Goal: Book appointment/travel/reservation

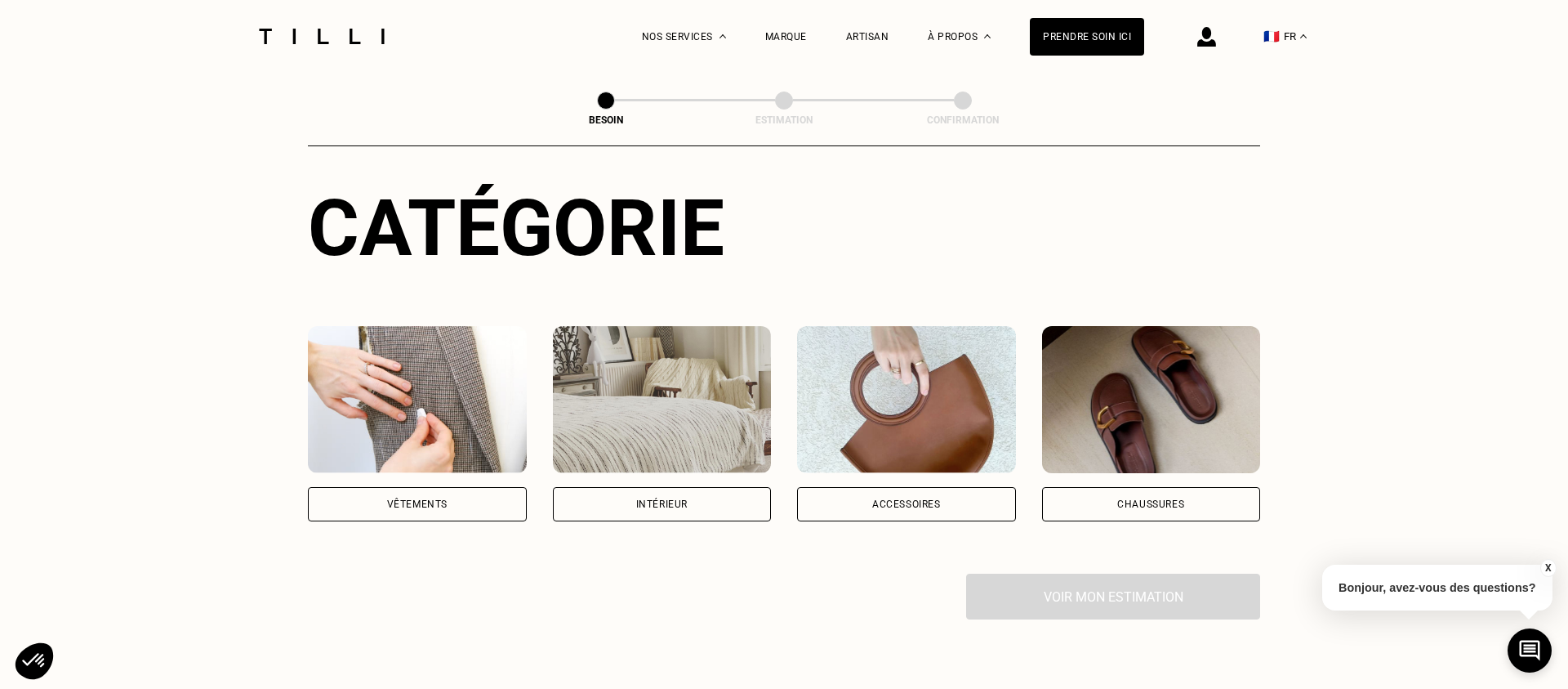
scroll to position [246, 0]
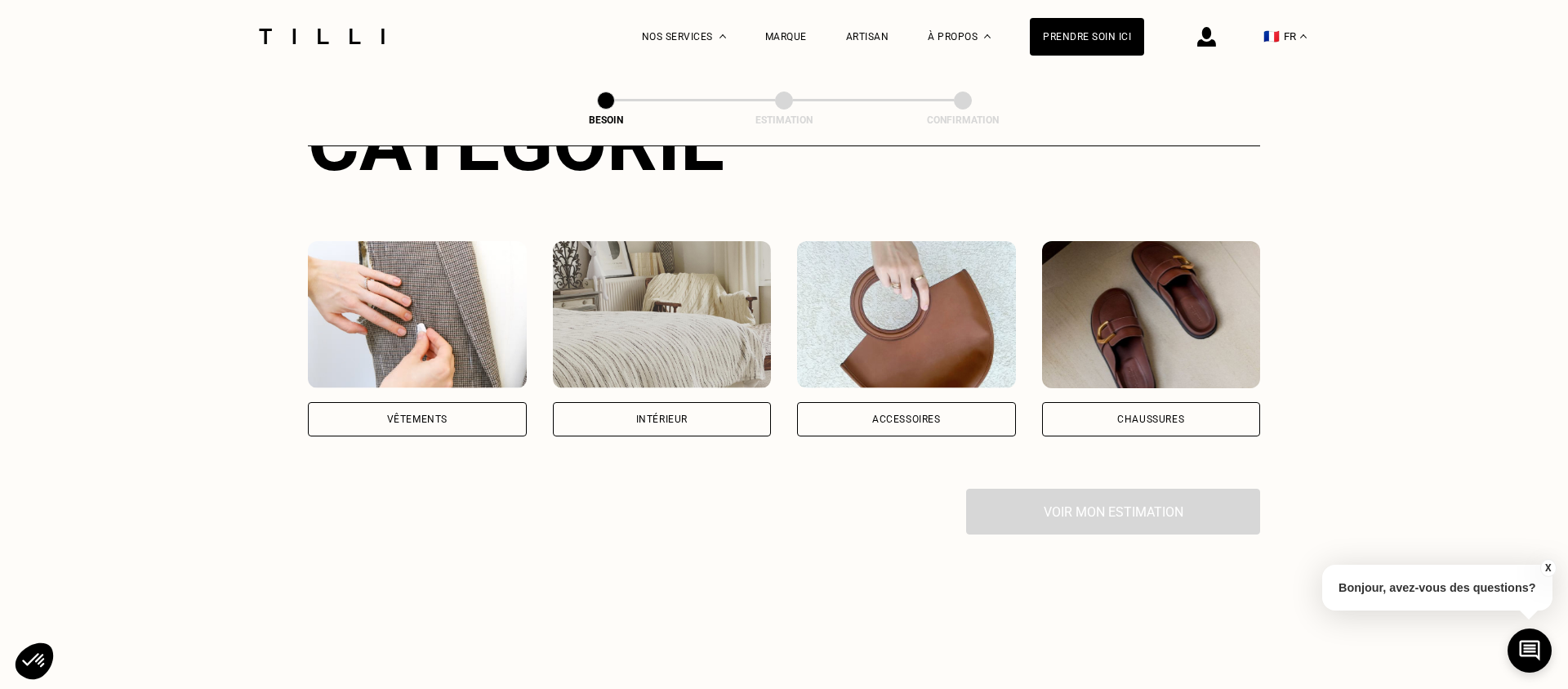
click at [491, 403] on div "Vêtements" at bounding box center [417, 419] width 218 height 34
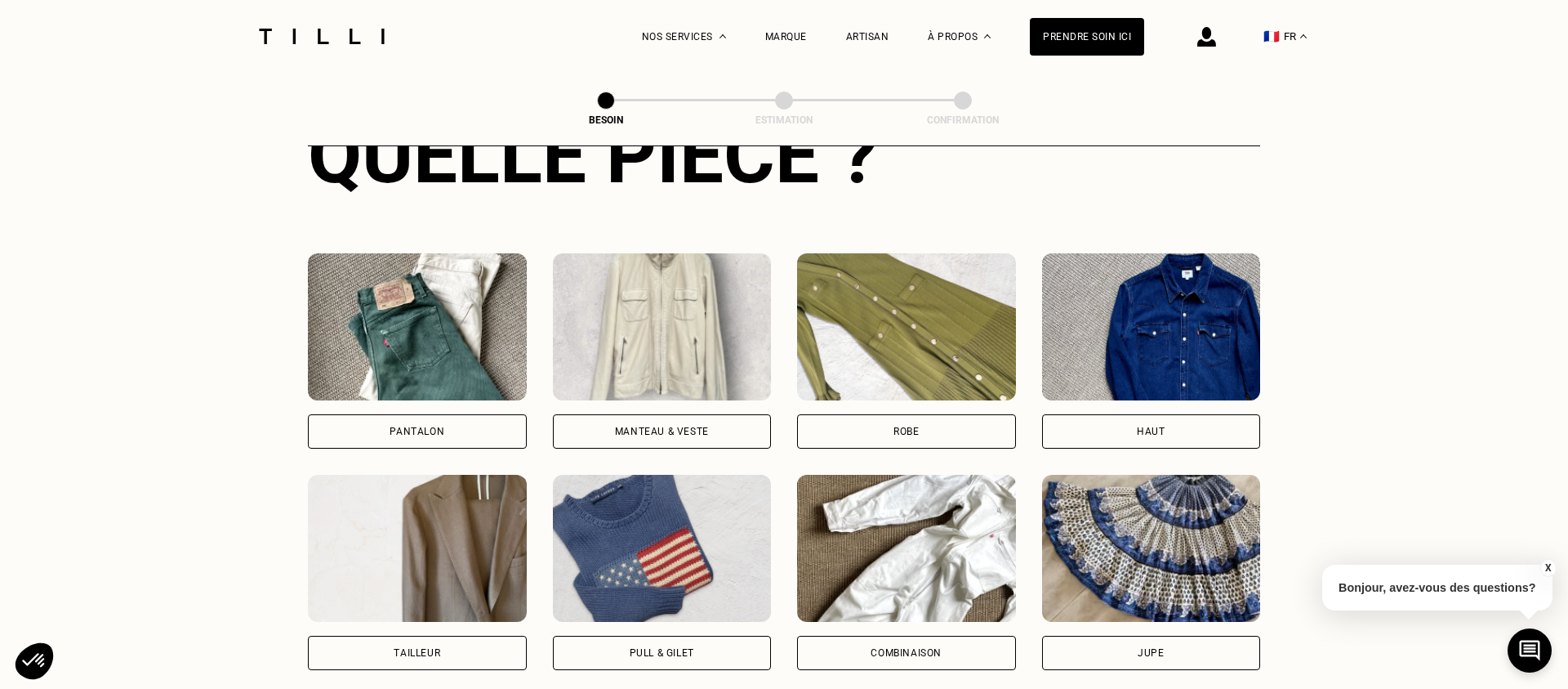
scroll to position [680, 0]
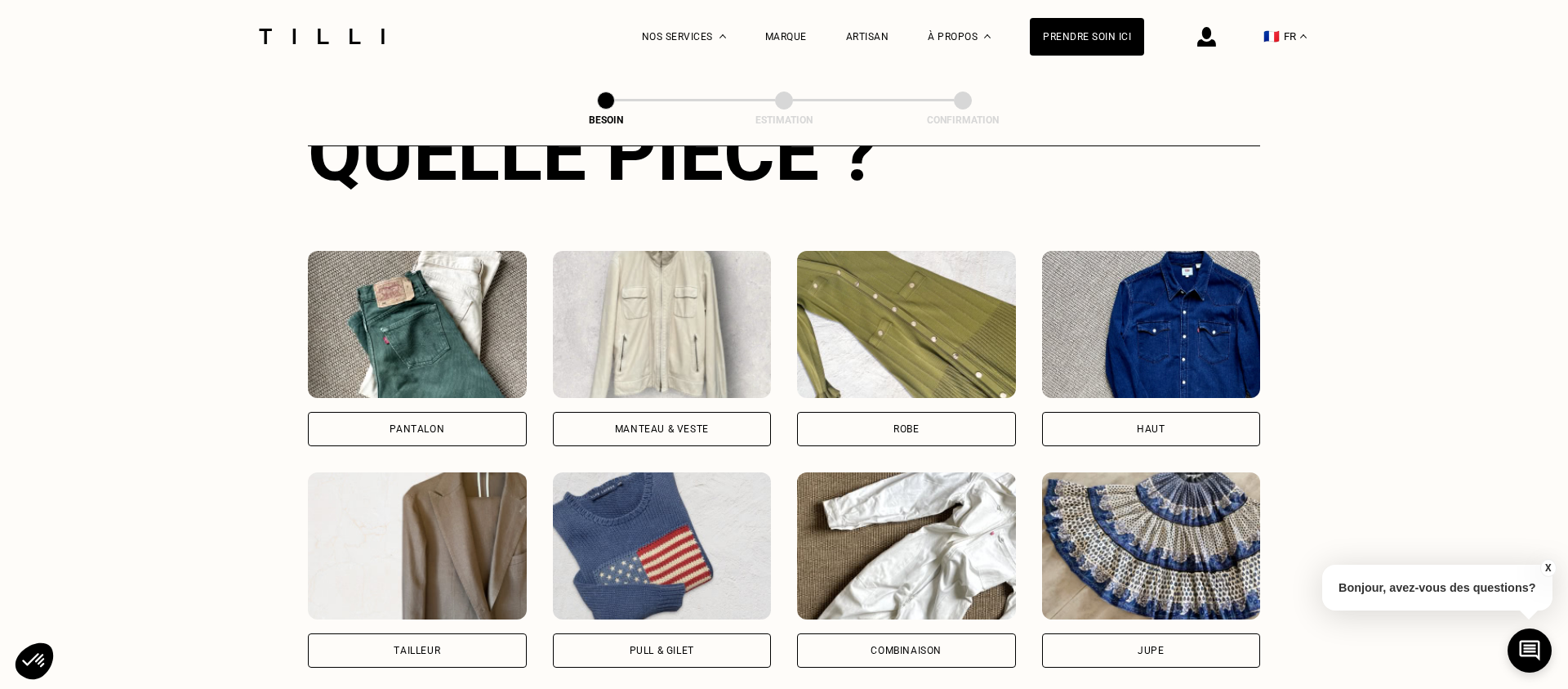
click at [467, 419] on div "Pantalon" at bounding box center [417, 429] width 218 height 34
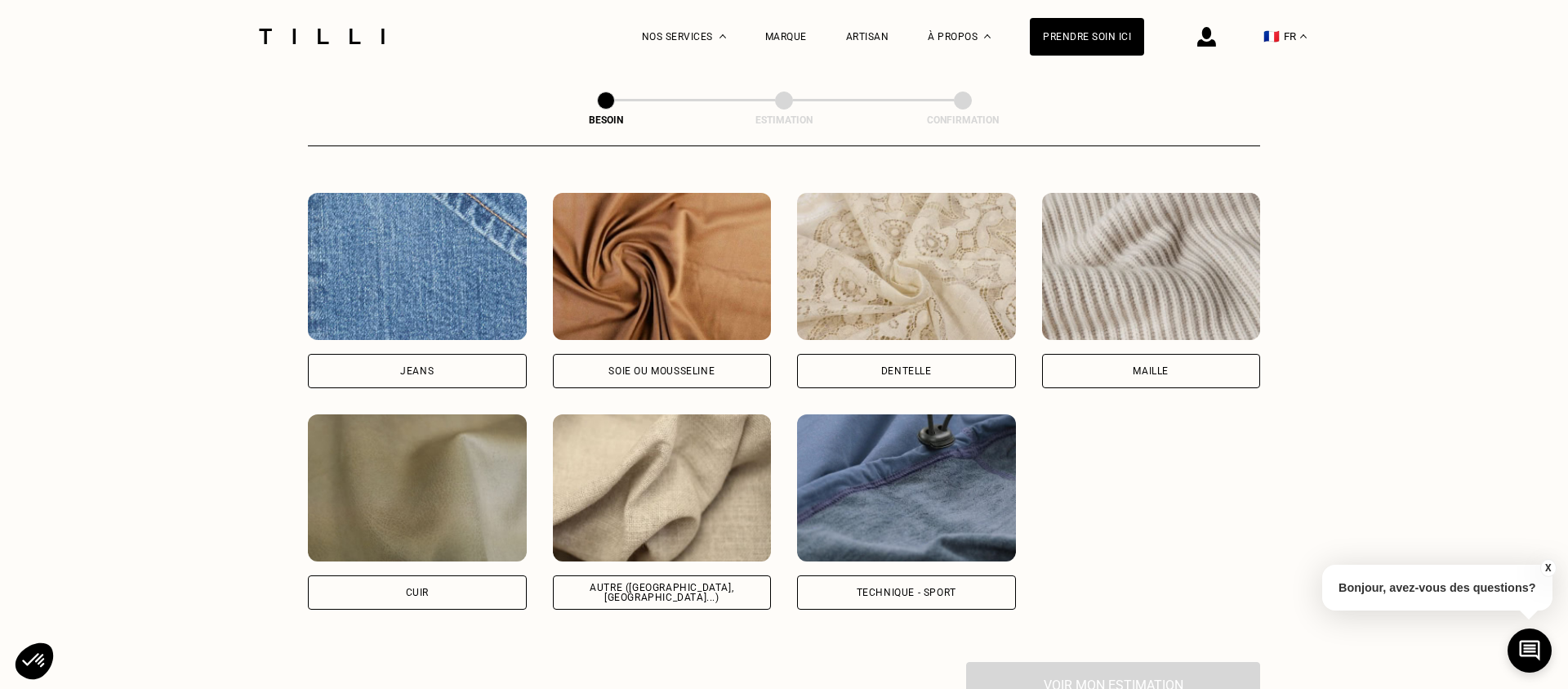
scroll to position [1734, 0]
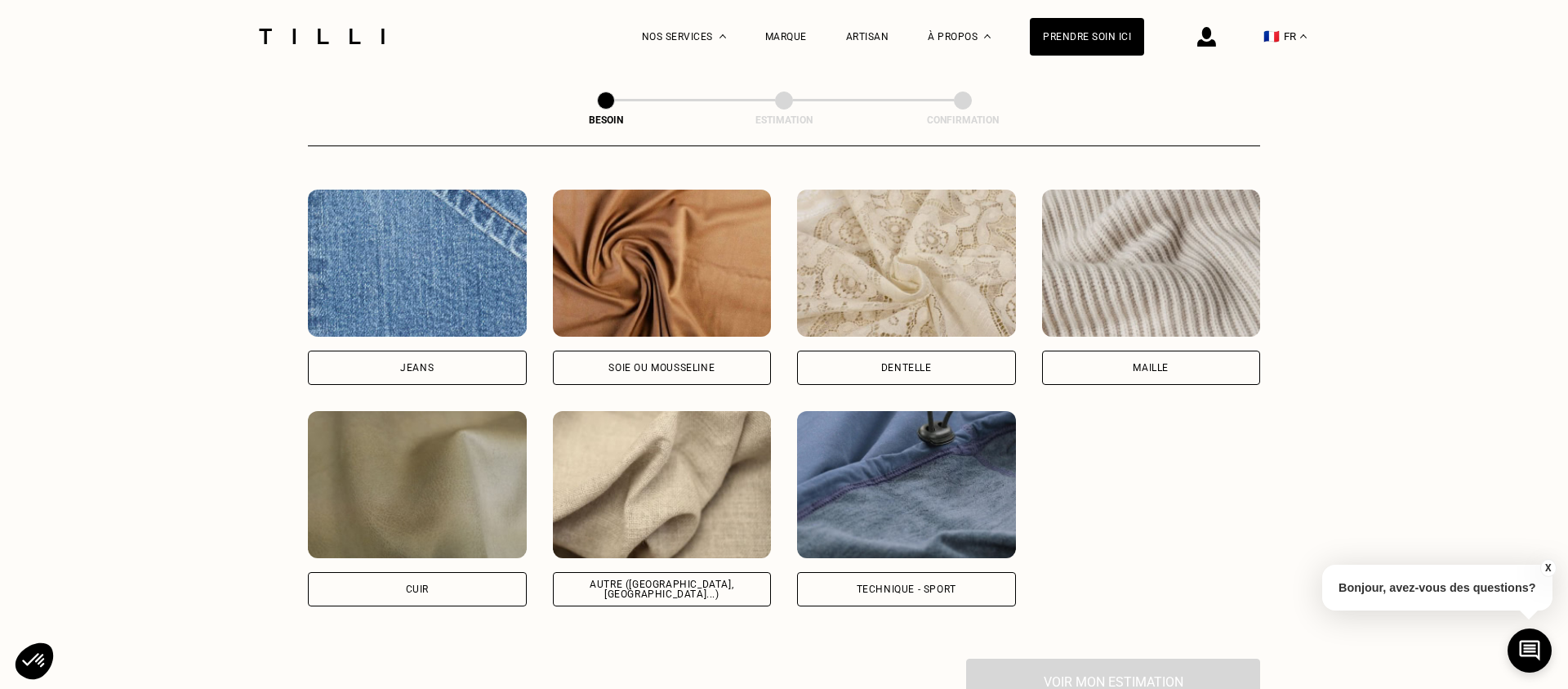
click at [595, 572] on div "Autre ([GEOGRAPHIC_DATA], [GEOGRAPHIC_DATA]...)" at bounding box center [662, 588] width 218 height 34
select select "FR"
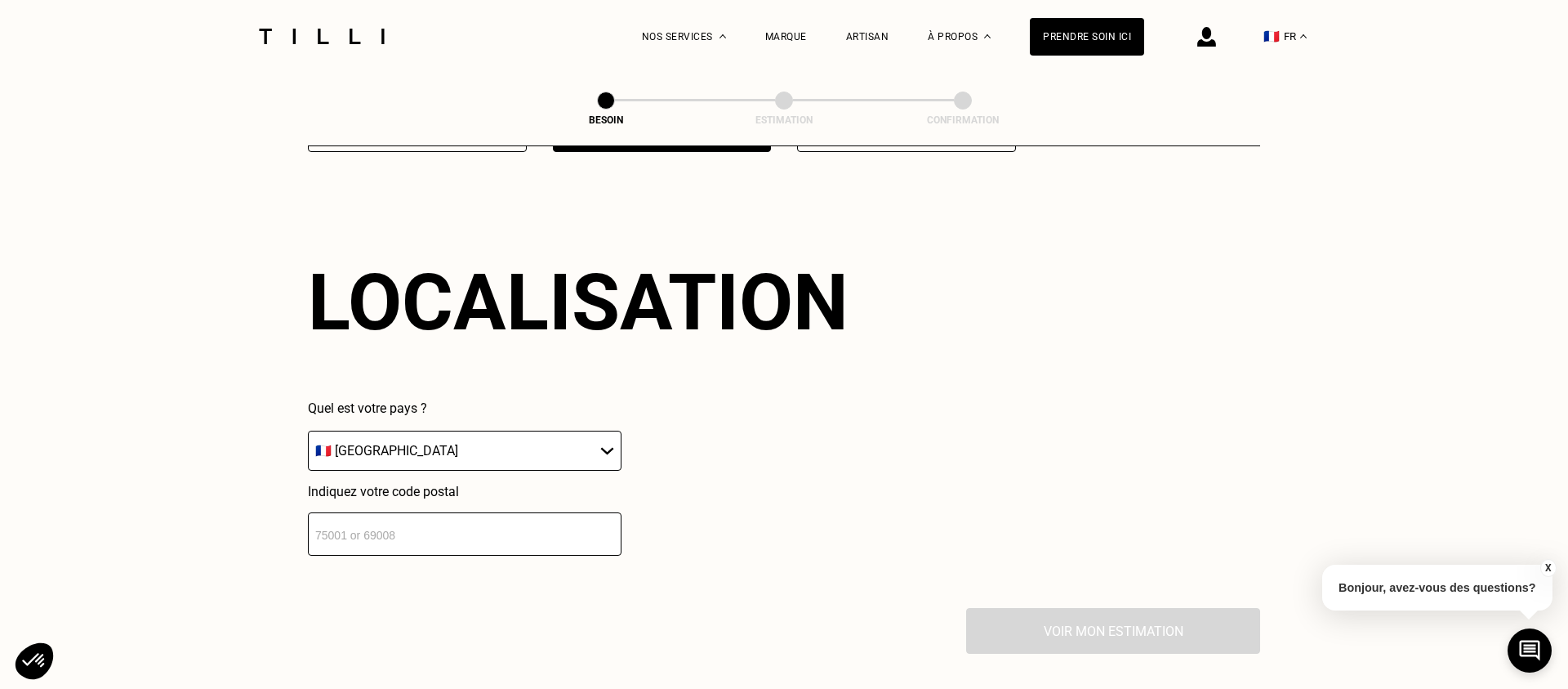
scroll to position [2190, 0]
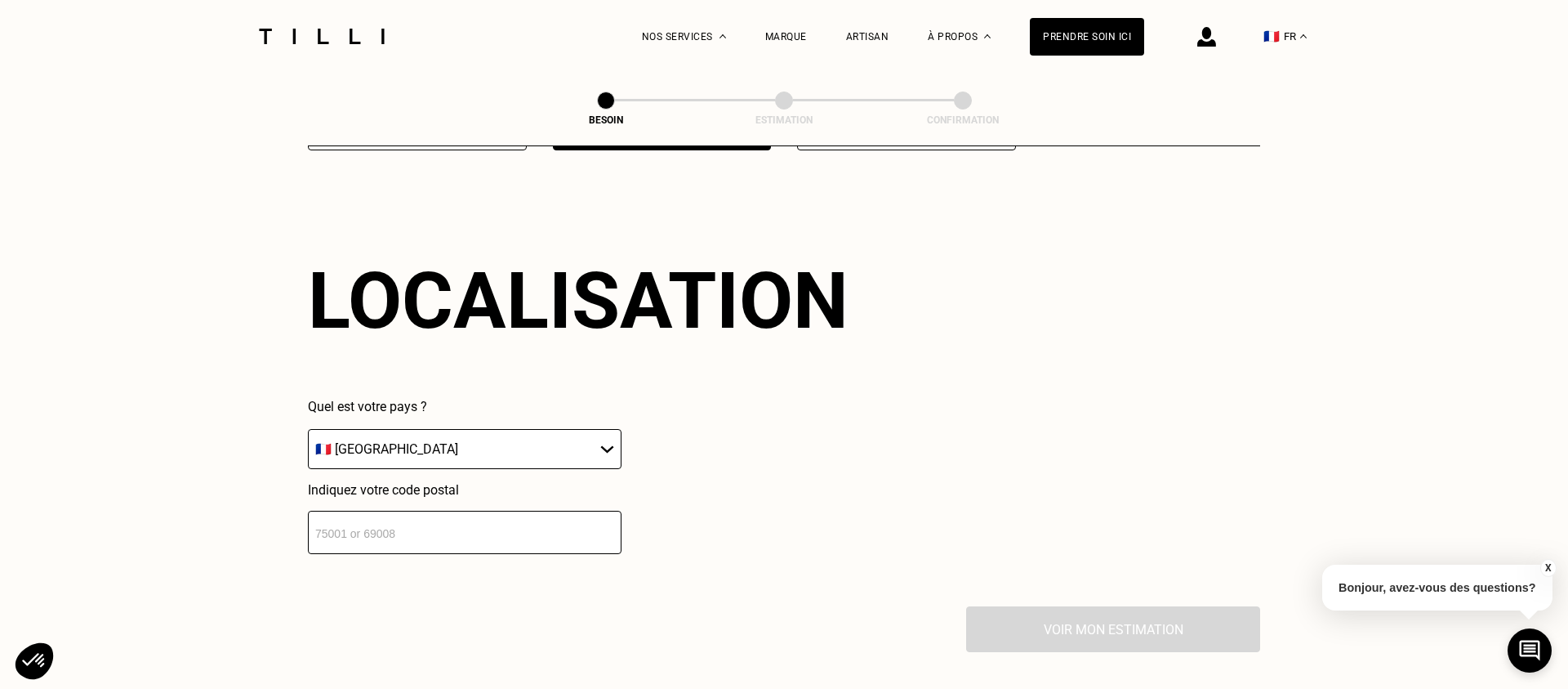
click at [578, 511] on input "number" at bounding box center [465, 532] width 313 height 43
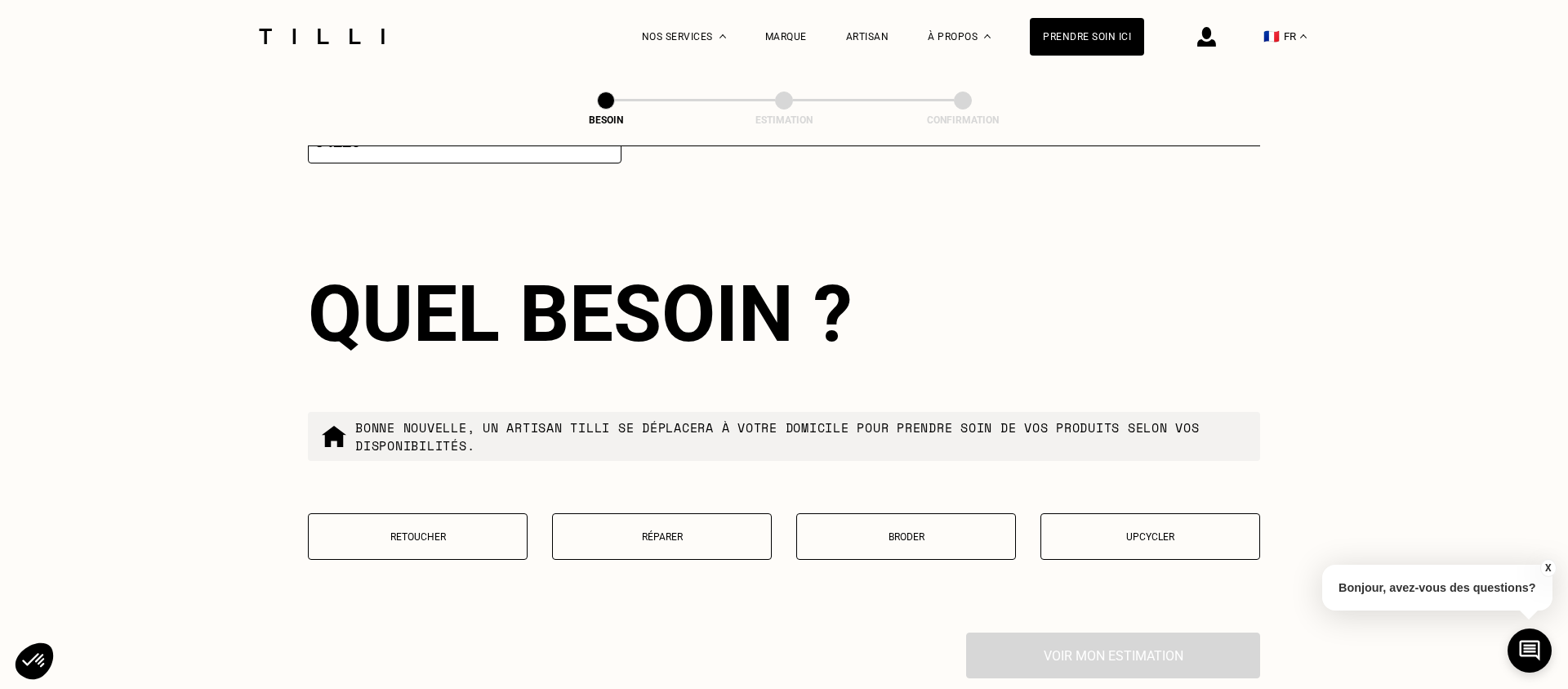
scroll to position [2594, 0]
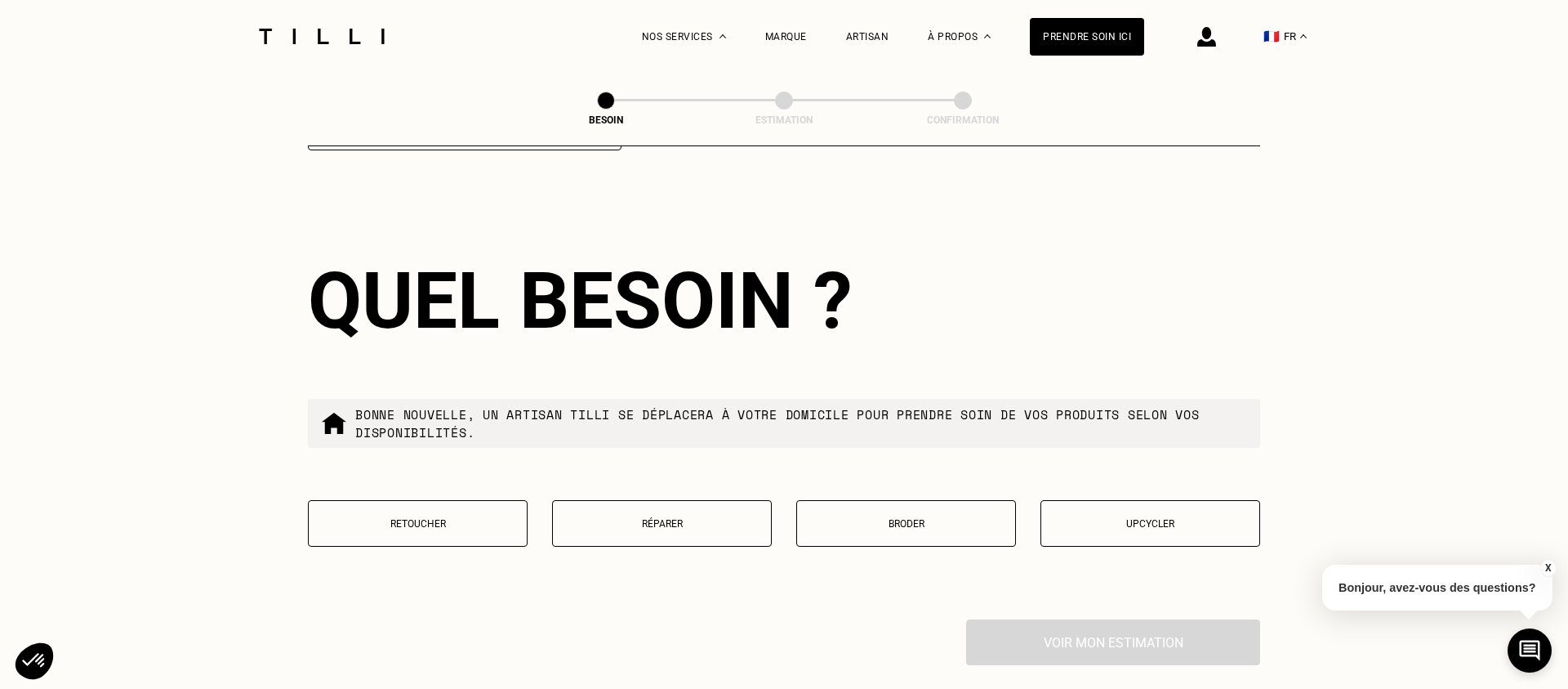
type input "94220"
click at [501, 515] on button "Retoucher" at bounding box center [418, 523] width 219 height 47
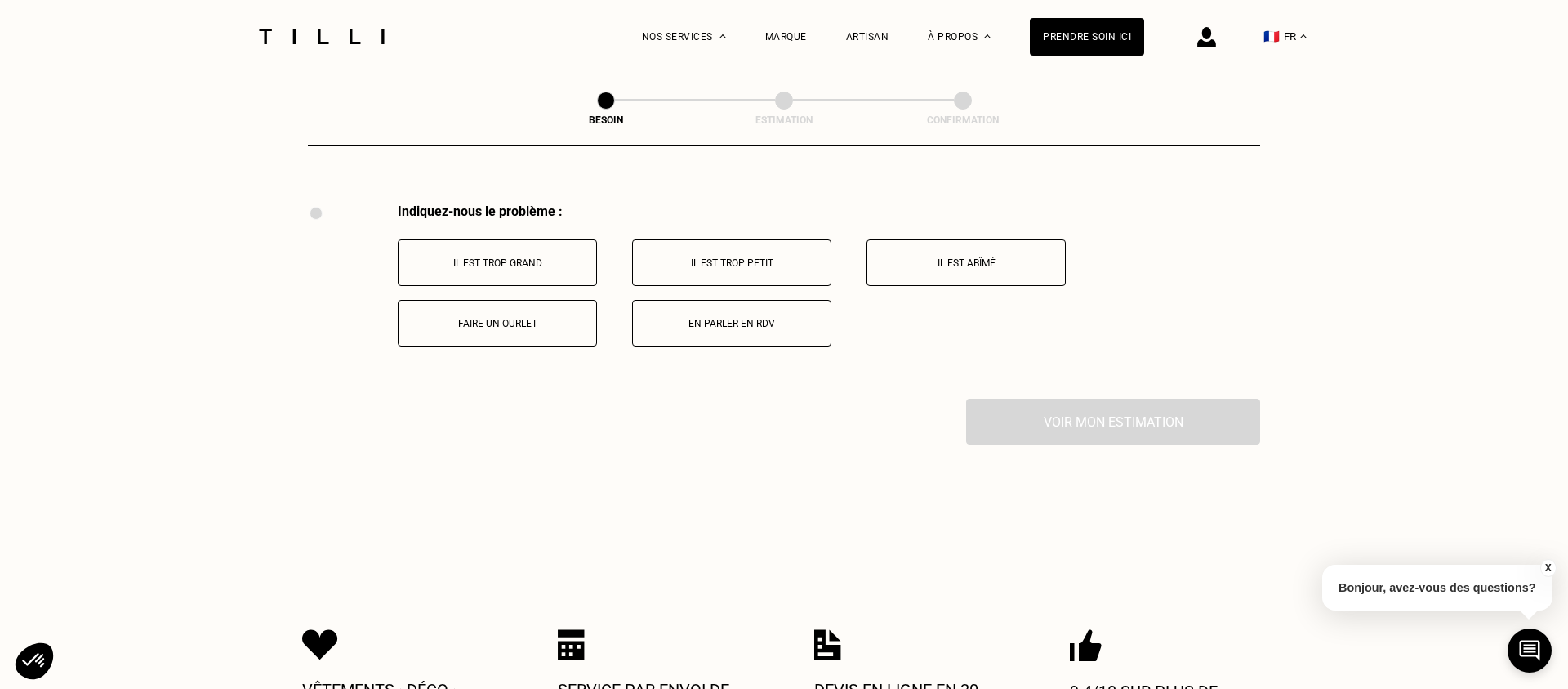
scroll to position [3011, 0]
click at [538, 317] on p "Faire un ourlet" at bounding box center [497, 323] width 182 height 11
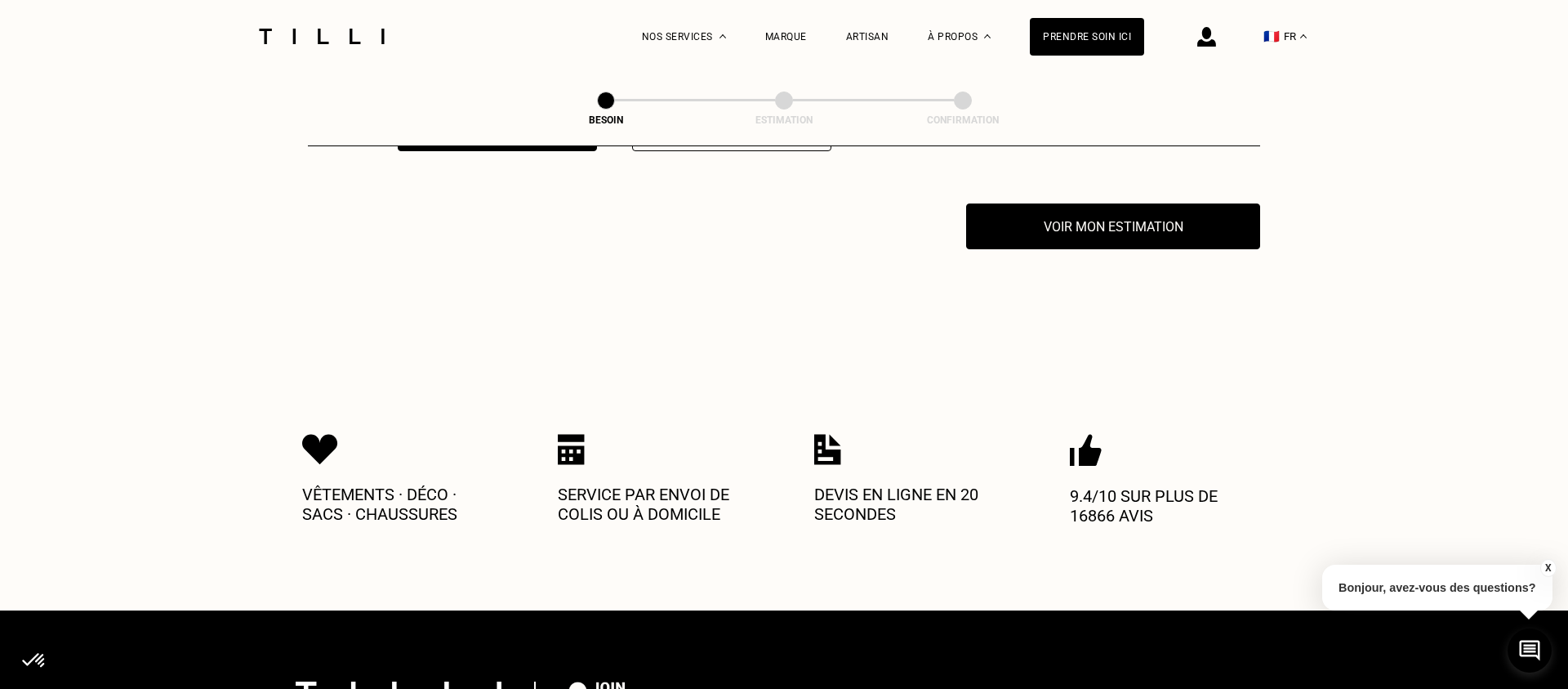
scroll to position [3206, 0]
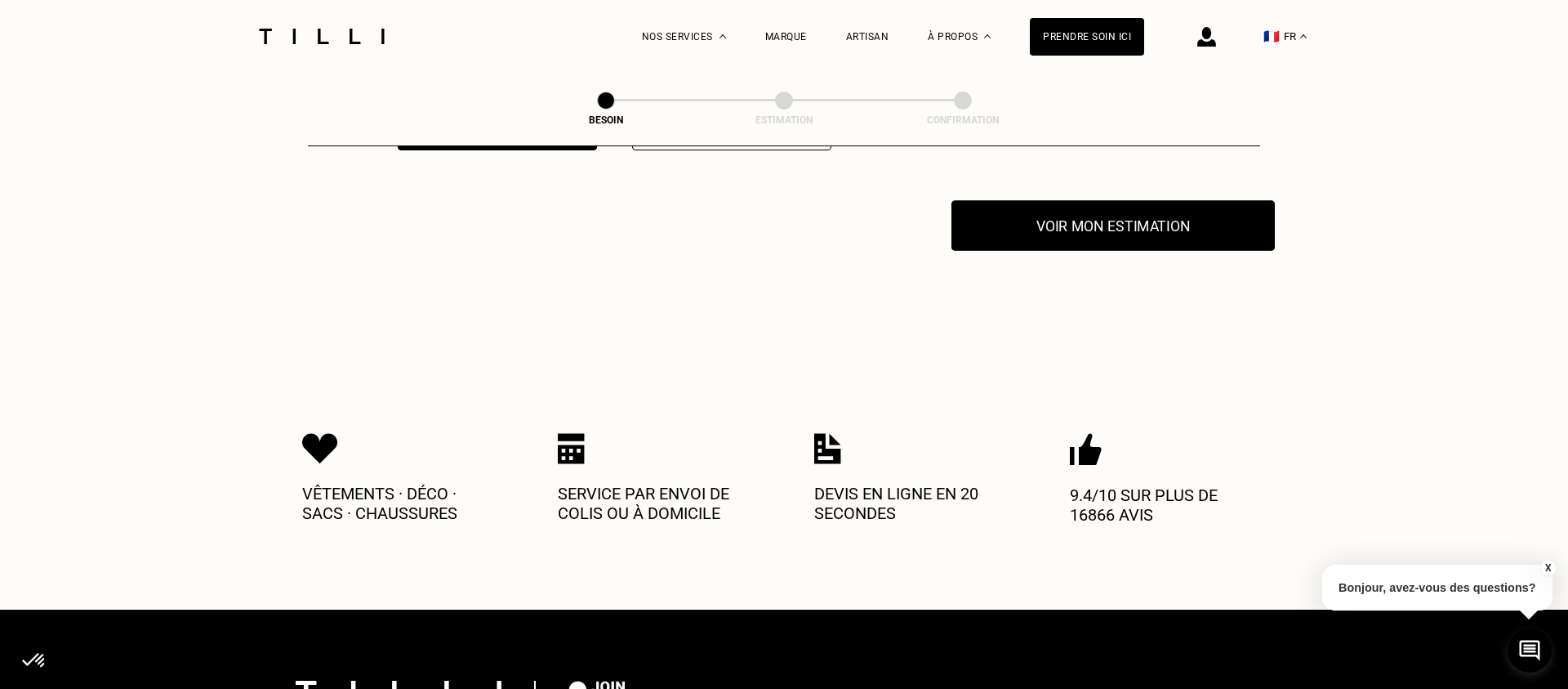
click at [1009, 219] on button "Voir mon estimation" at bounding box center [1113, 225] width 324 height 51
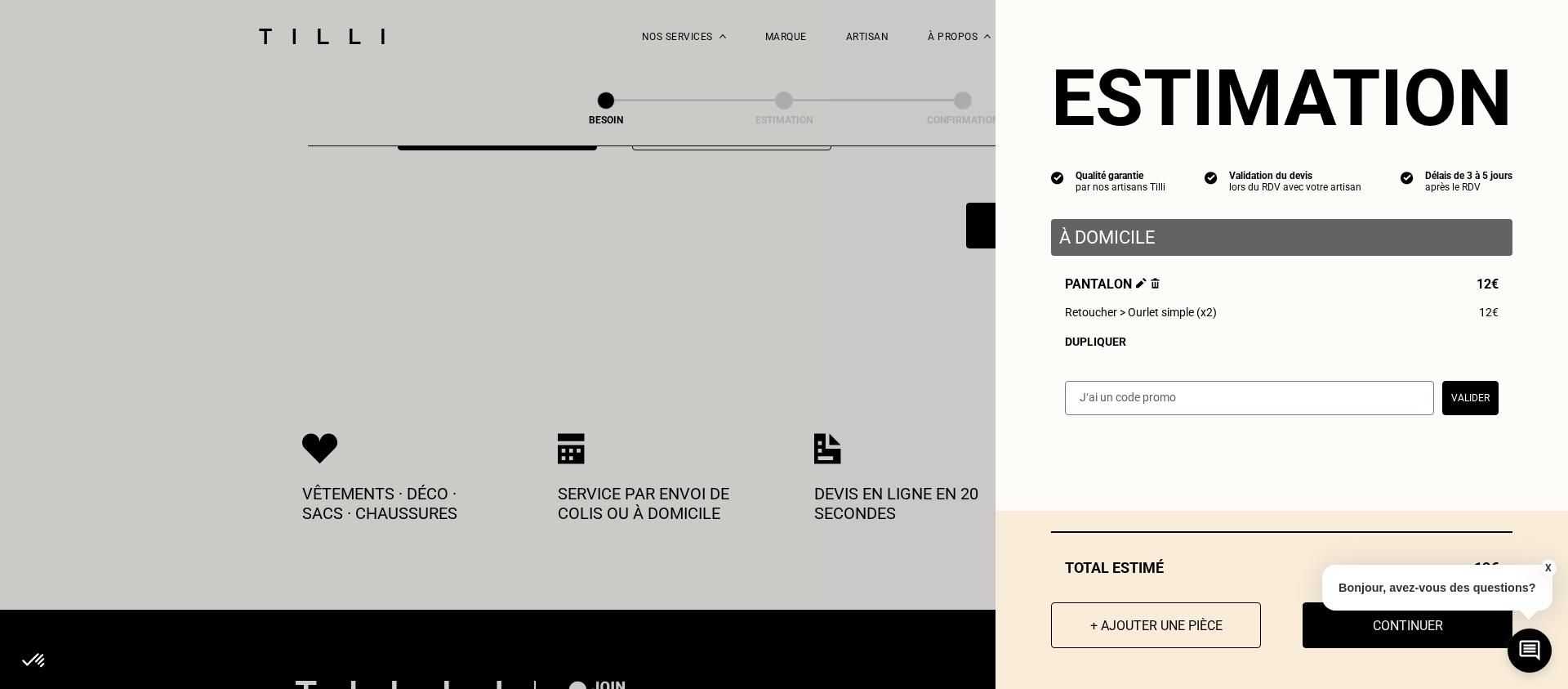
click at [1546, 564] on button "X" at bounding box center [1548, 567] width 17 height 18
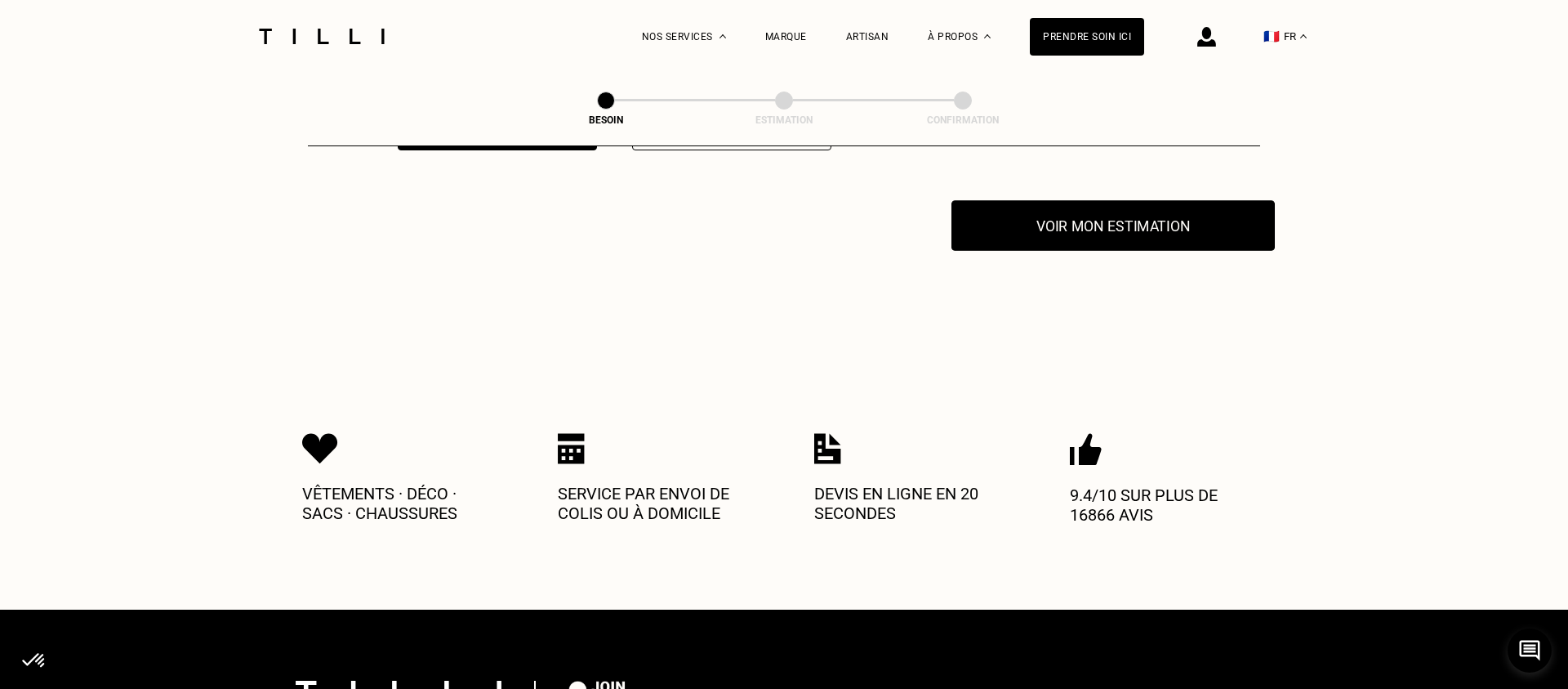
click at [1156, 207] on button "Voir mon estimation" at bounding box center [1113, 225] width 324 height 51
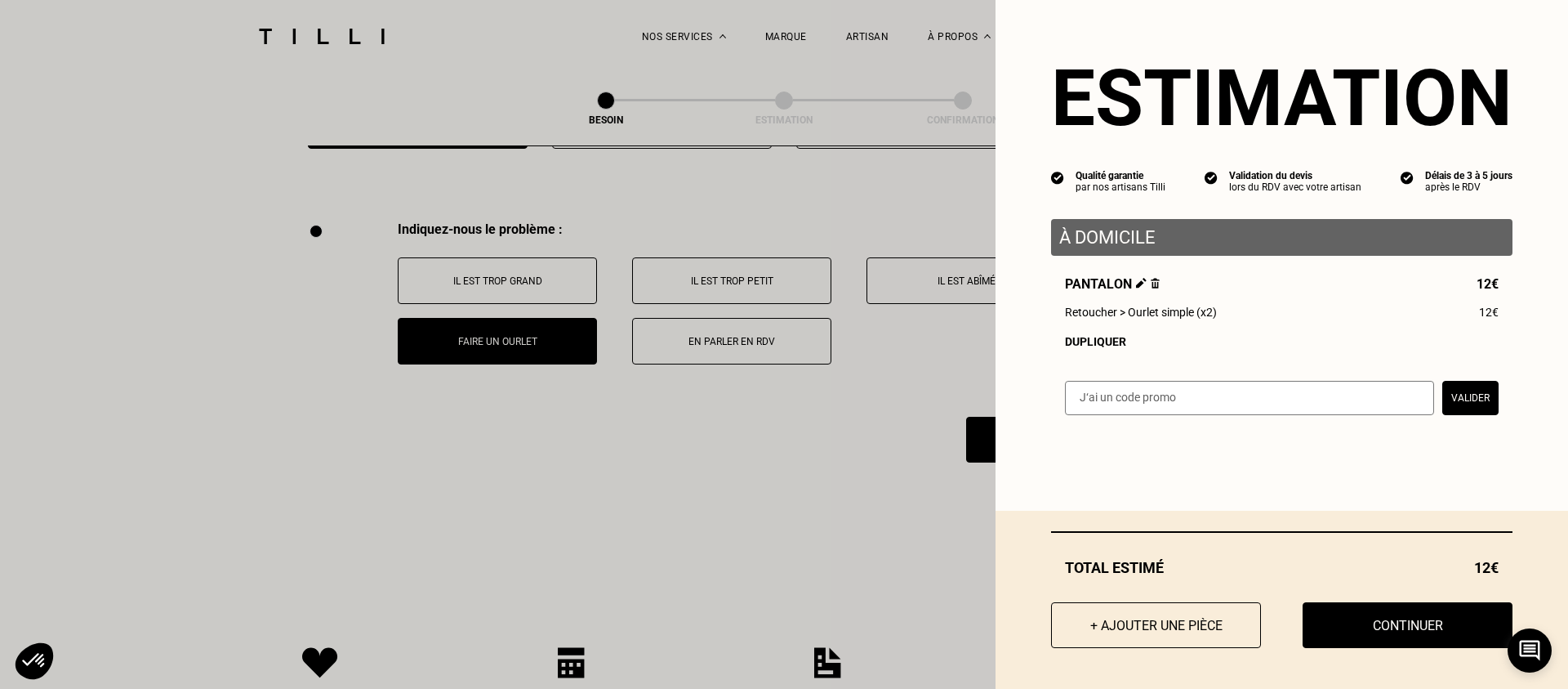
scroll to position [2990, 0]
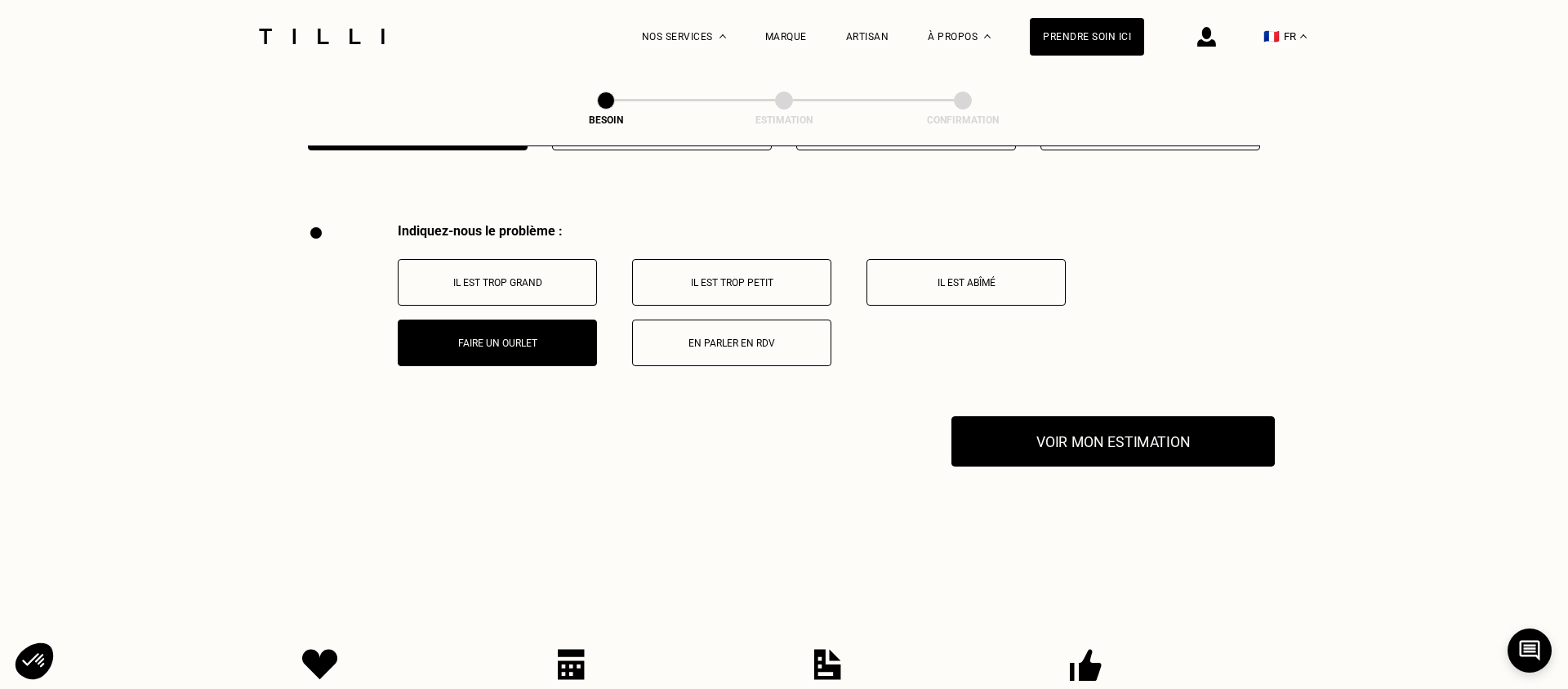
click at [1046, 432] on button "Voir mon estimation" at bounding box center [1113, 441] width 324 height 51
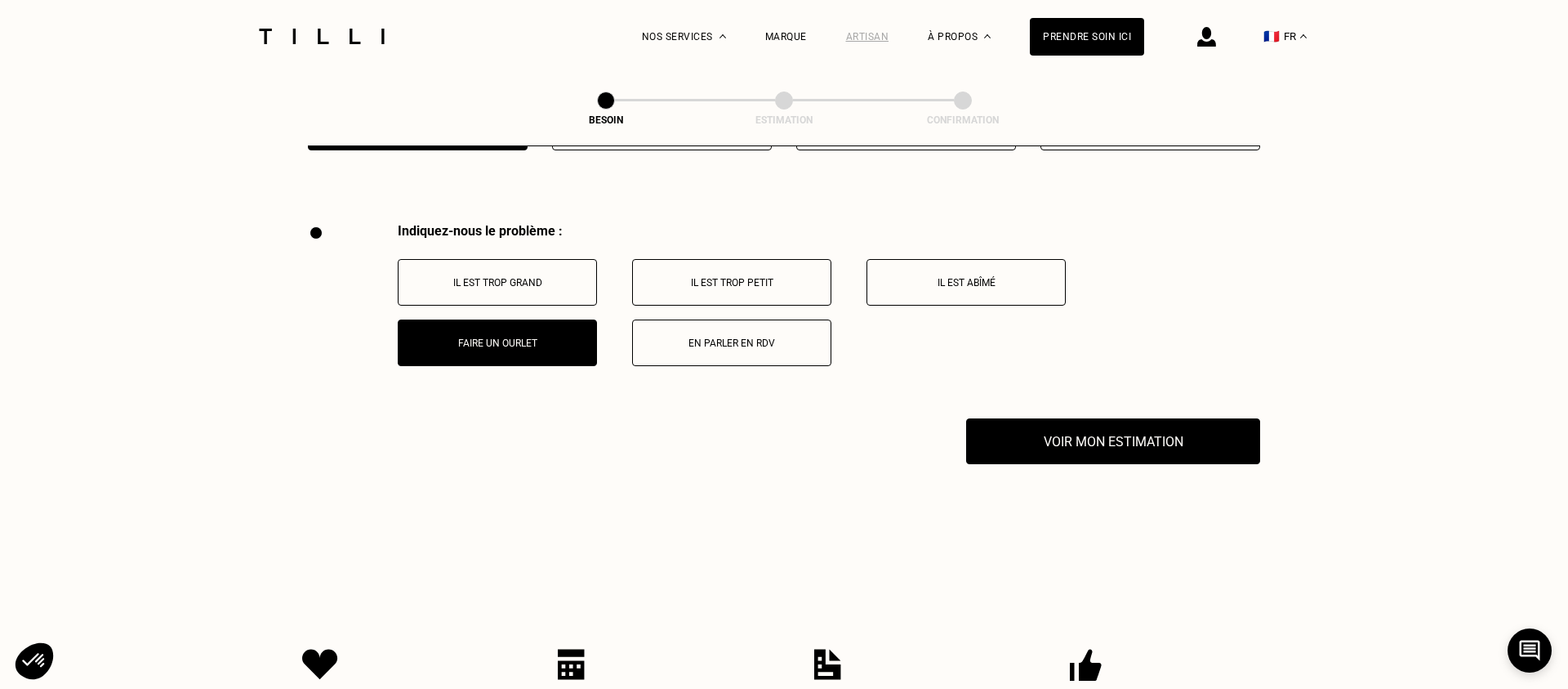
click at [854, 36] on div "Artisan" at bounding box center [867, 37] width 43 height 11
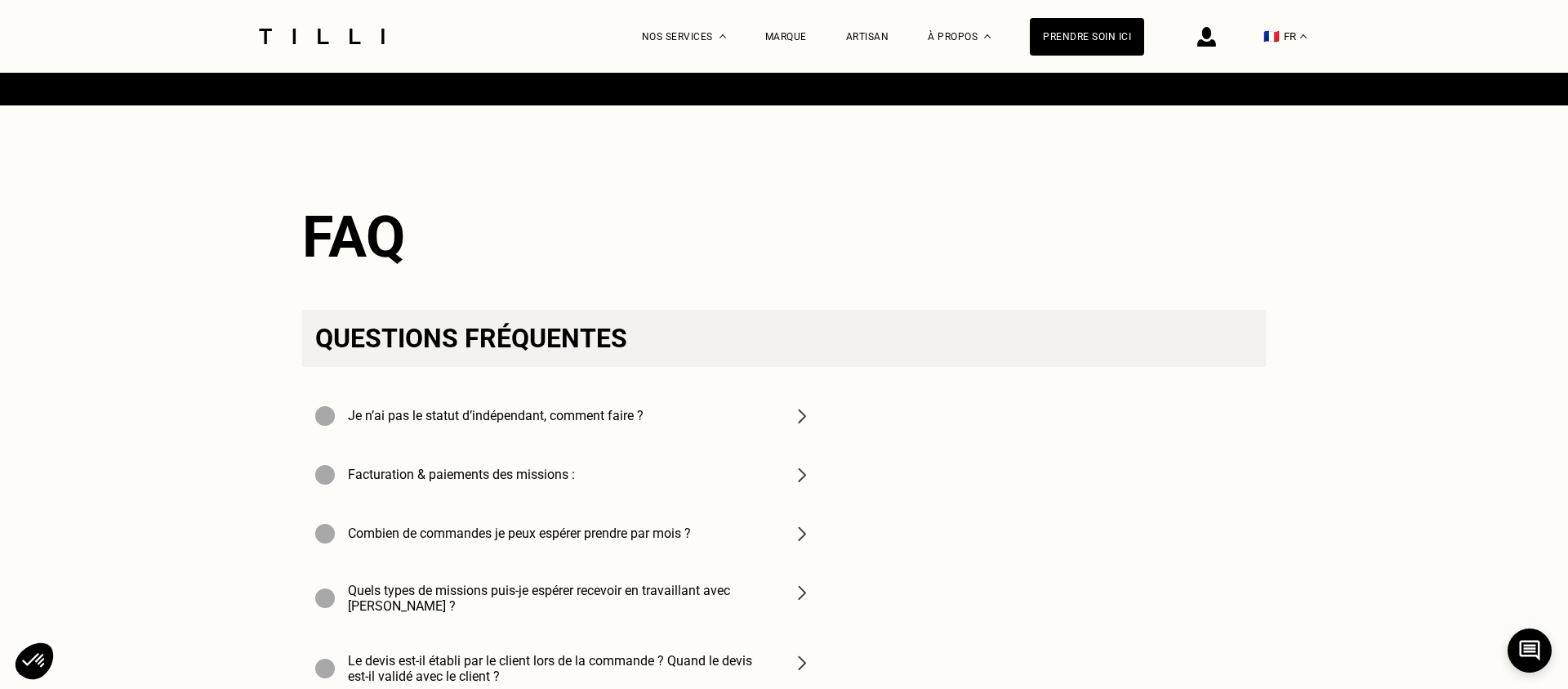
scroll to position [5577, 0]
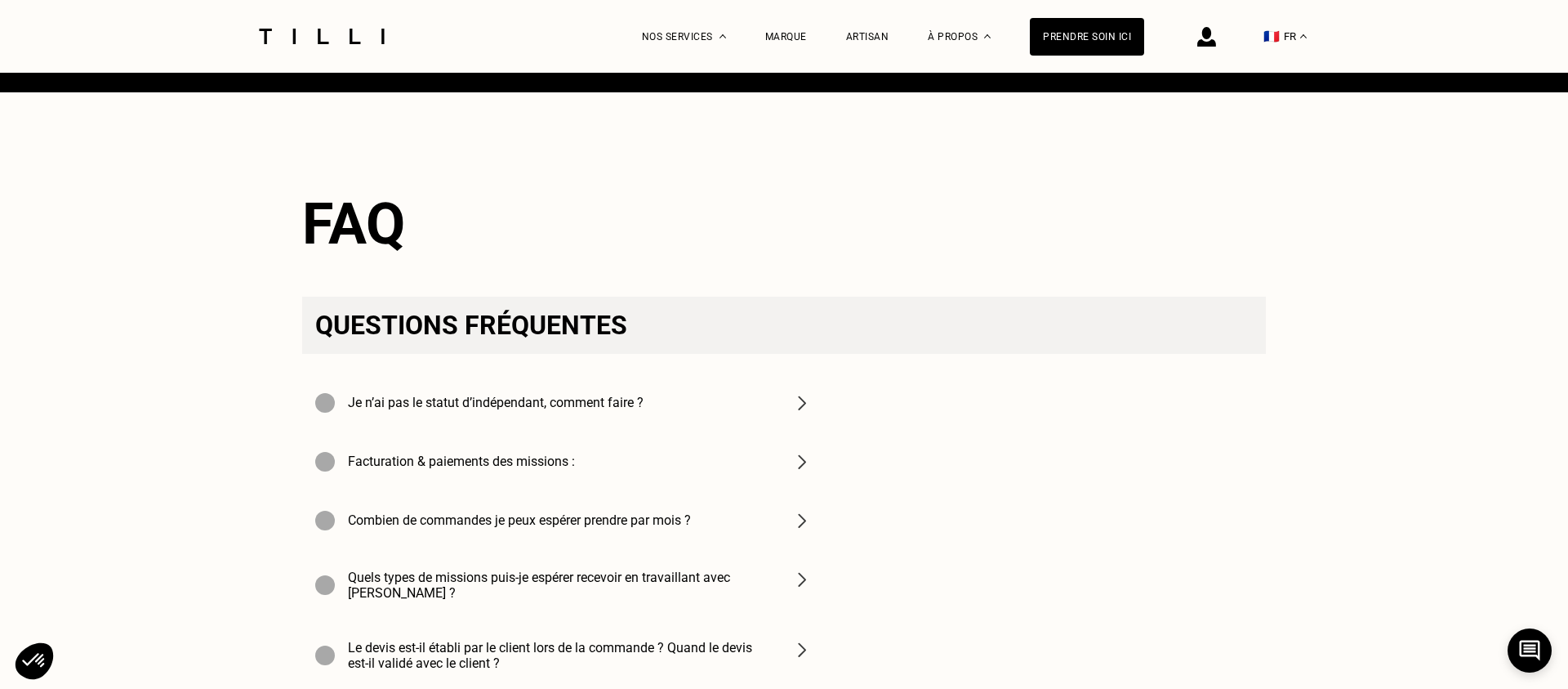
click at [716, 433] on div "Facturation & paiements des missions :" at bounding box center [563, 462] width 523 height 59
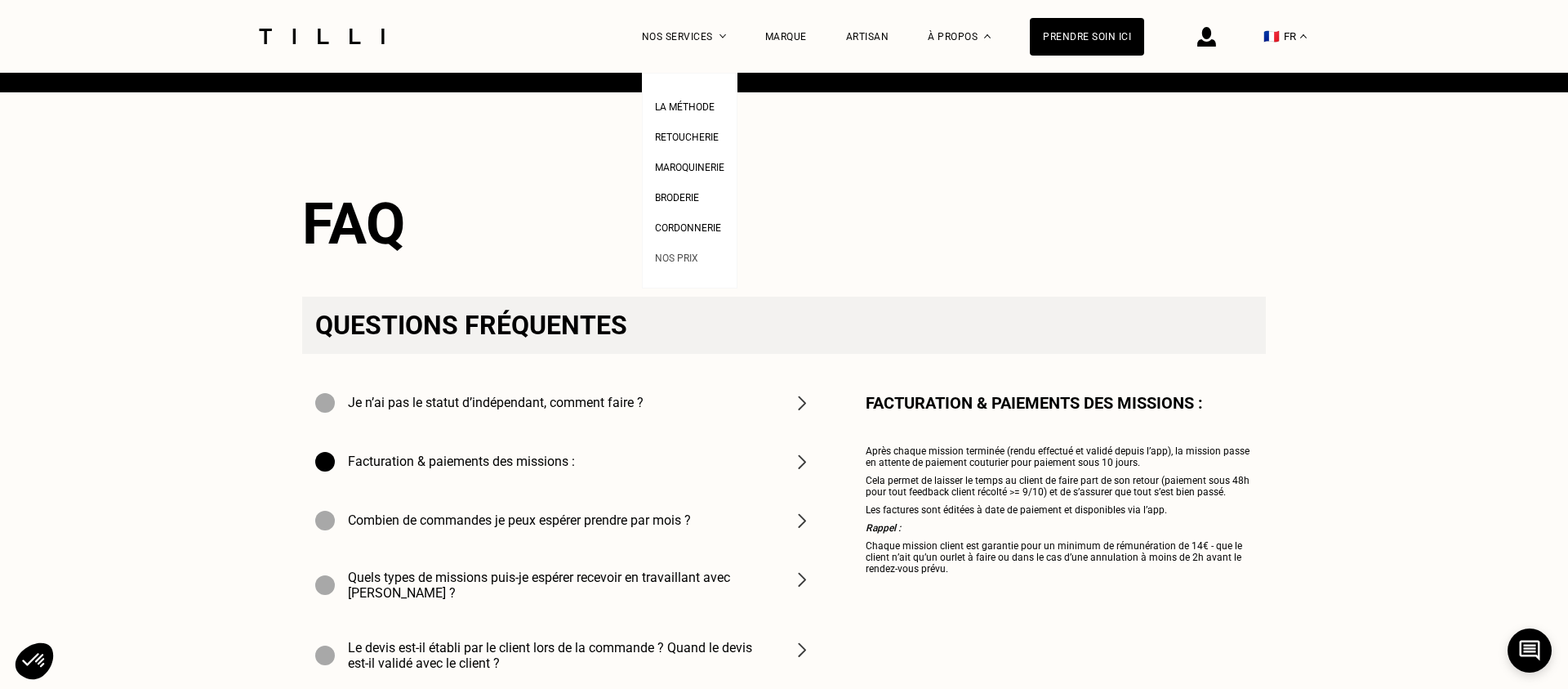
click at [697, 253] on span "Nos prix" at bounding box center [677, 258] width 43 height 11
select select "FR"
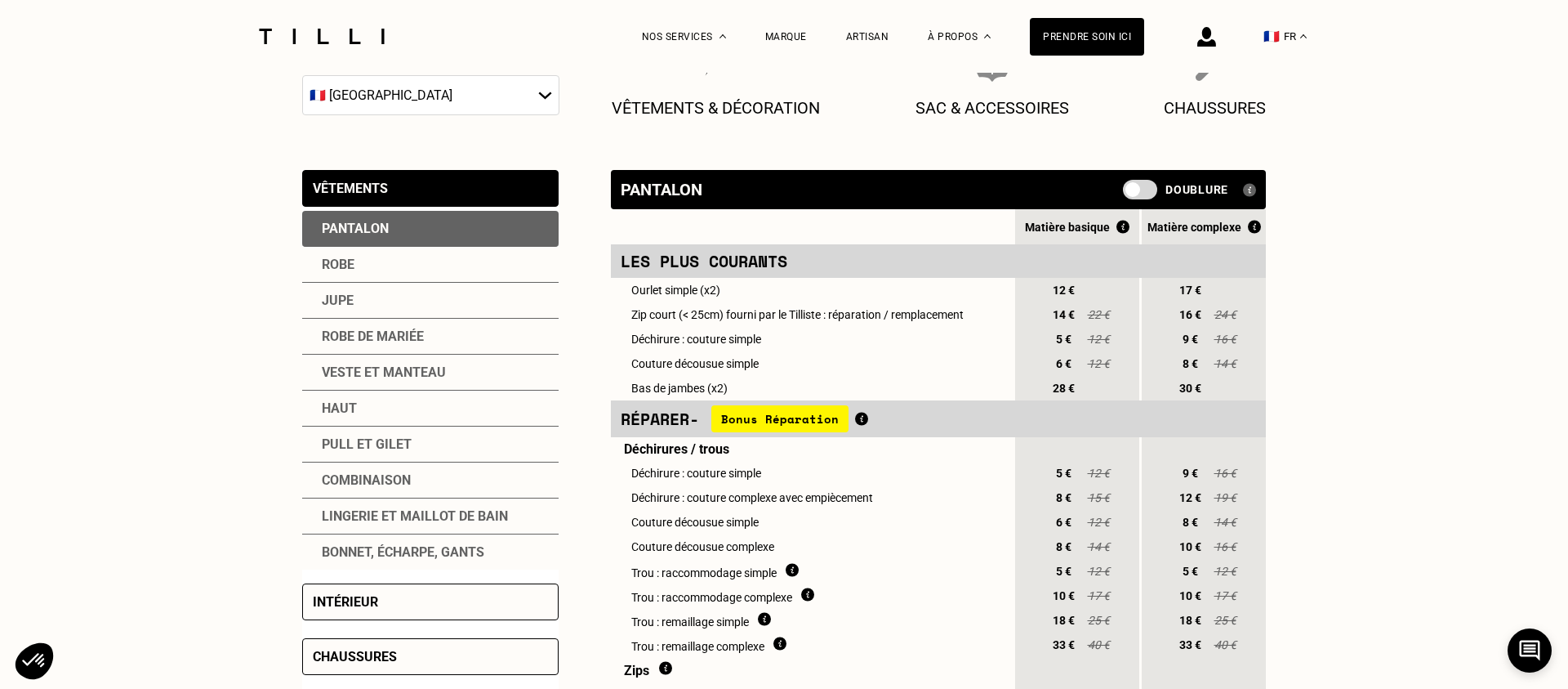
scroll to position [262, 0]
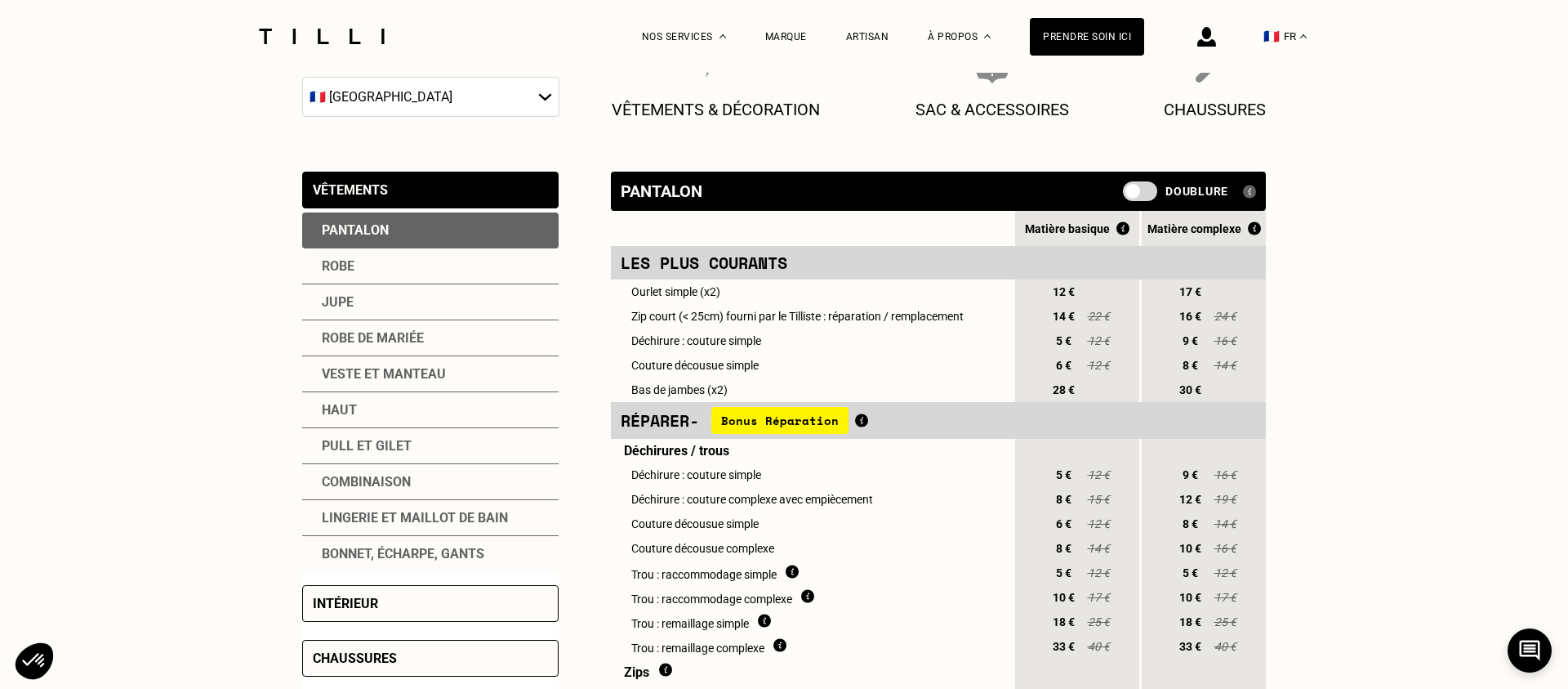
click at [1142, 196] on span at bounding box center [1139, 191] width 34 height 19
click at [1126, 197] on input "checkbox" at bounding box center [1126, 197] width 0 height 0
click at [1142, 196] on span at bounding box center [1139, 191] width 34 height 19
click at [1126, 197] on input "checkbox" at bounding box center [1126, 197] width 0 height 0
click at [1250, 194] on img at bounding box center [1249, 191] width 13 height 14
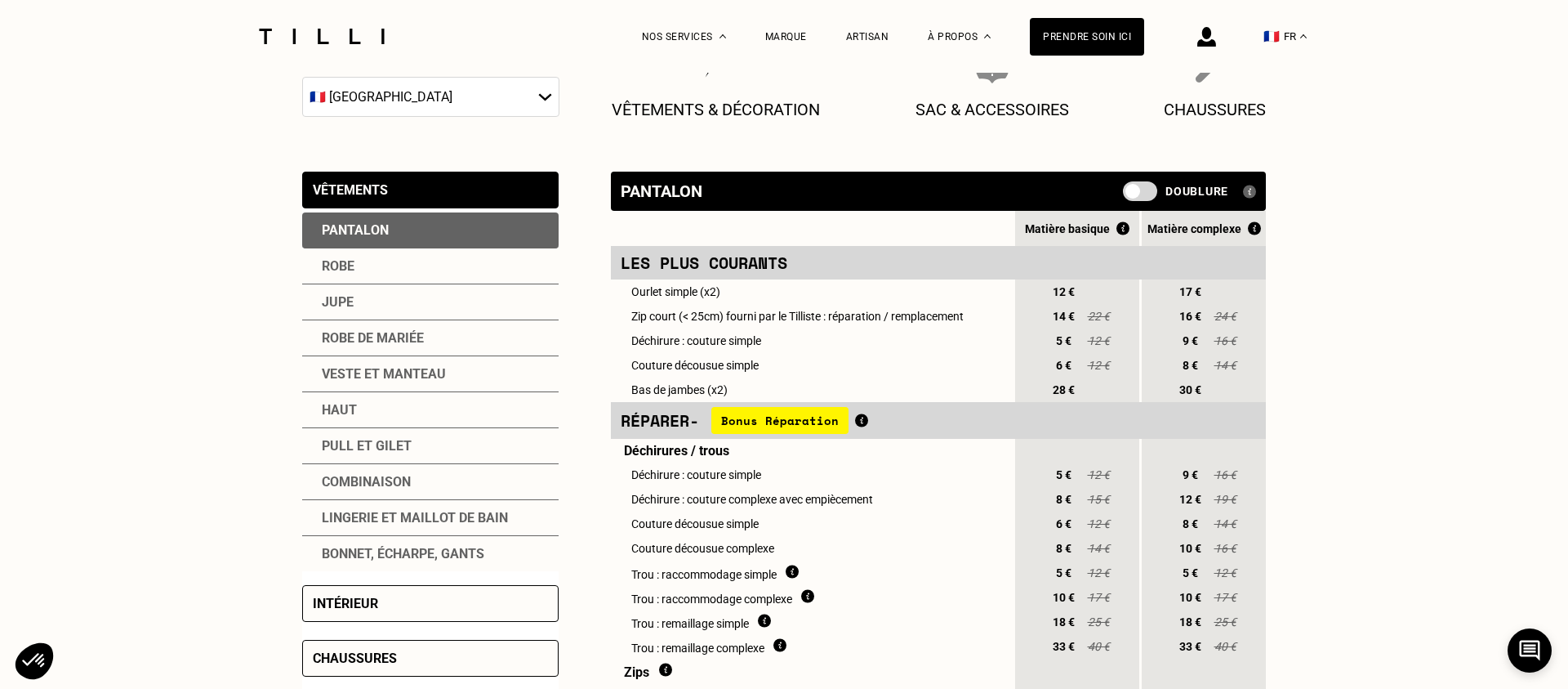
click at [1248, 192] on img at bounding box center [1249, 191] width 13 height 14
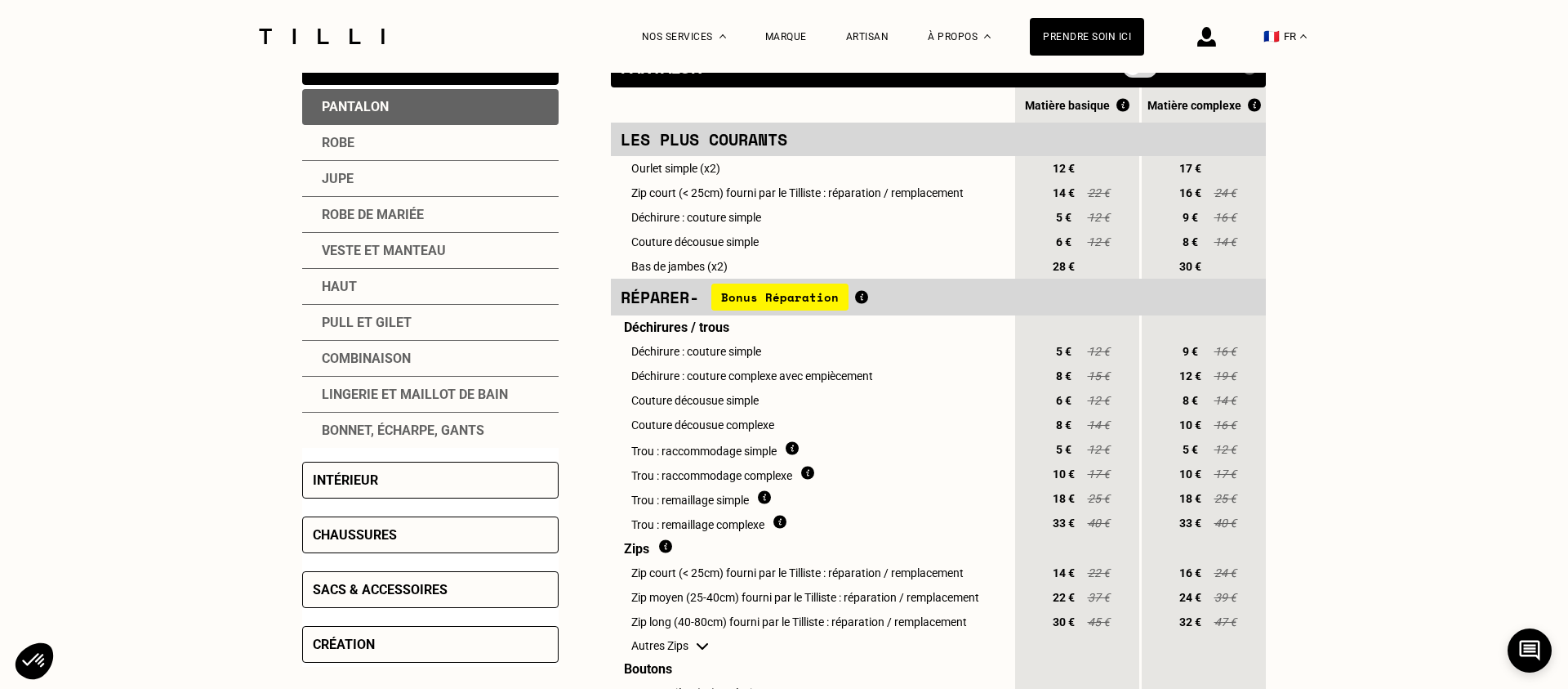
scroll to position [381, 0]
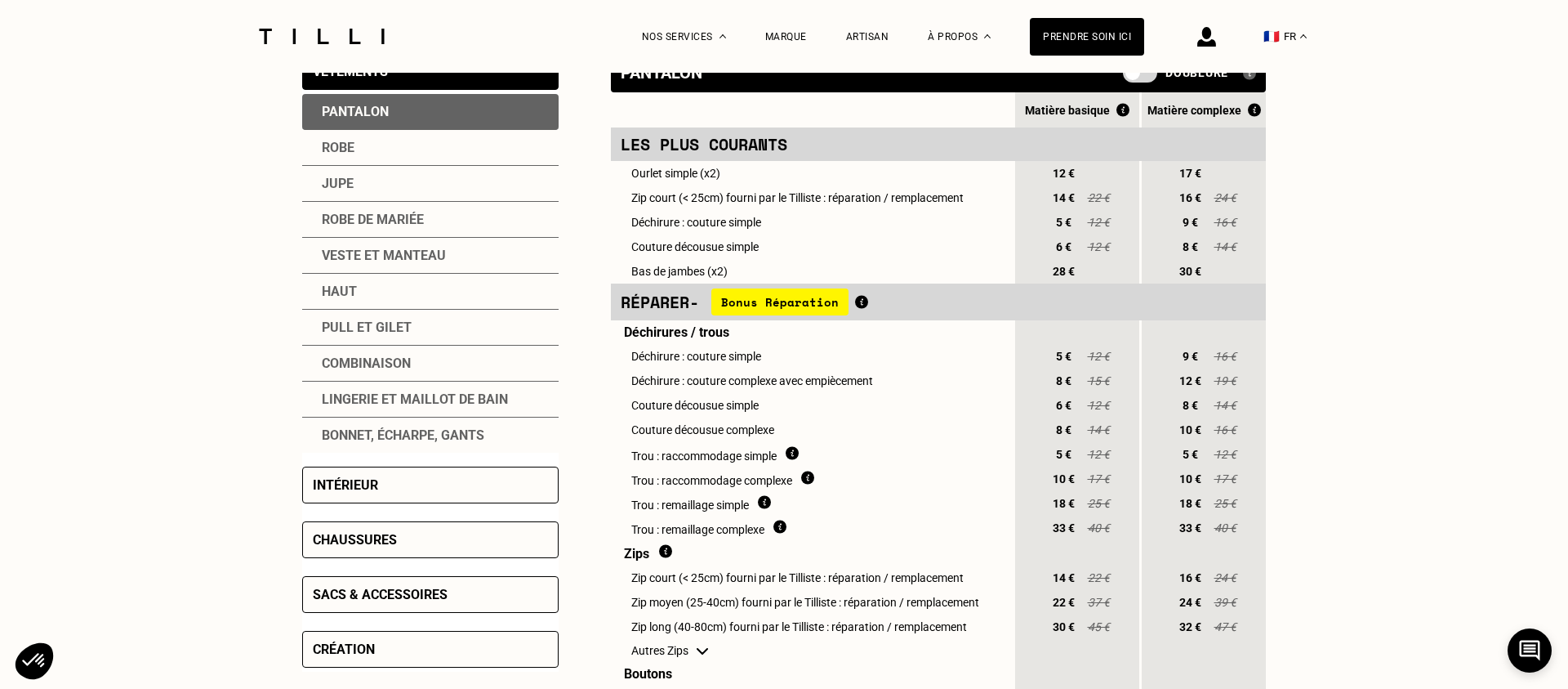
click at [411, 176] on div "Jupe" at bounding box center [430, 184] width 256 height 36
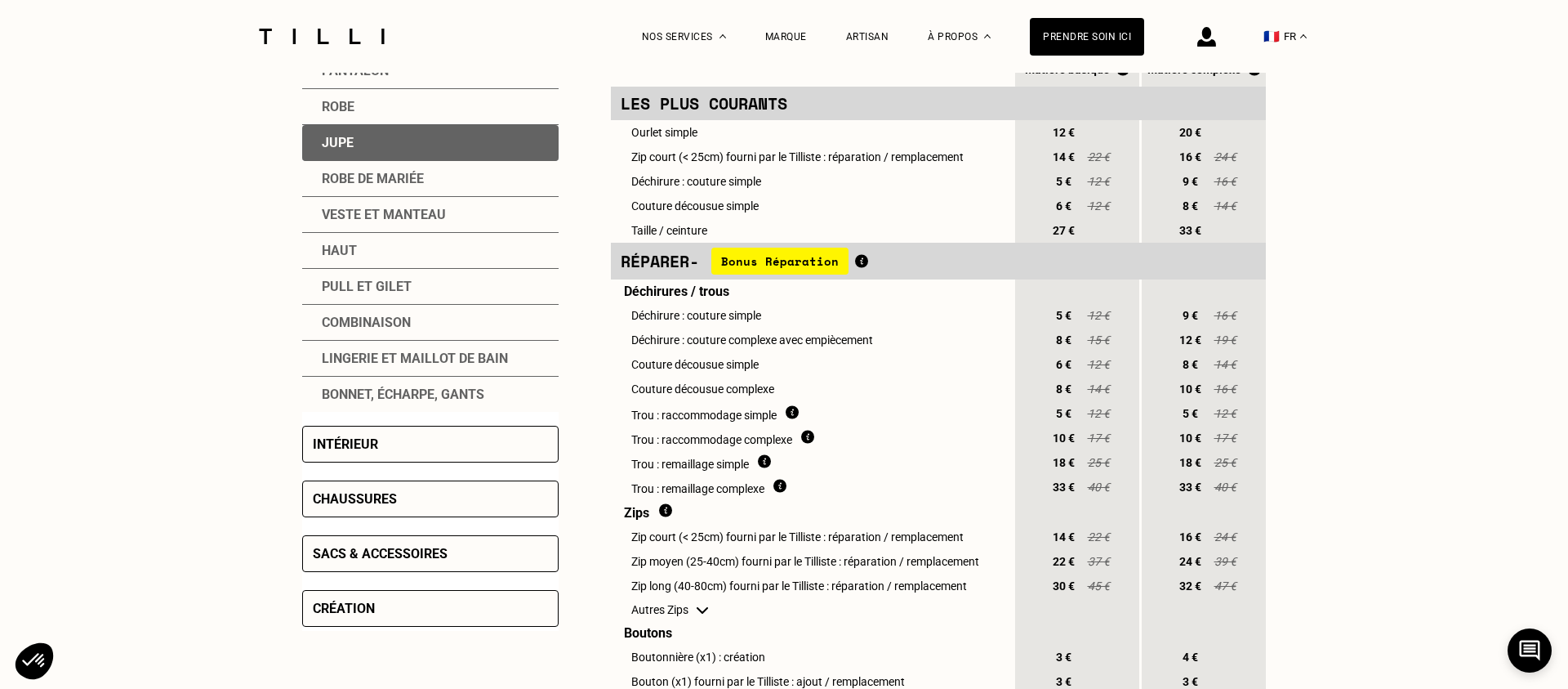
scroll to position [406, 0]
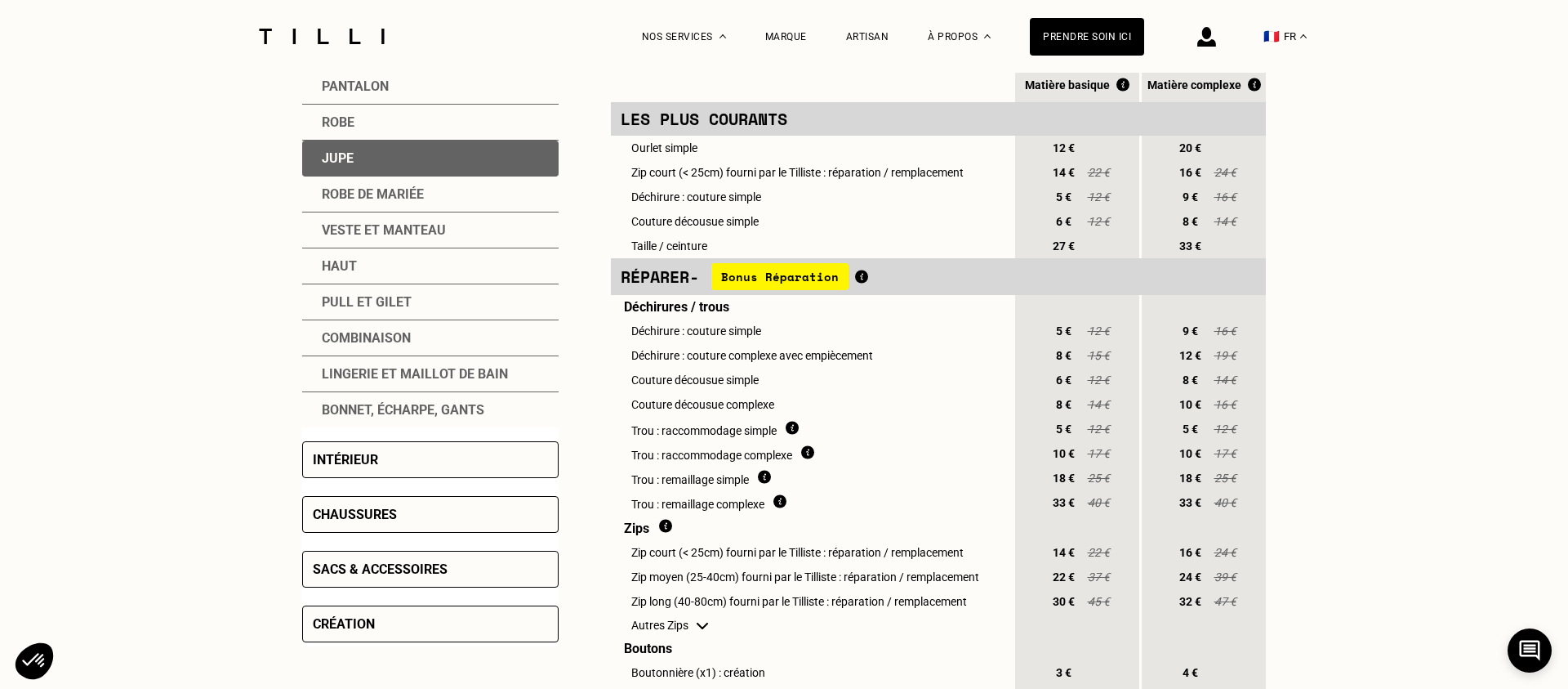
click at [462, 521] on div "Chaussures" at bounding box center [430, 515] width 256 height 37
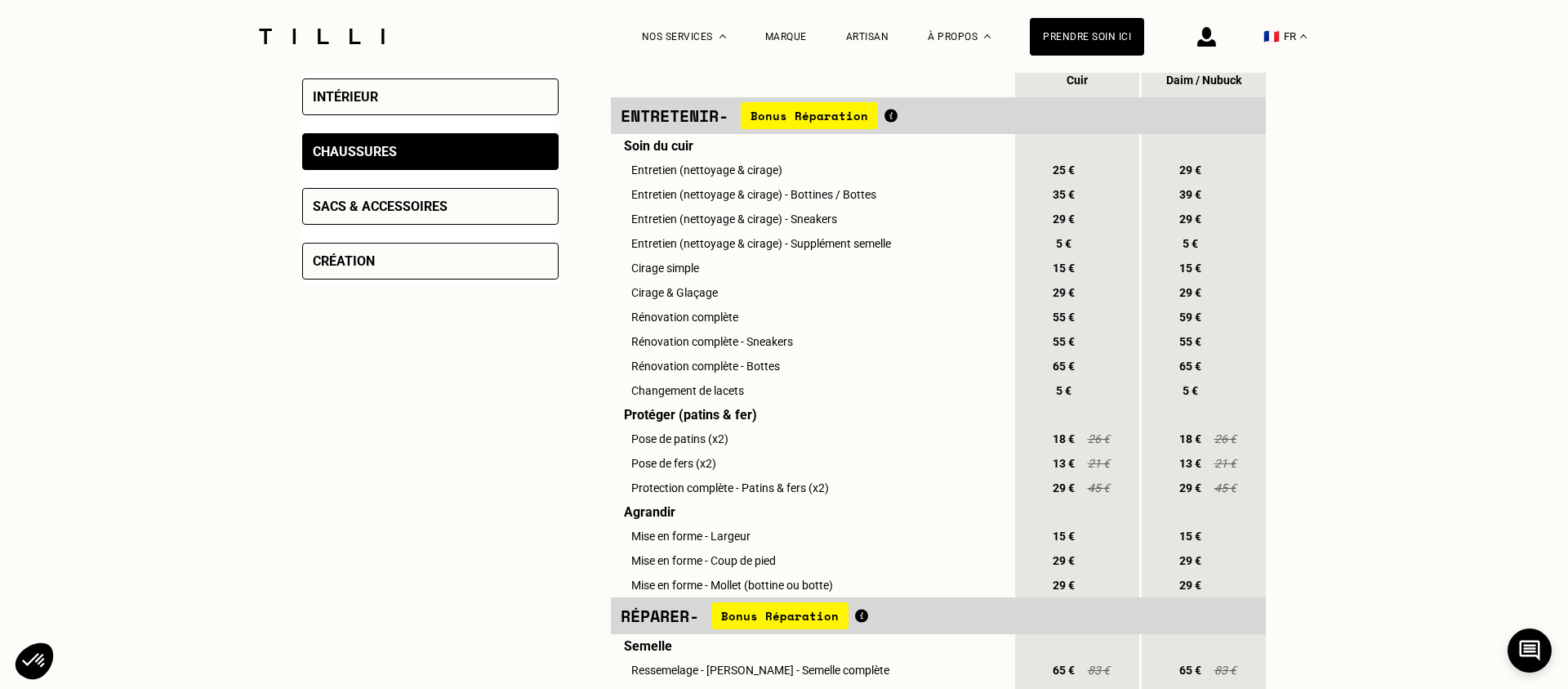
scroll to position [371, 0]
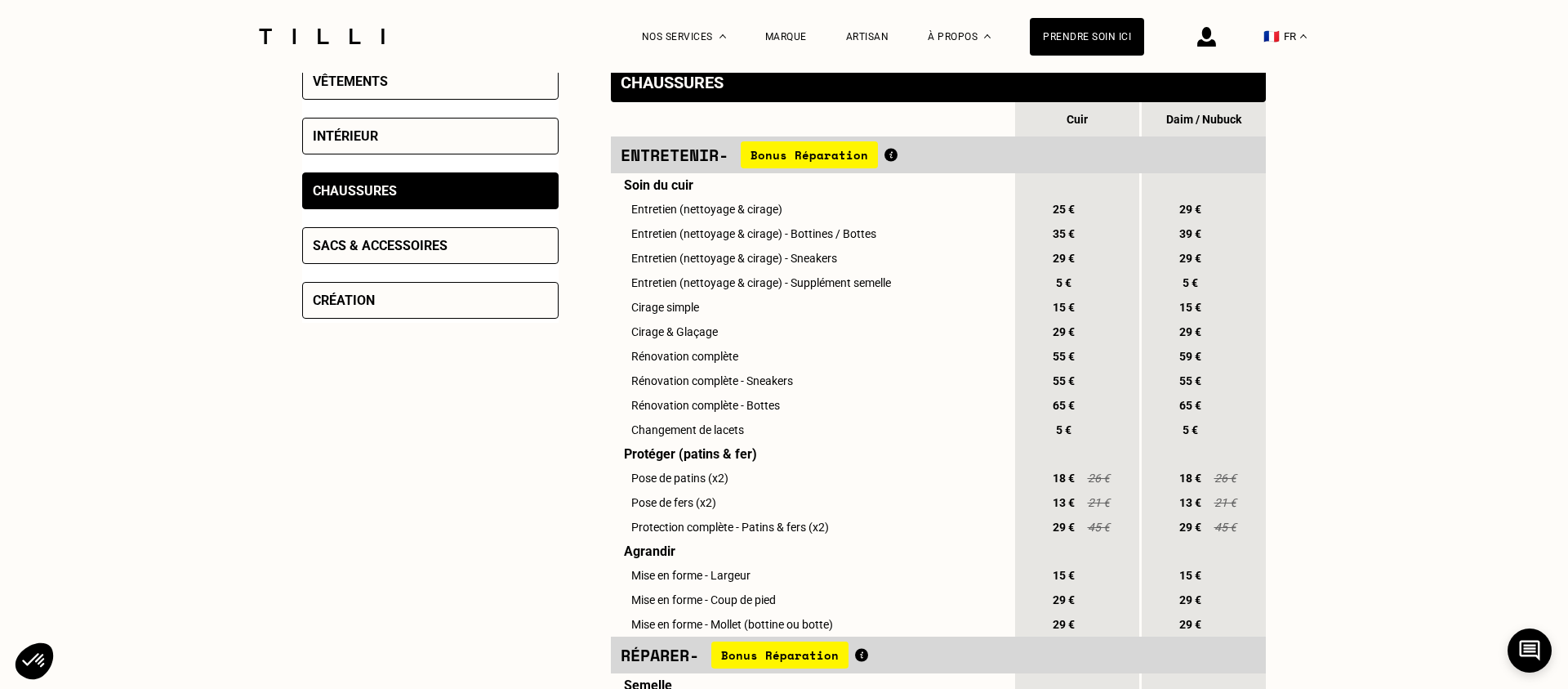
click at [461, 255] on div "Sacs & accessoires" at bounding box center [430, 245] width 256 height 37
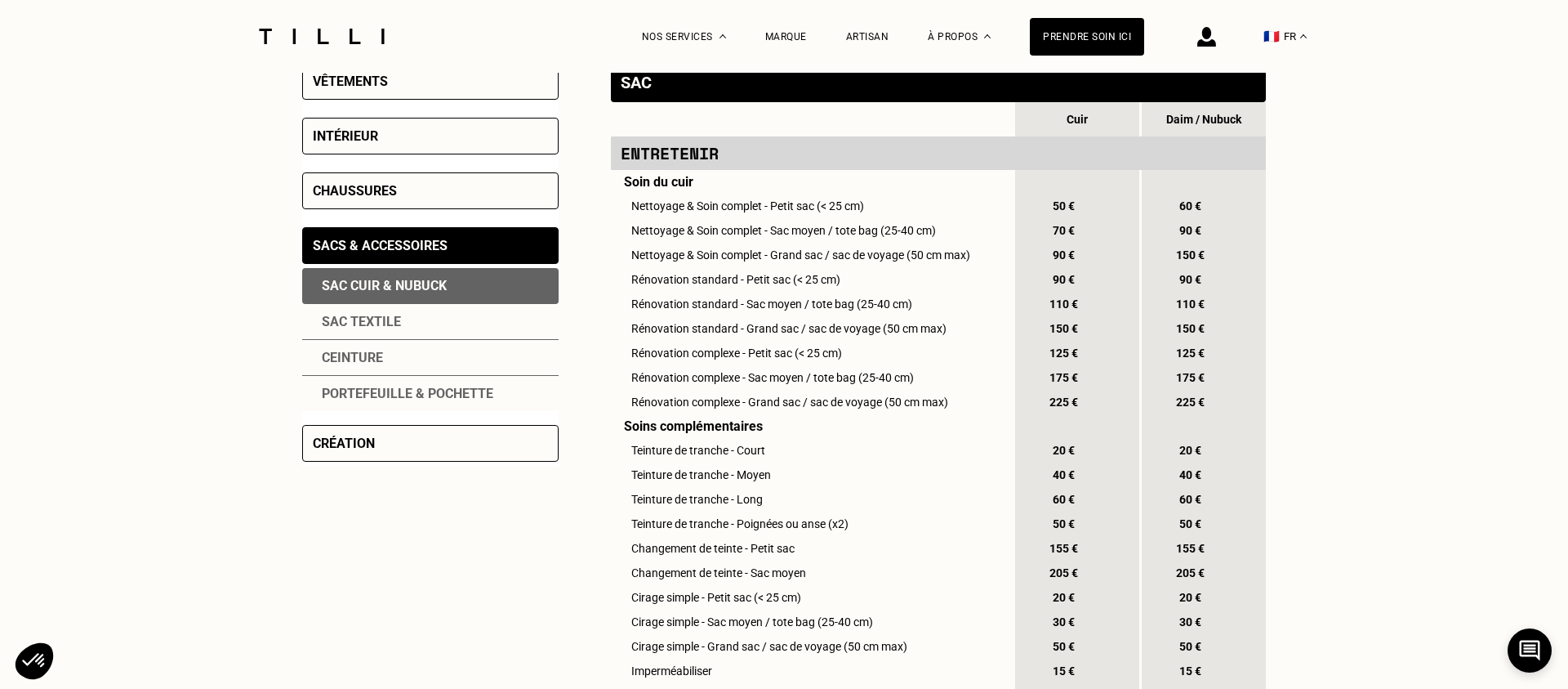
click at [419, 437] on div "Création" at bounding box center [430, 444] width 256 height 37
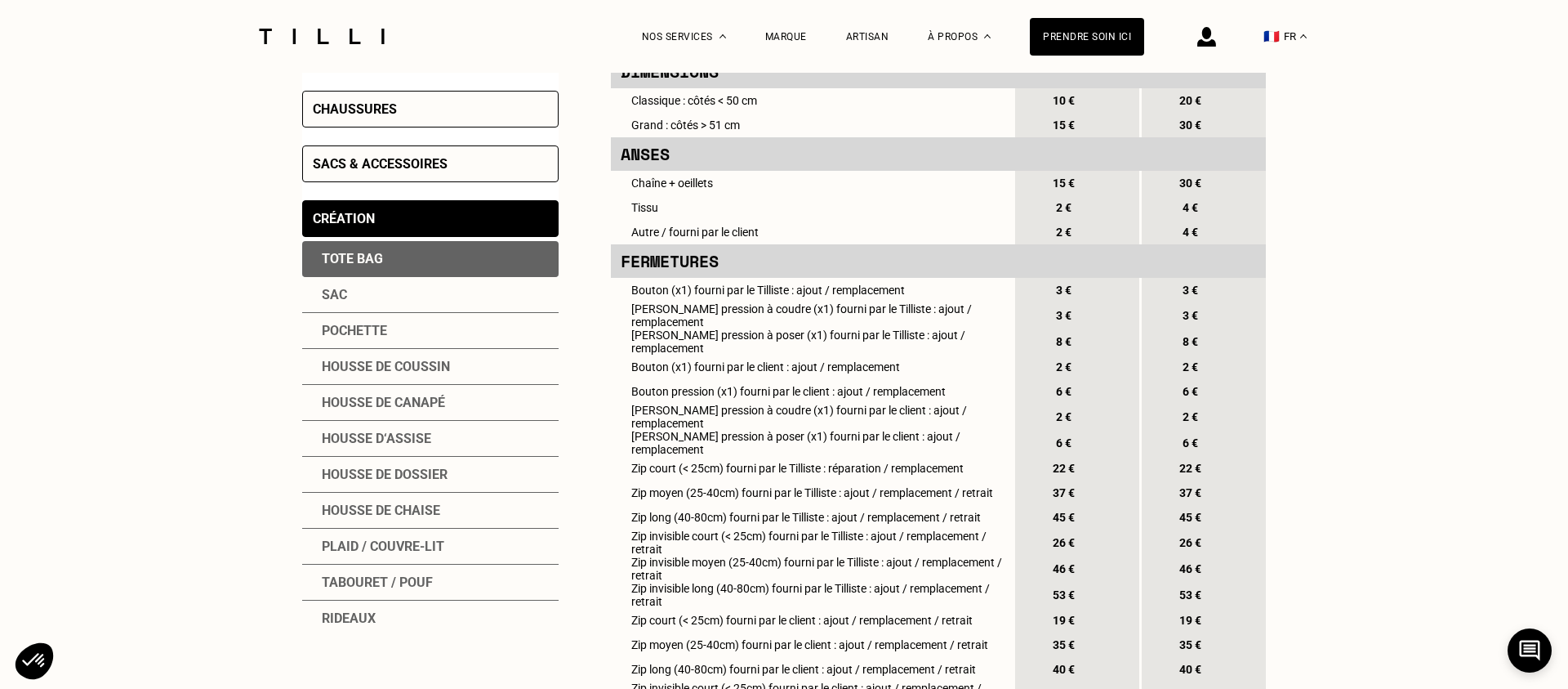
scroll to position [456, 0]
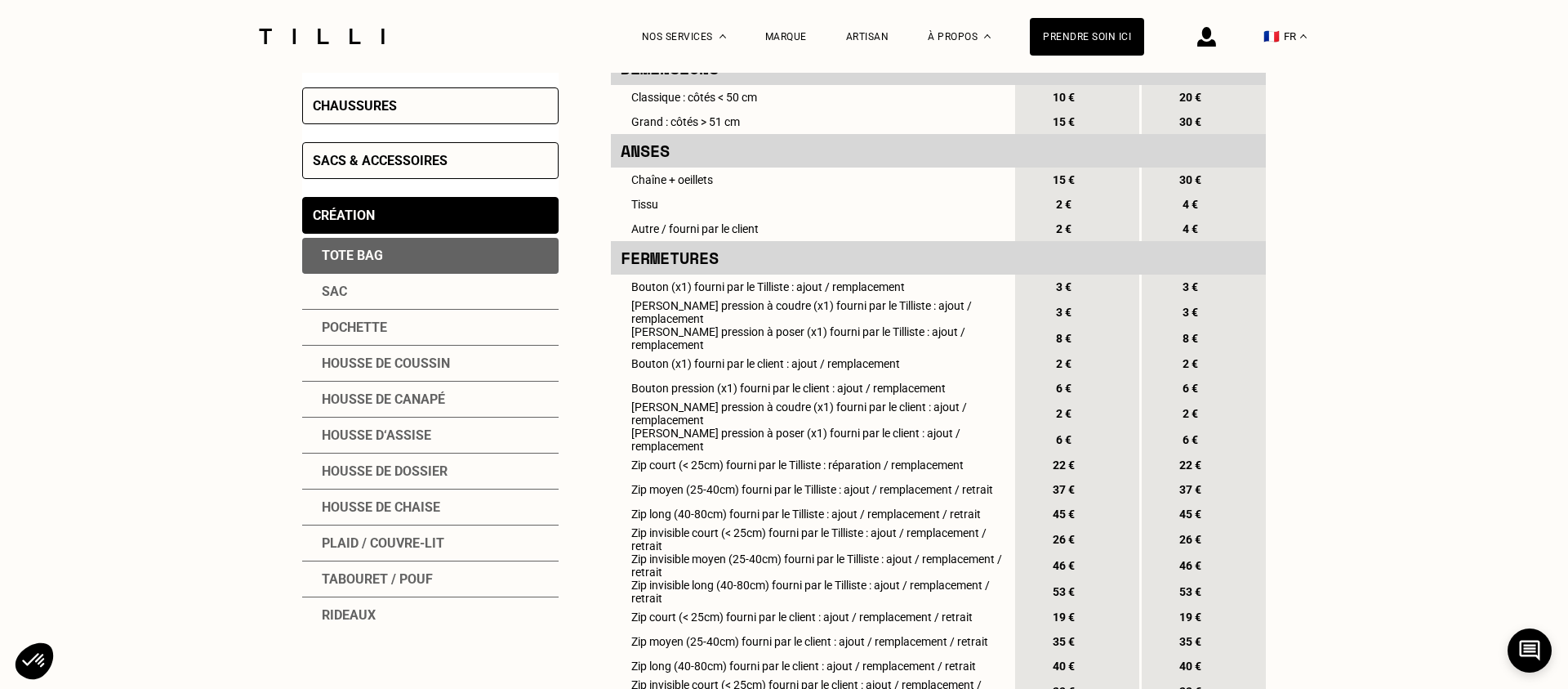
click at [407, 454] on div "Housse de dossier" at bounding box center [430, 471] width 256 height 36
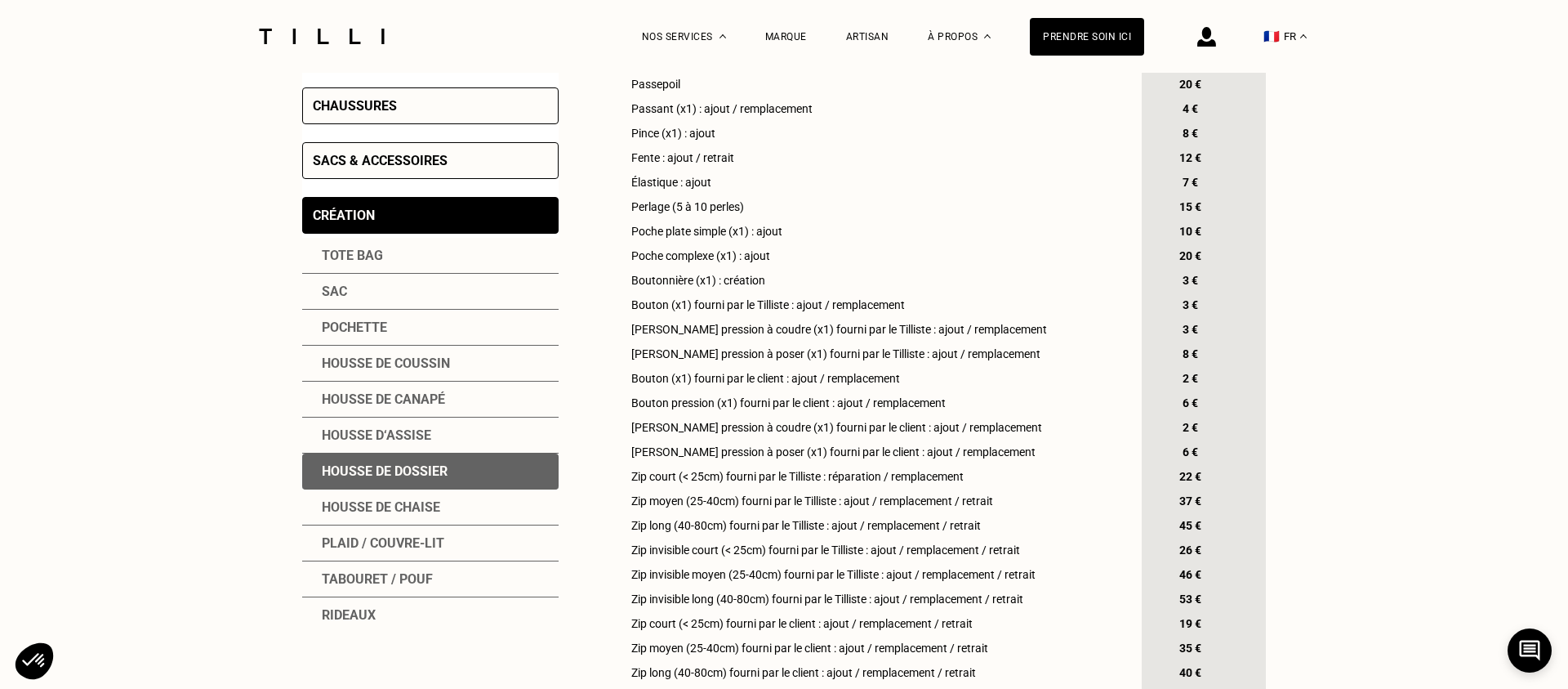
click at [414, 425] on div "Housse d‘assise" at bounding box center [430, 435] width 256 height 36
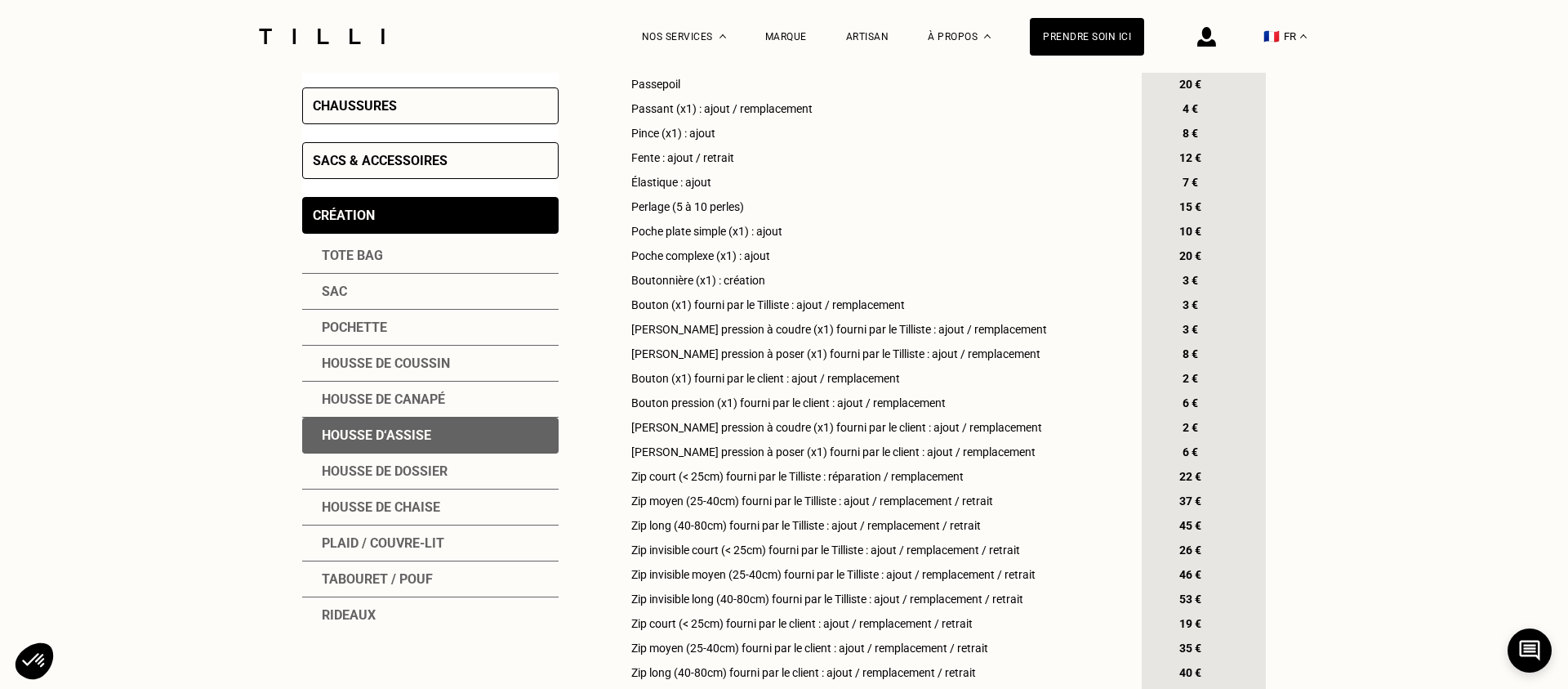
click at [426, 377] on div "Housse de coussin" at bounding box center [430, 363] width 256 height 36
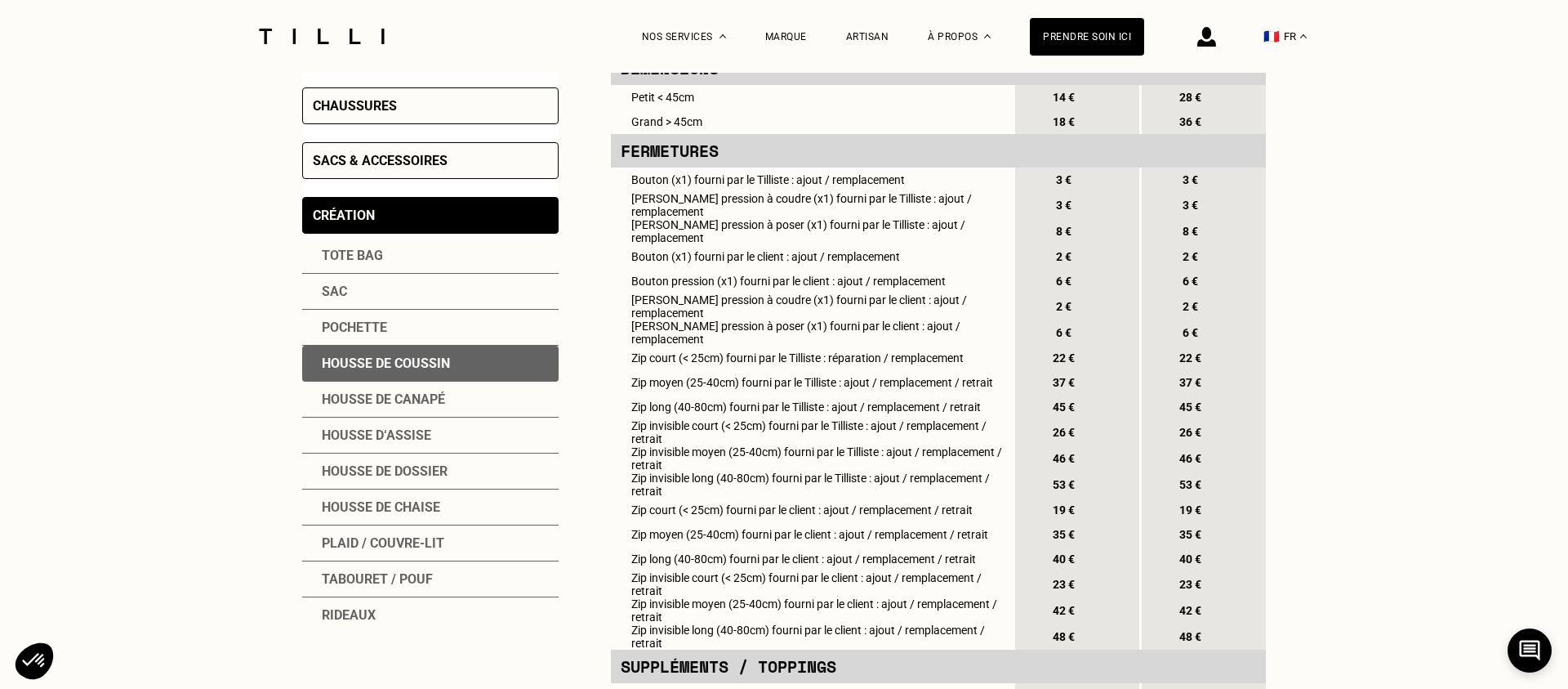
click at [434, 336] on div "Pochette" at bounding box center [430, 327] width 256 height 36
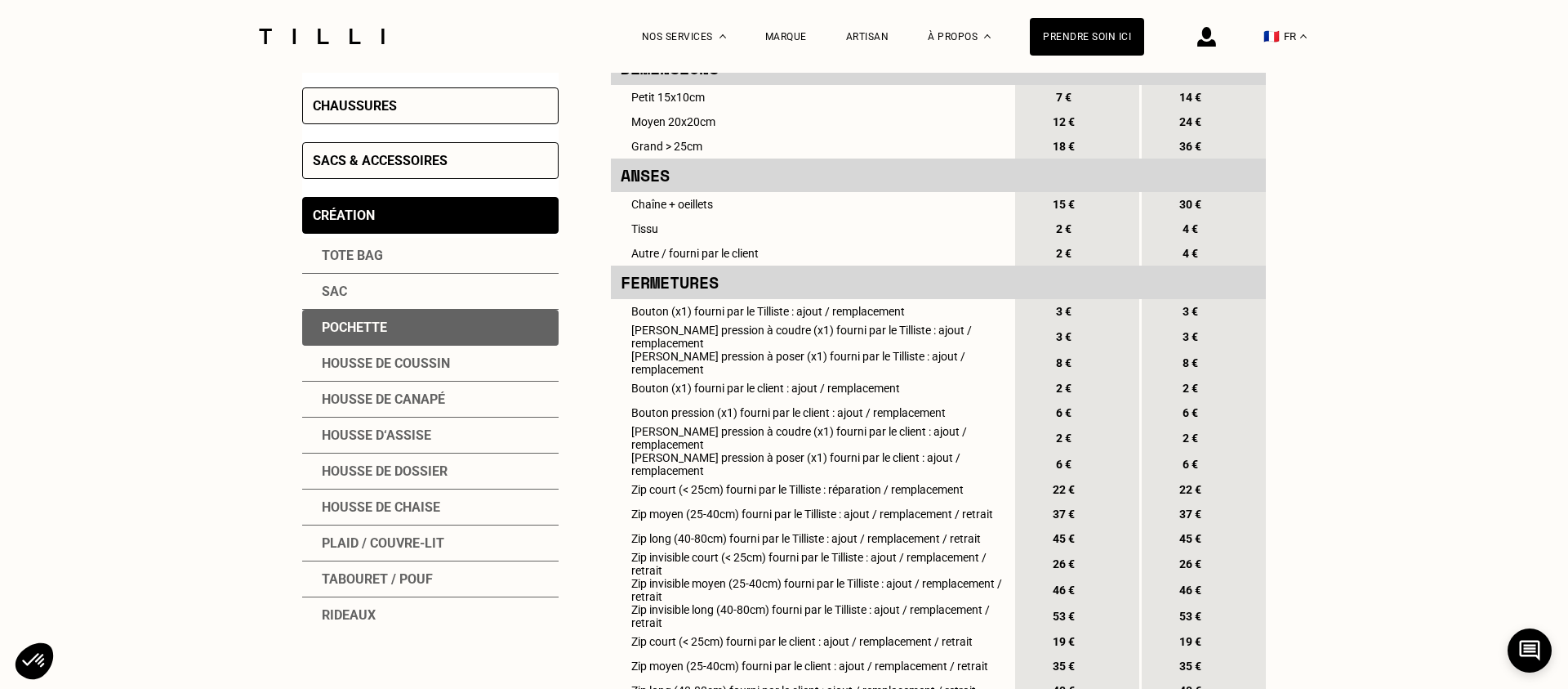
click at [454, 296] on div "Sac" at bounding box center [430, 291] width 256 height 36
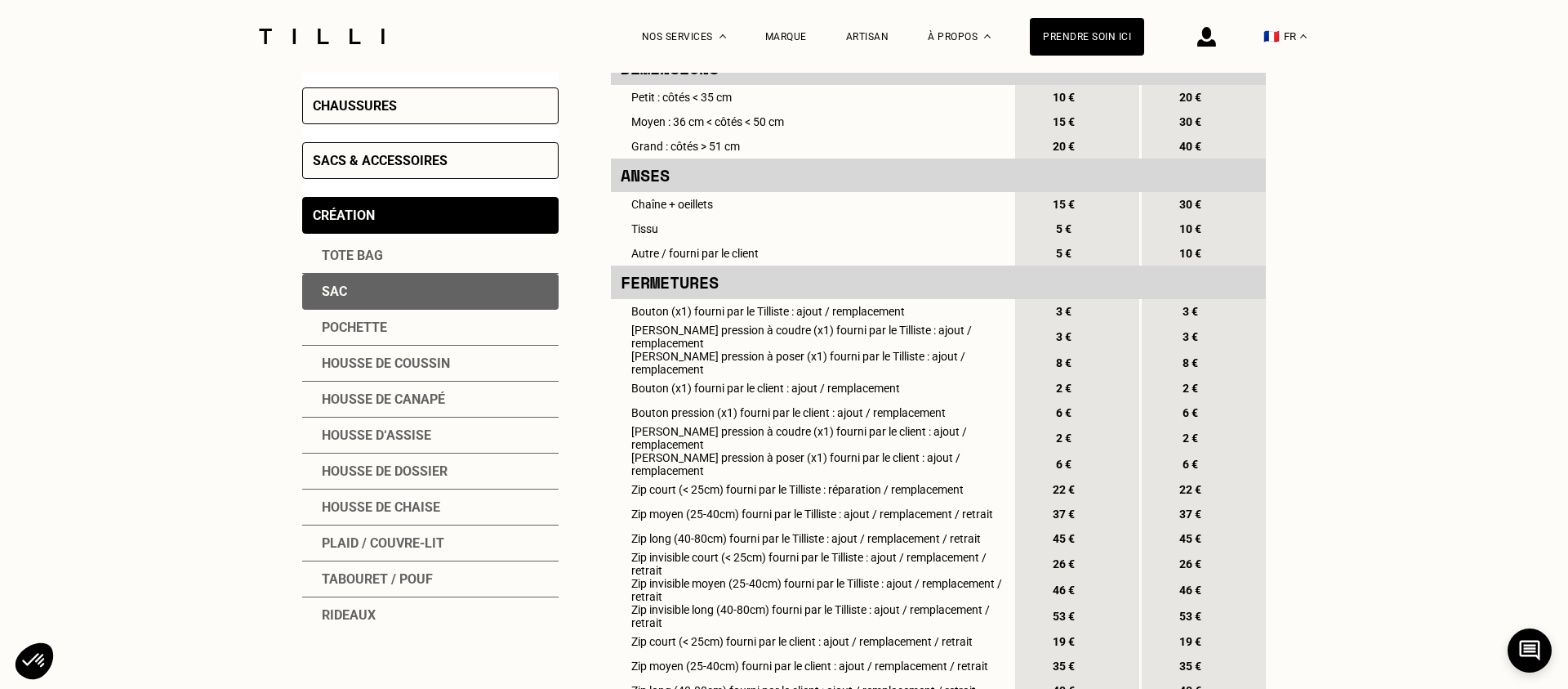
click at [473, 256] on div "Tote bag" at bounding box center [430, 255] width 256 height 36
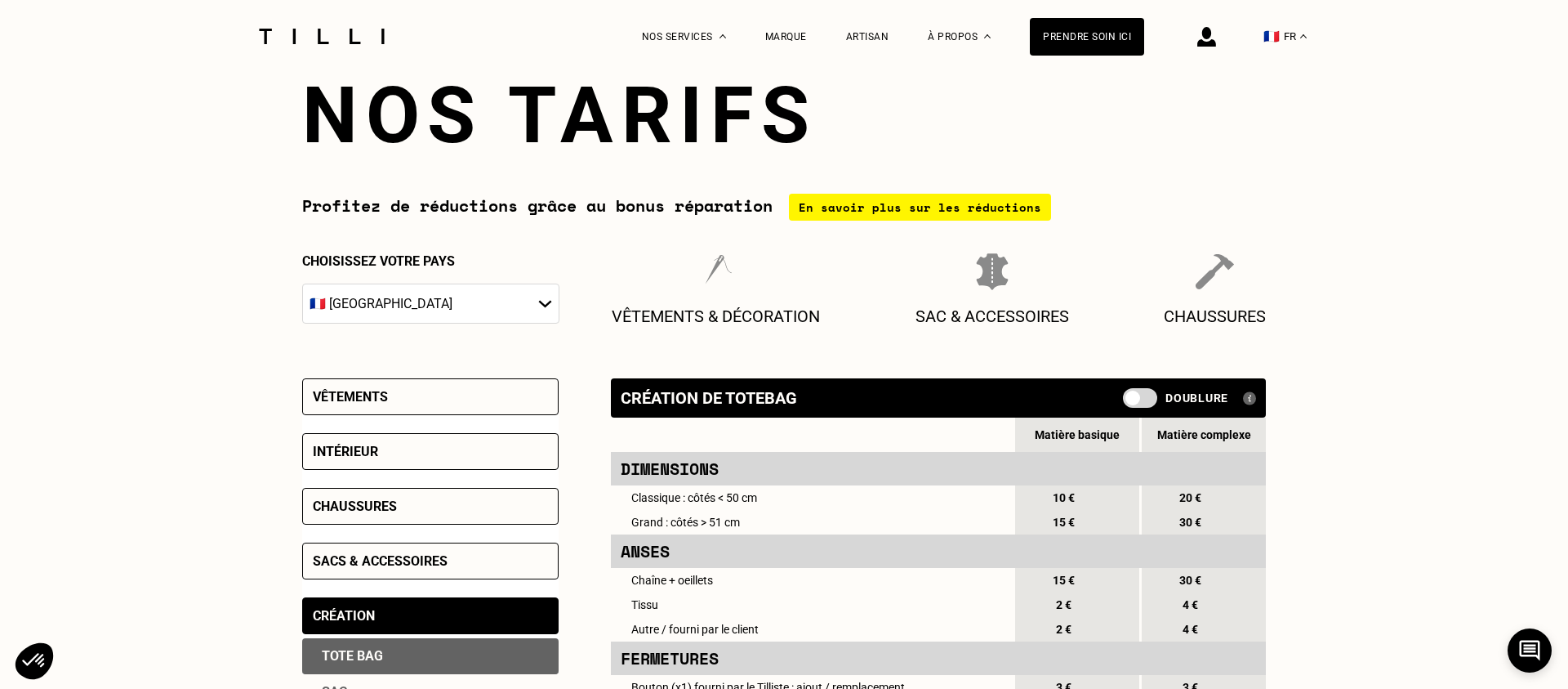
scroll to position [54, 0]
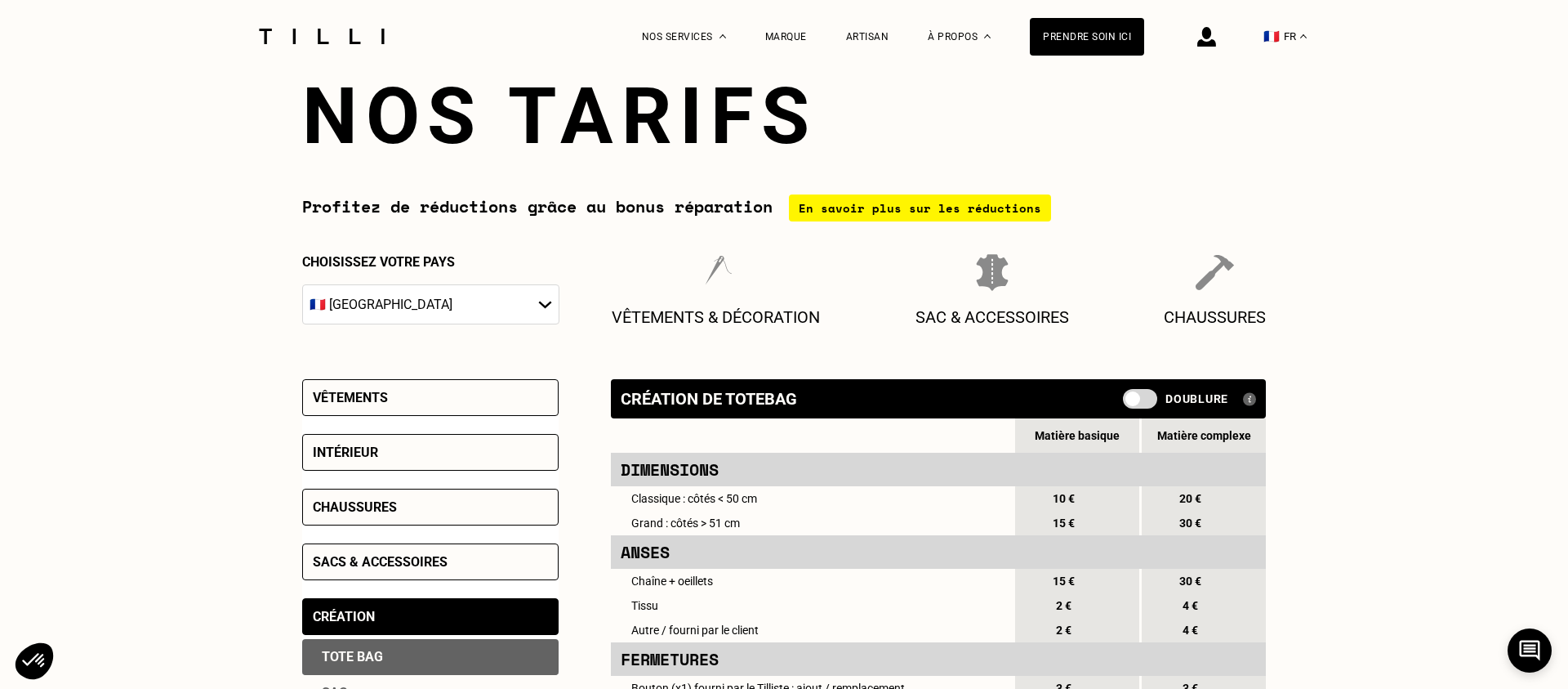
click at [820, 214] on div "En savoir plus sur les réductions" at bounding box center [920, 208] width 262 height 27
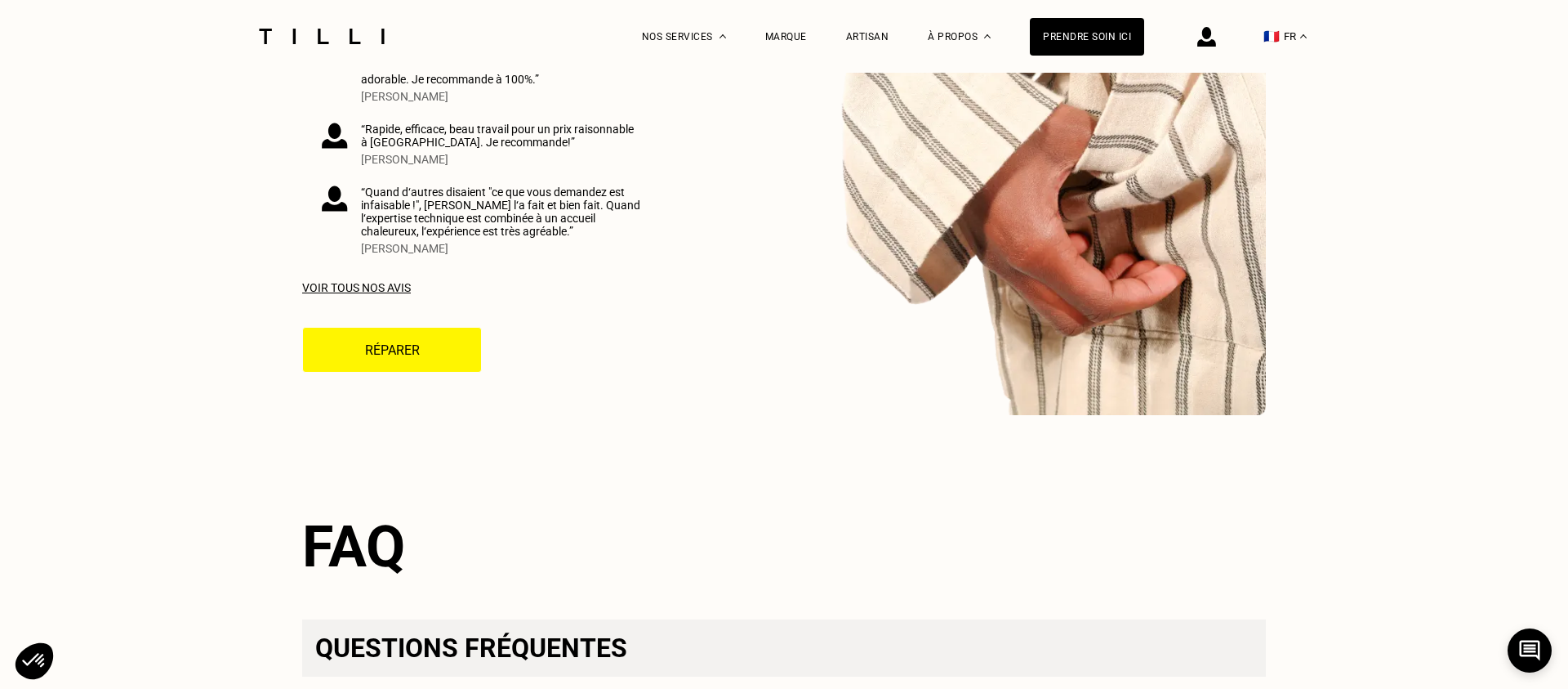
scroll to position [4710, 0]
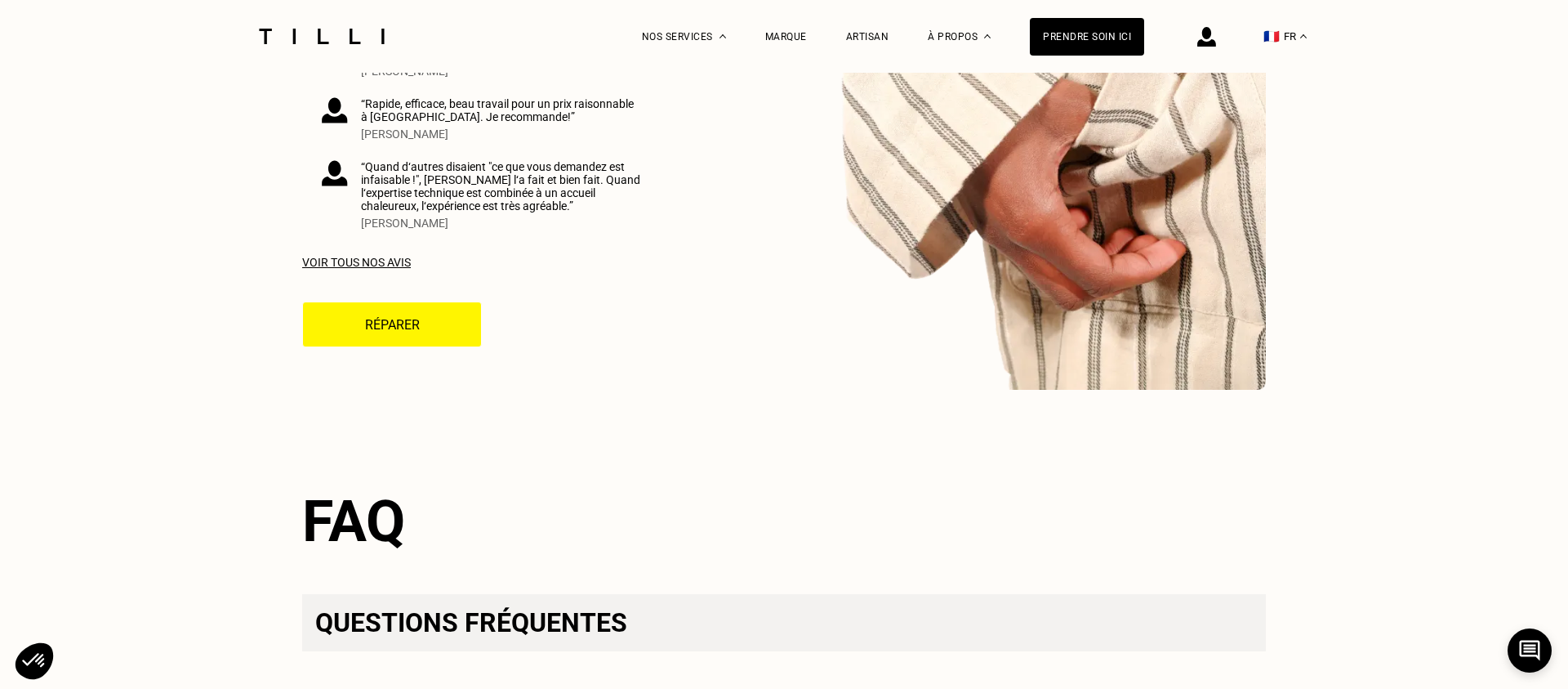
click at [354, 255] on div "Voir tous nos avis" at bounding box center [482, 262] width 360 height 13
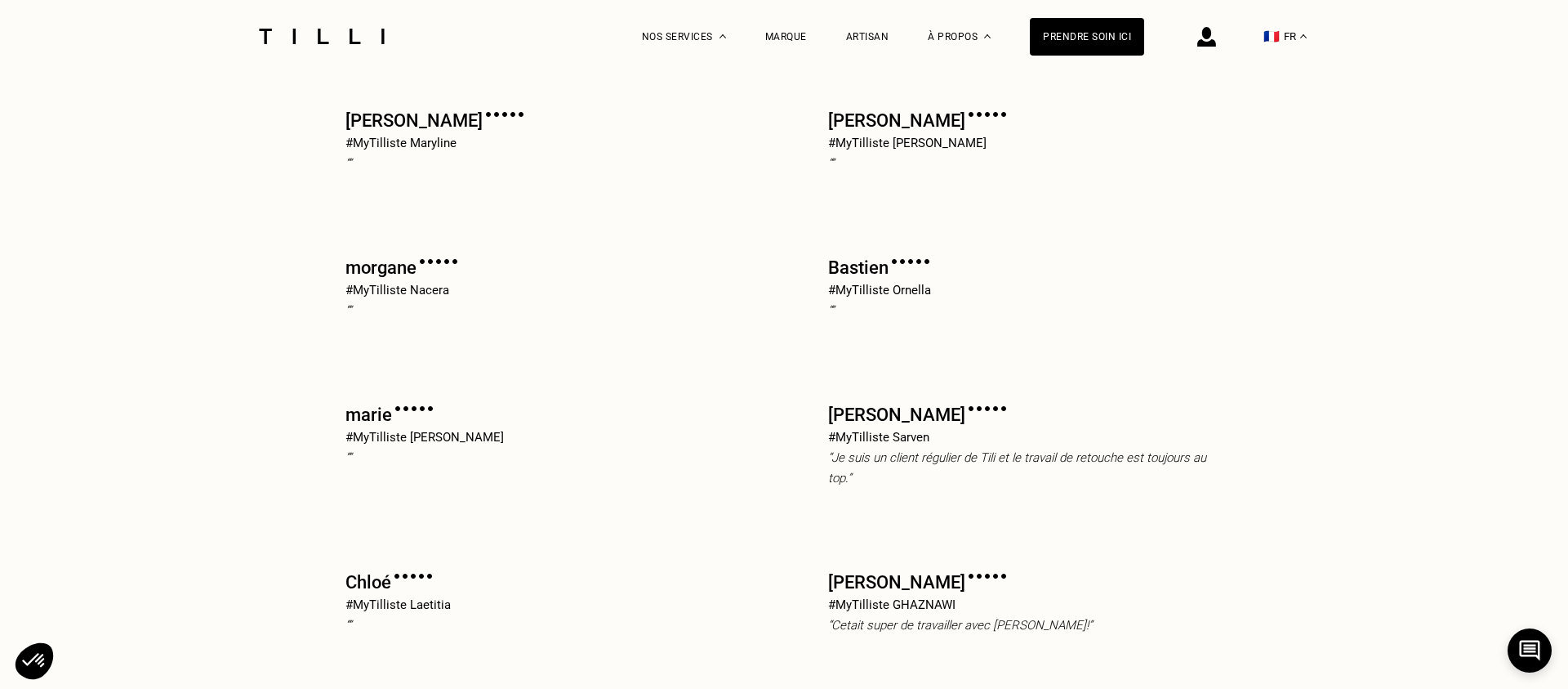
scroll to position [374, 0]
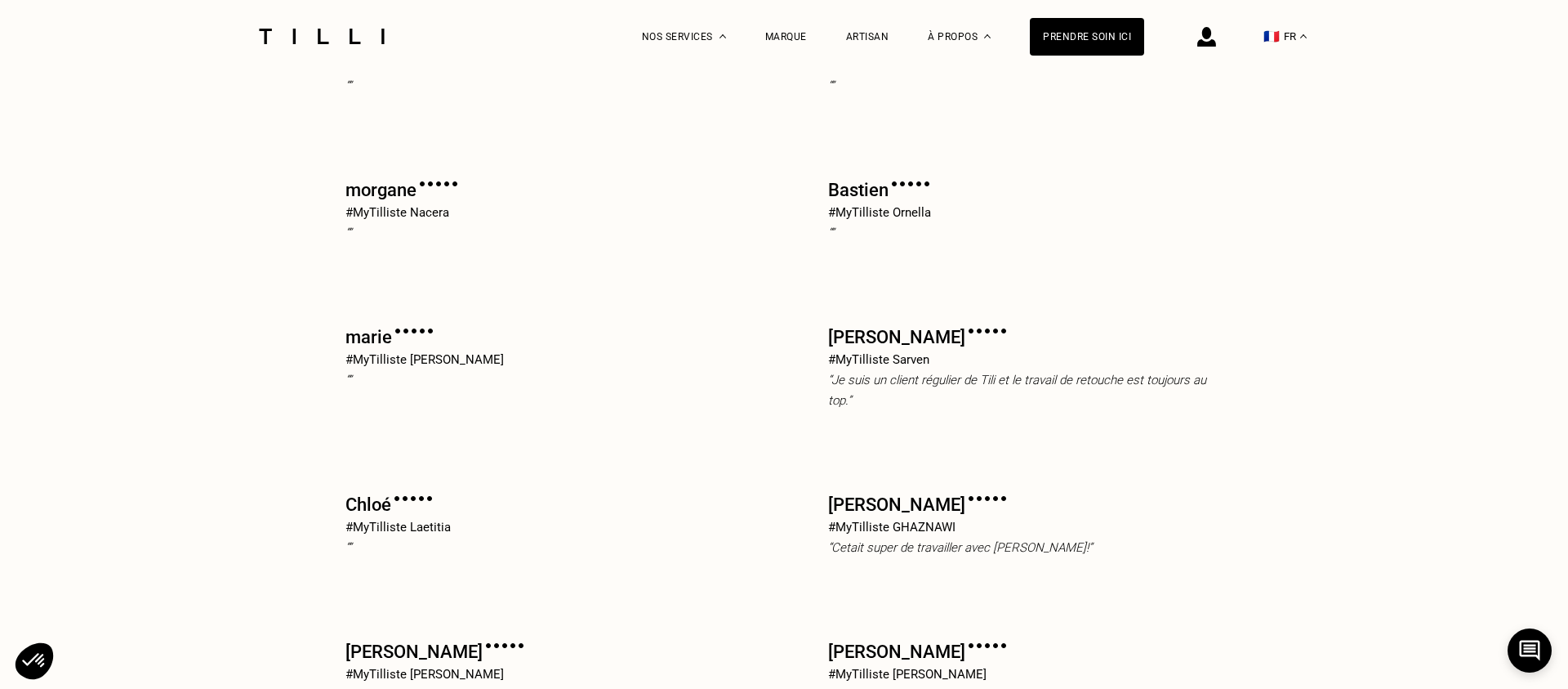
click at [363, 528] on p "#MyTilliste Laetitia" at bounding box center [398, 528] width 105 height 20
click at [360, 542] on p "“ ”" at bounding box center [398, 548] width 105 height 20
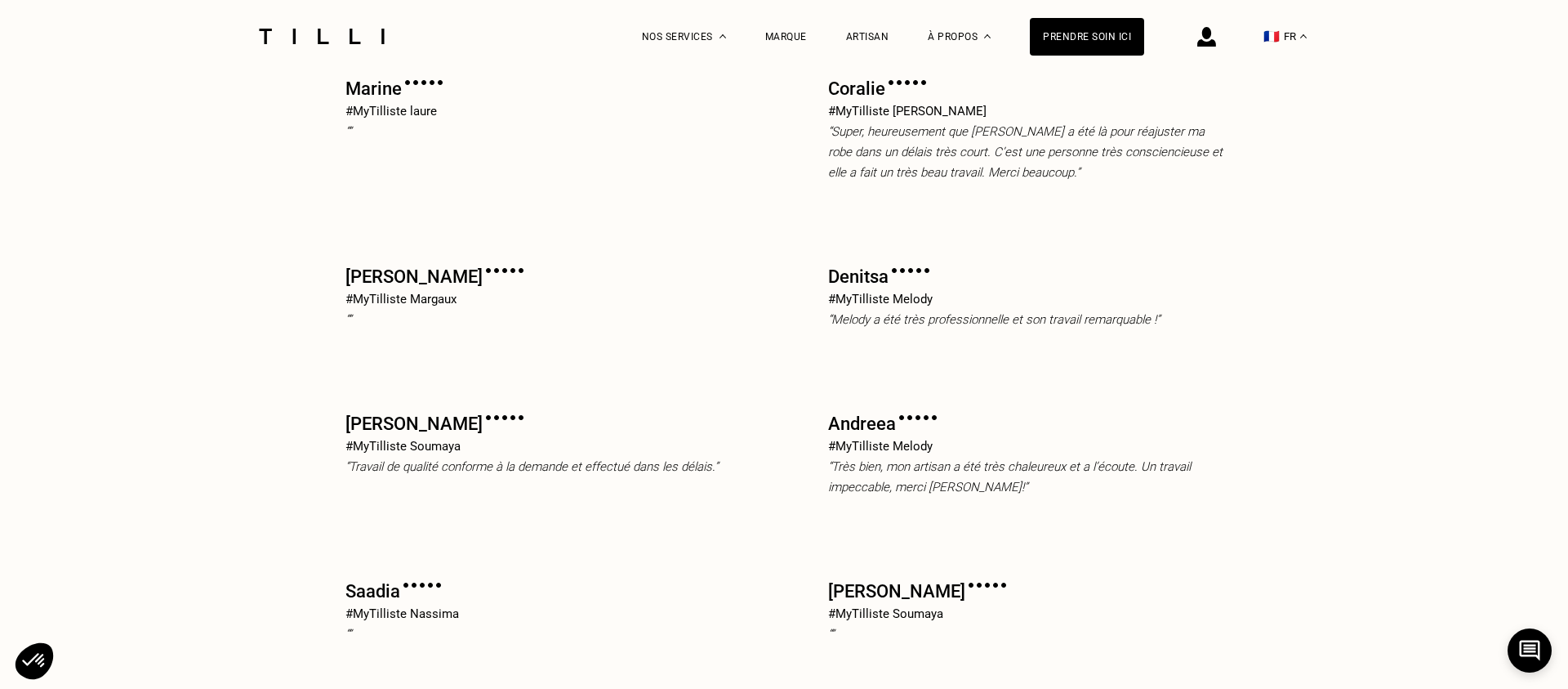
scroll to position [2612, 0]
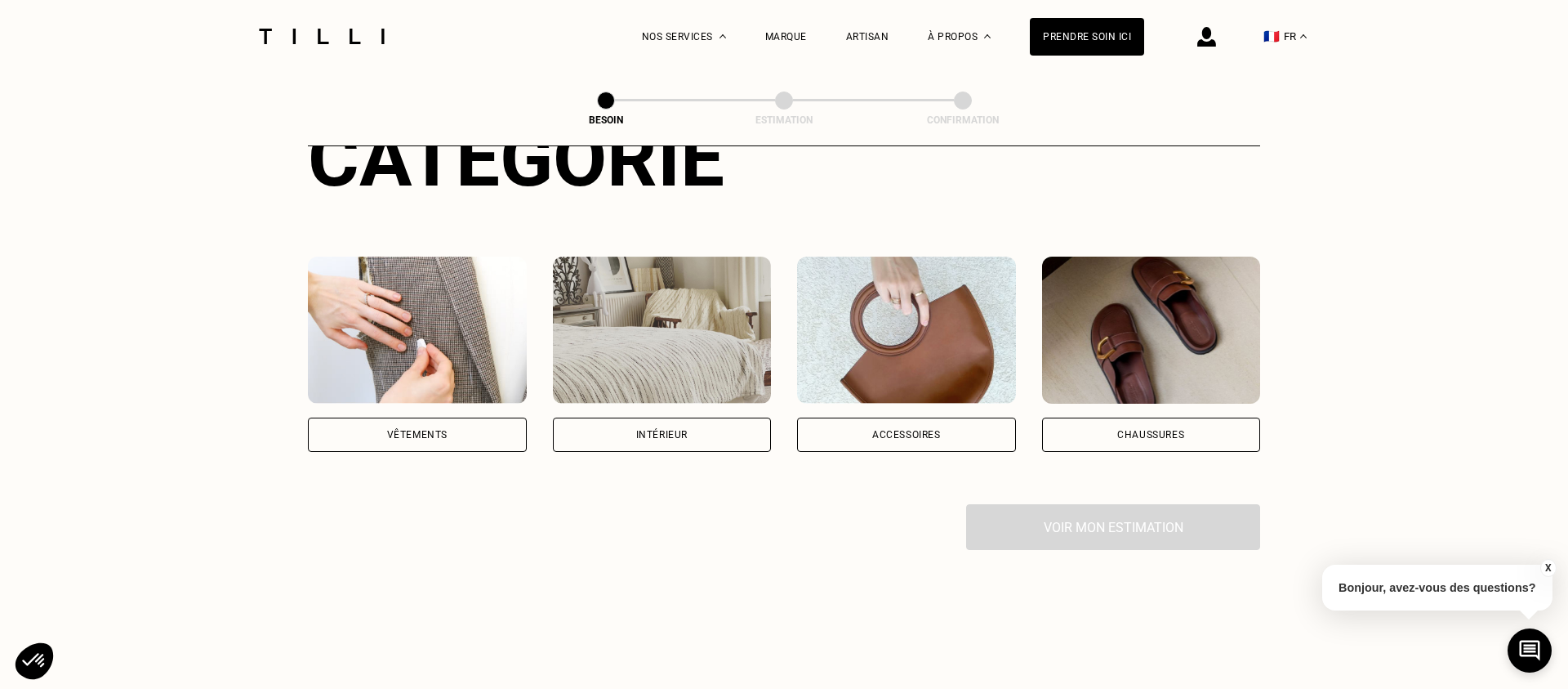
scroll to position [235, 0]
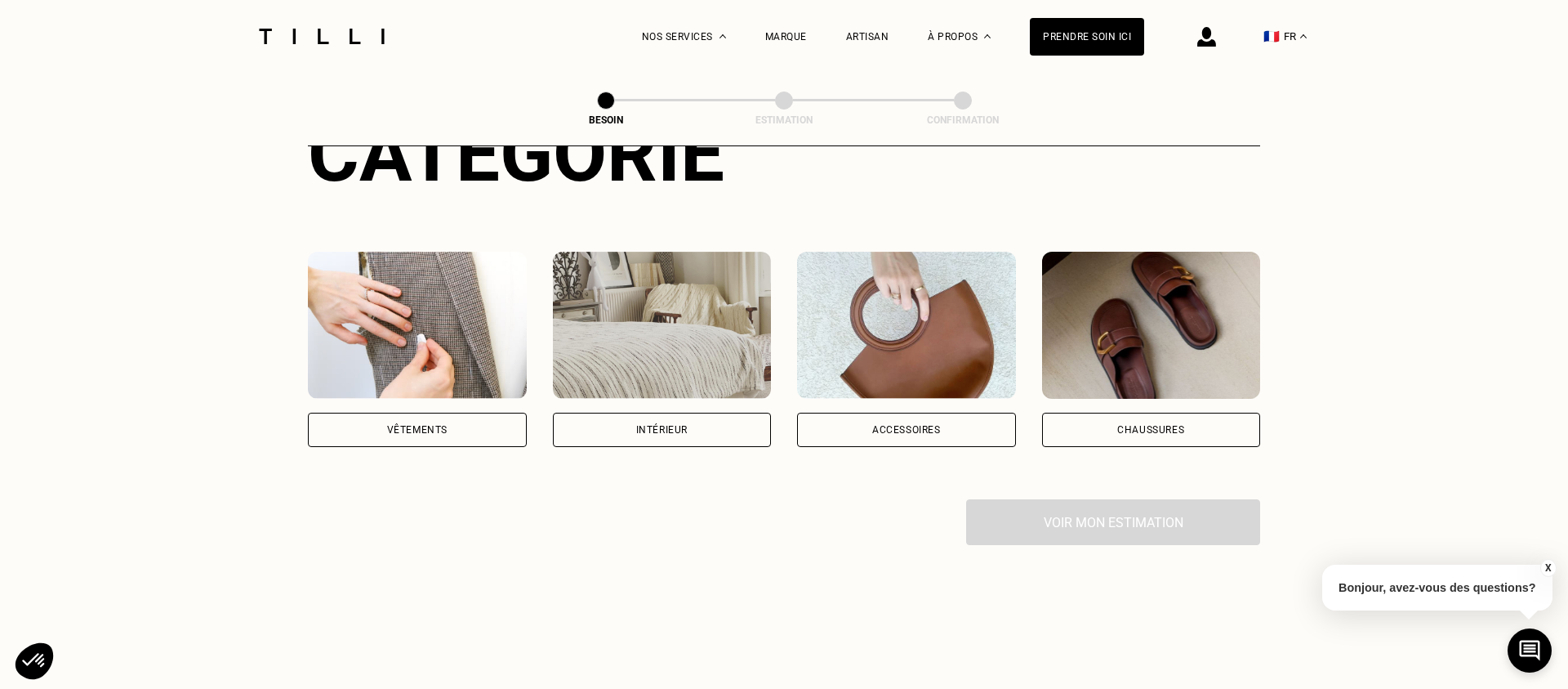
click at [504, 417] on div "Vêtements" at bounding box center [417, 429] width 218 height 34
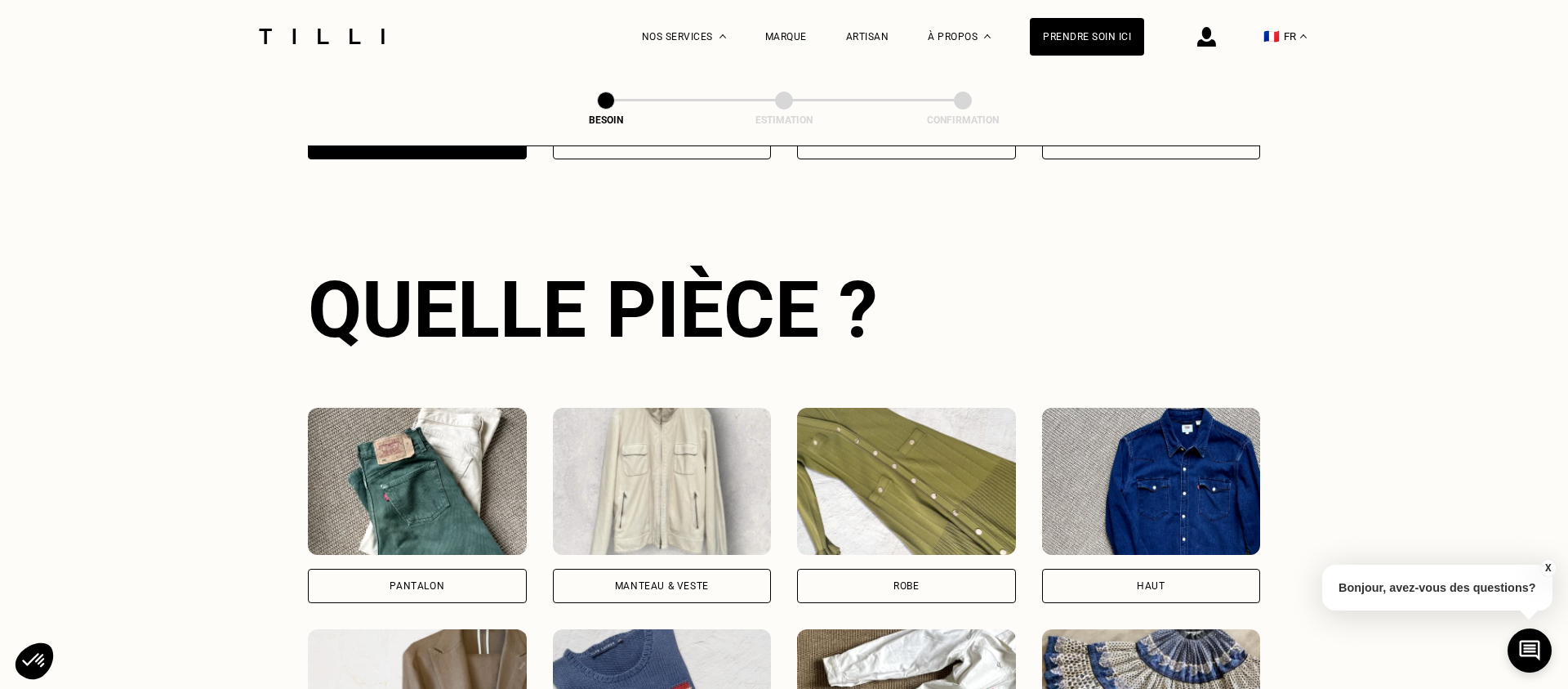
scroll to position [532, 0]
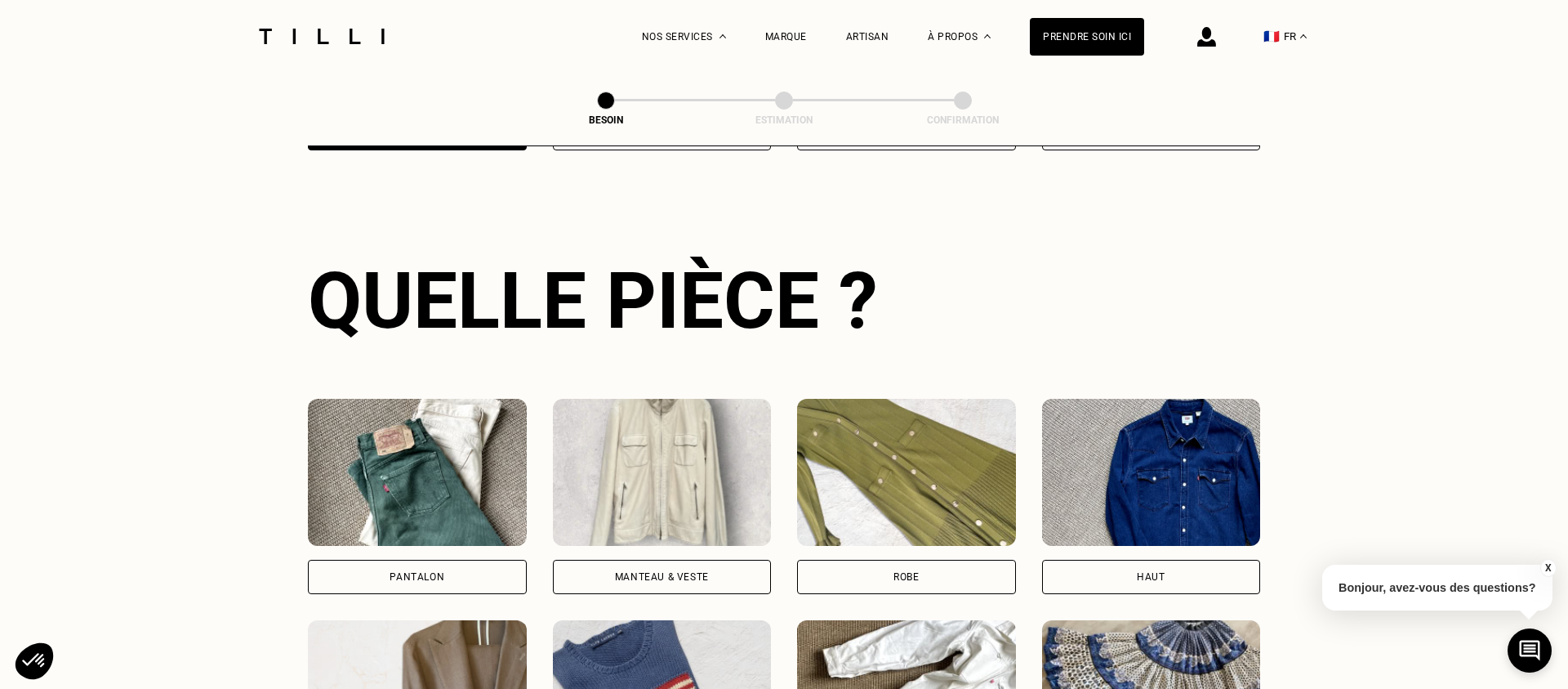
click at [497, 560] on div "Pantalon" at bounding box center [417, 576] width 218 height 34
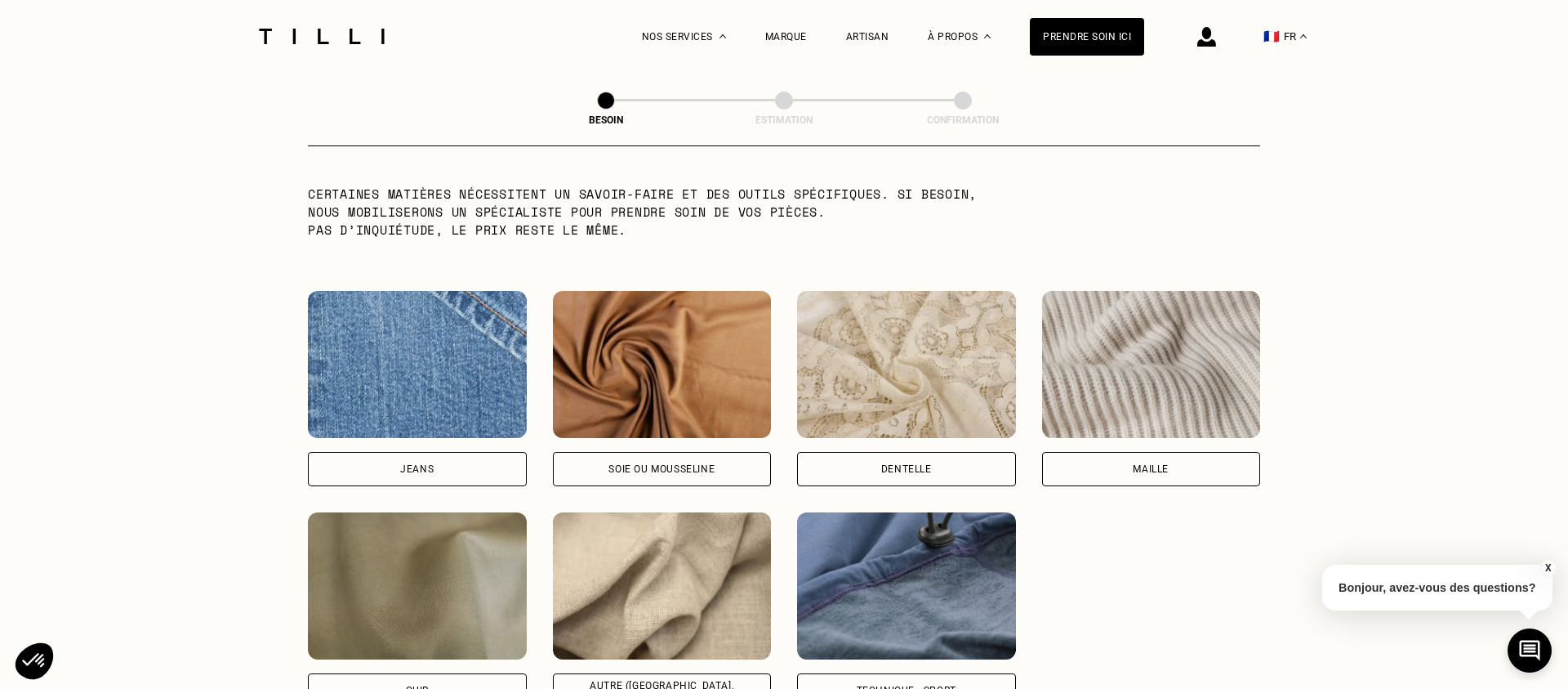
scroll to position [1748, 0]
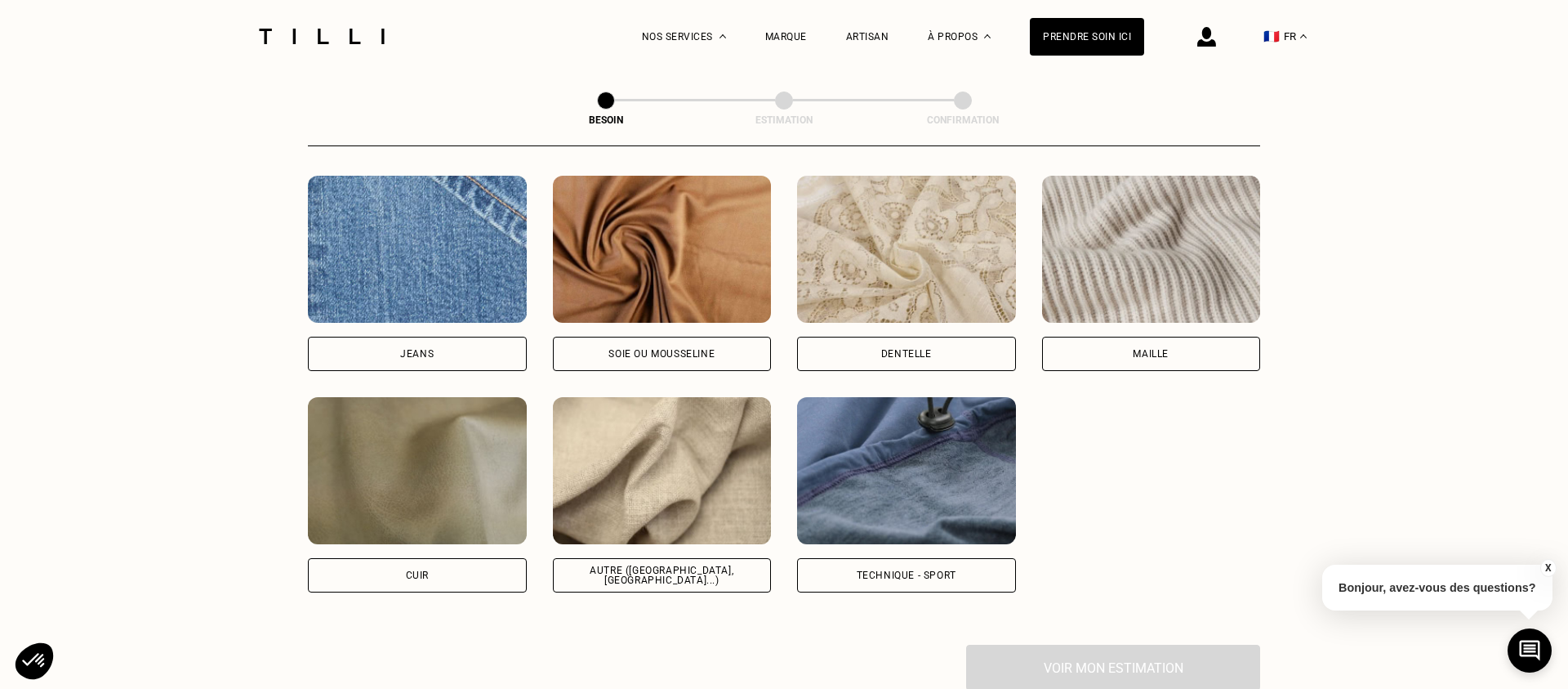
click at [645, 565] on div "Autre ([GEOGRAPHIC_DATA], [GEOGRAPHIC_DATA]...)" at bounding box center [662, 575] width 191 height 19
select select "FR"
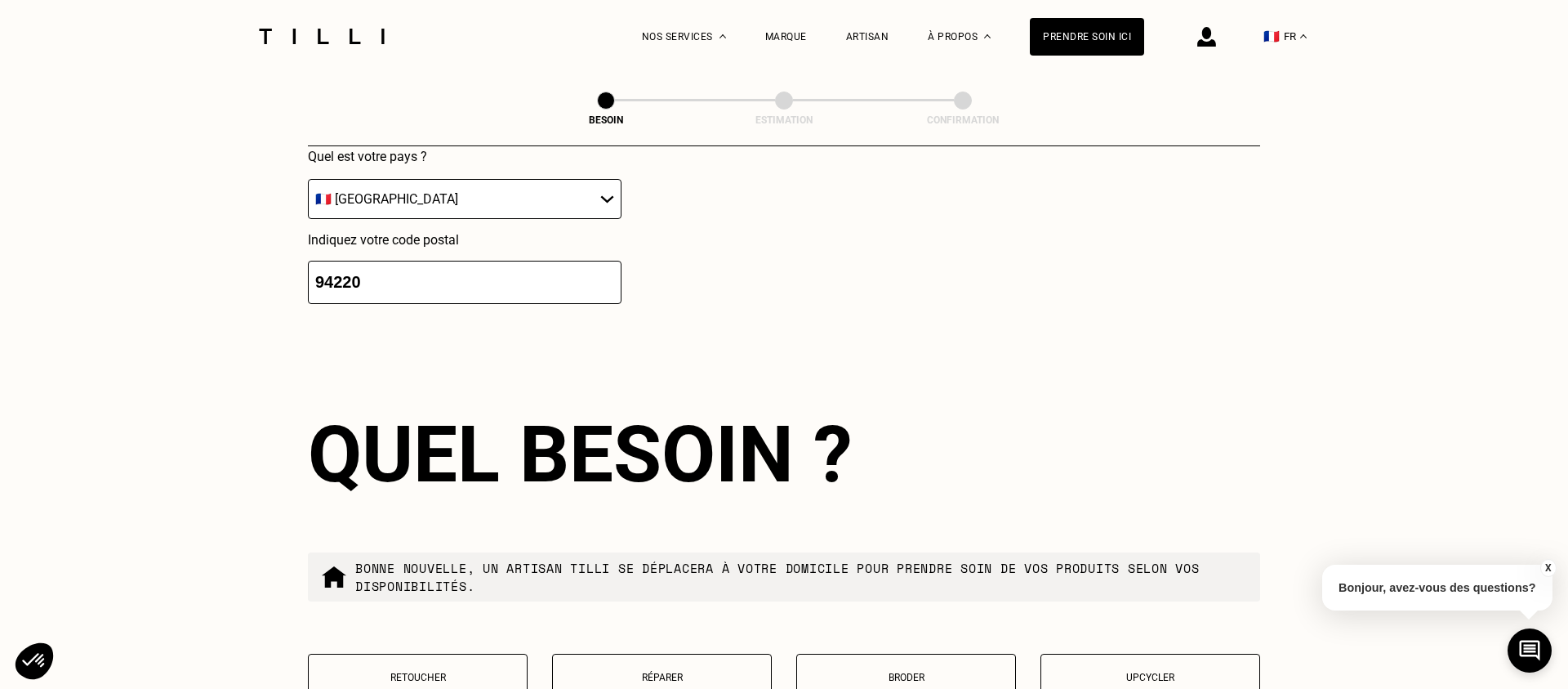
scroll to position [2593, 0]
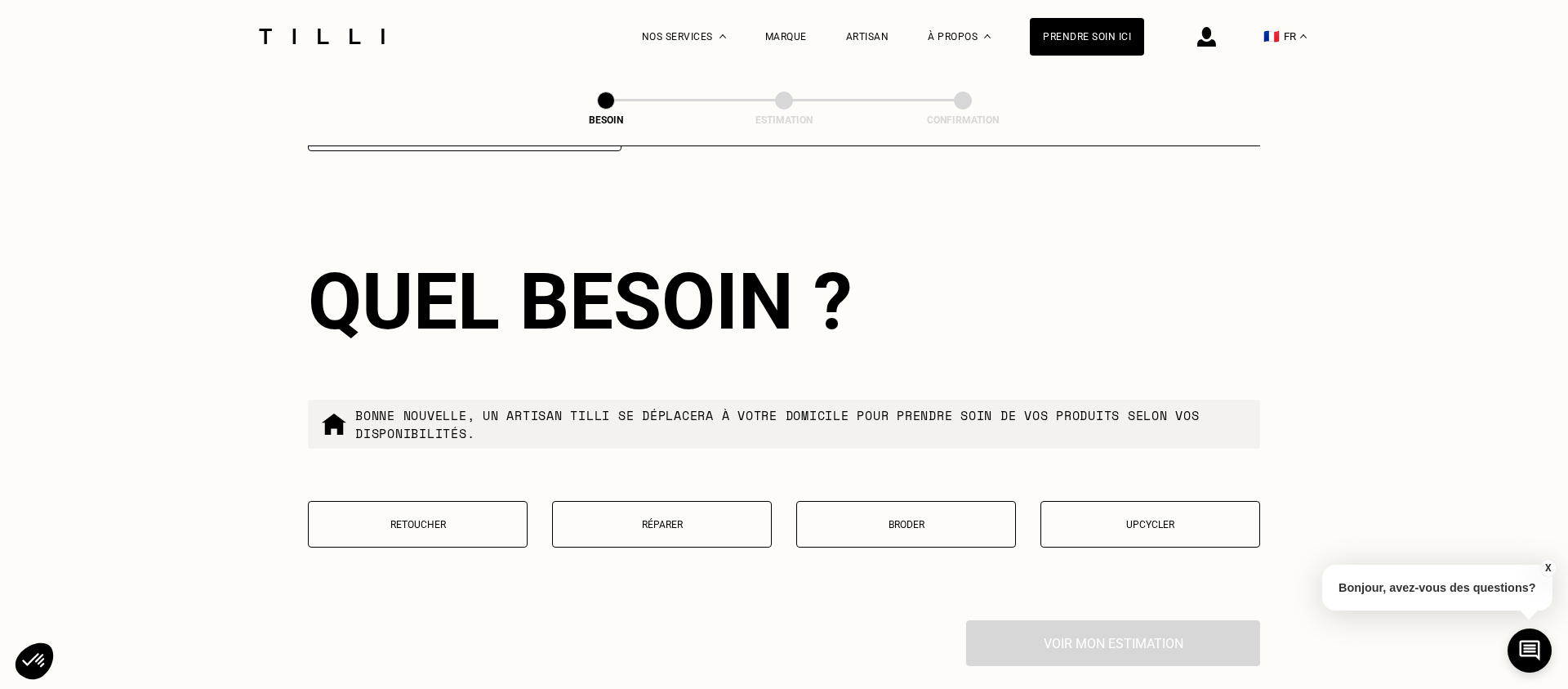
click at [501, 519] on p "Retoucher" at bounding box center [418, 525] width 202 height 11
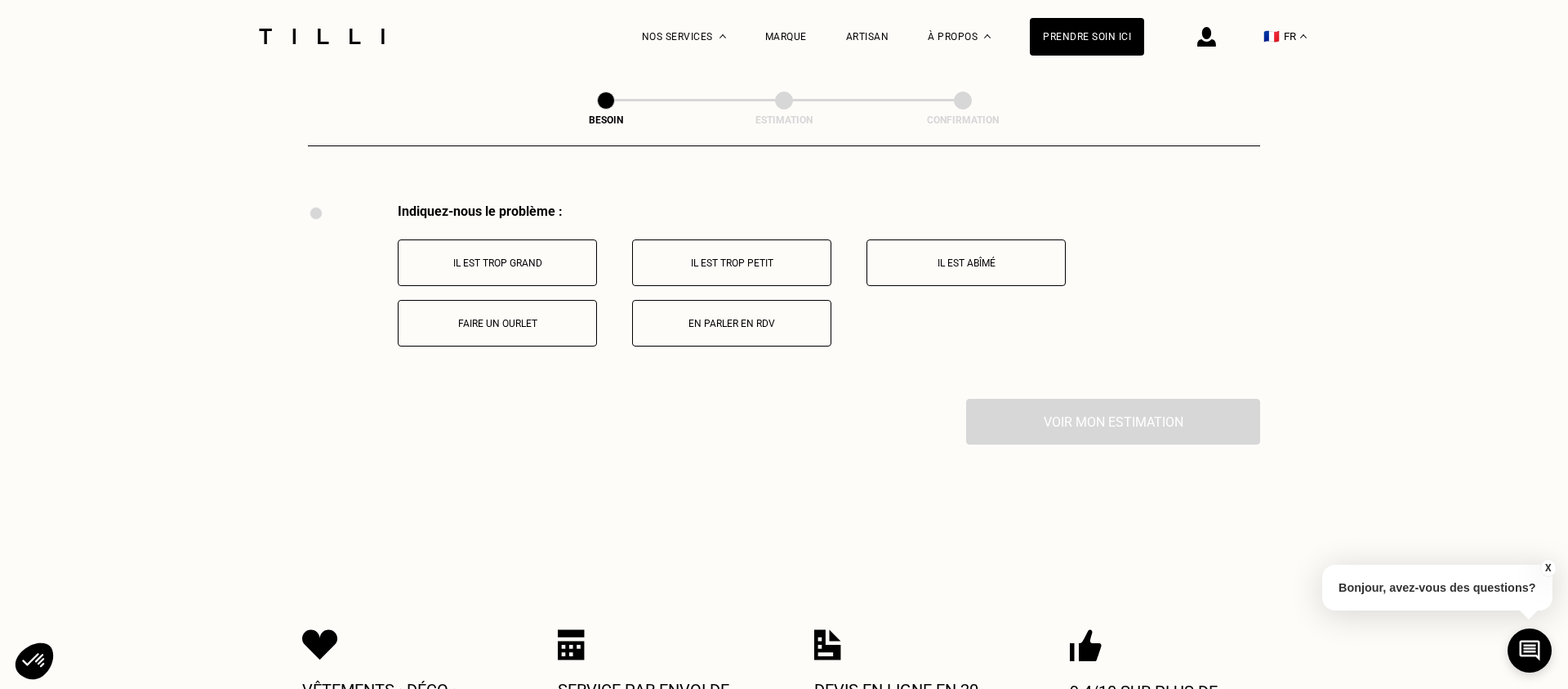
scroll to position [3011, 0]
click at [570, 317] on p "Faire un ourlet" at bounding box center [497, 323] width 182 height 11
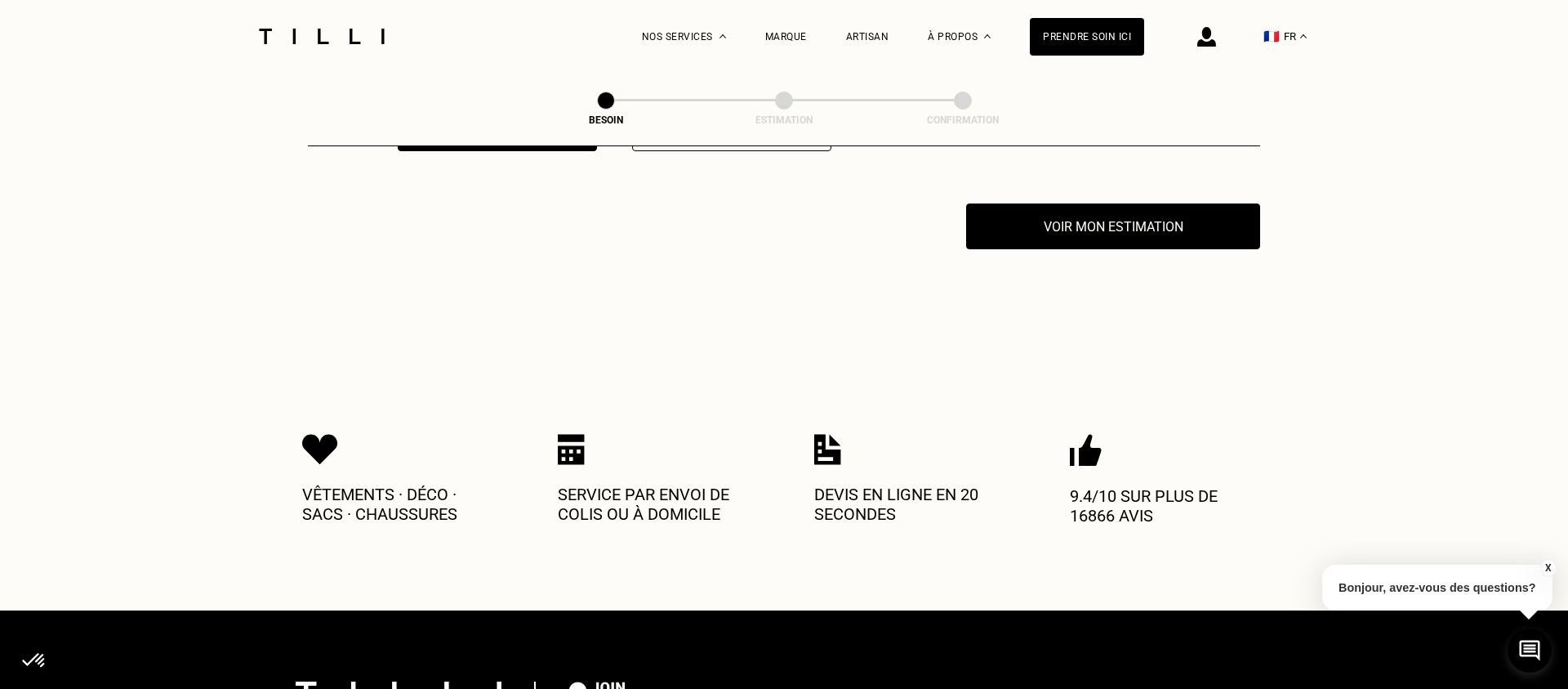
scroll to position [3206, 0]
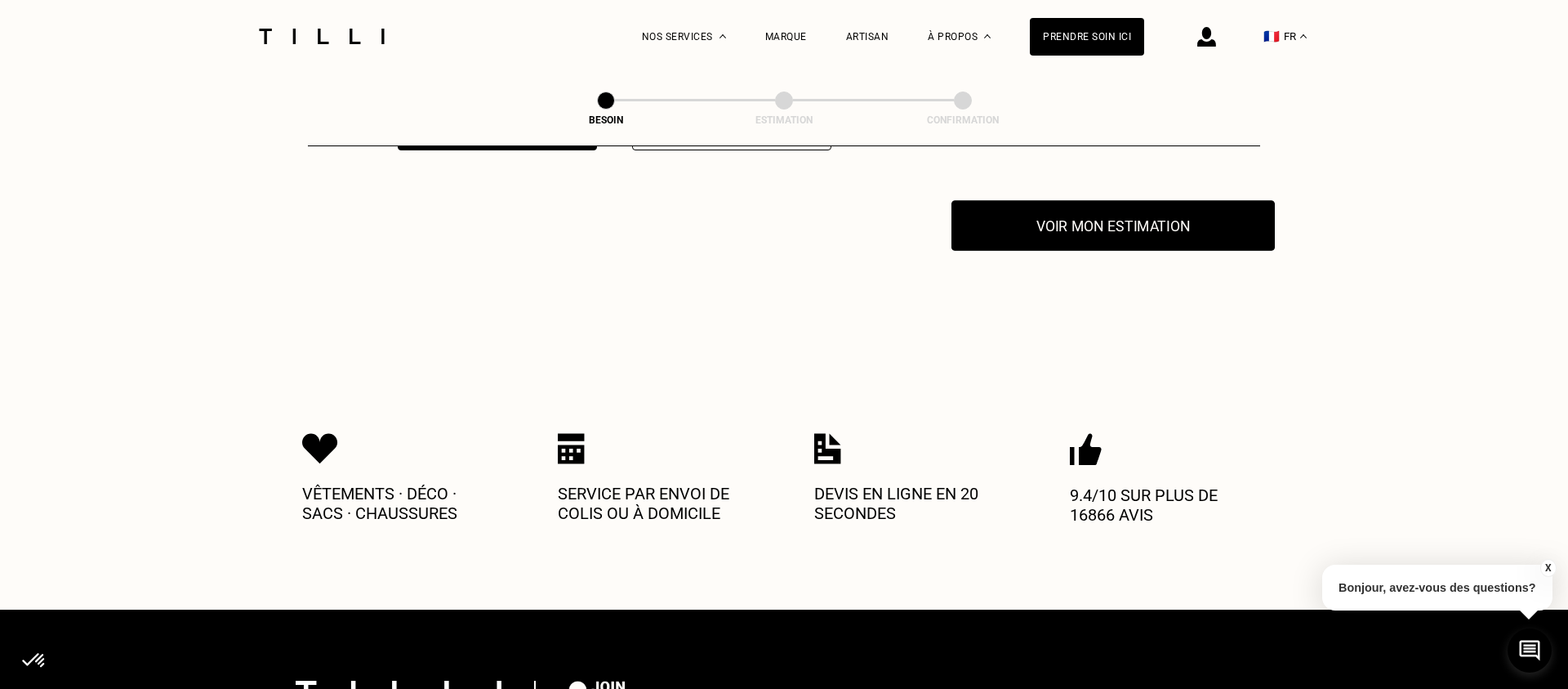
click at [1120, 220] on button "Voir mon estimation" at bounding box center [1113, 225] width 324 height 51
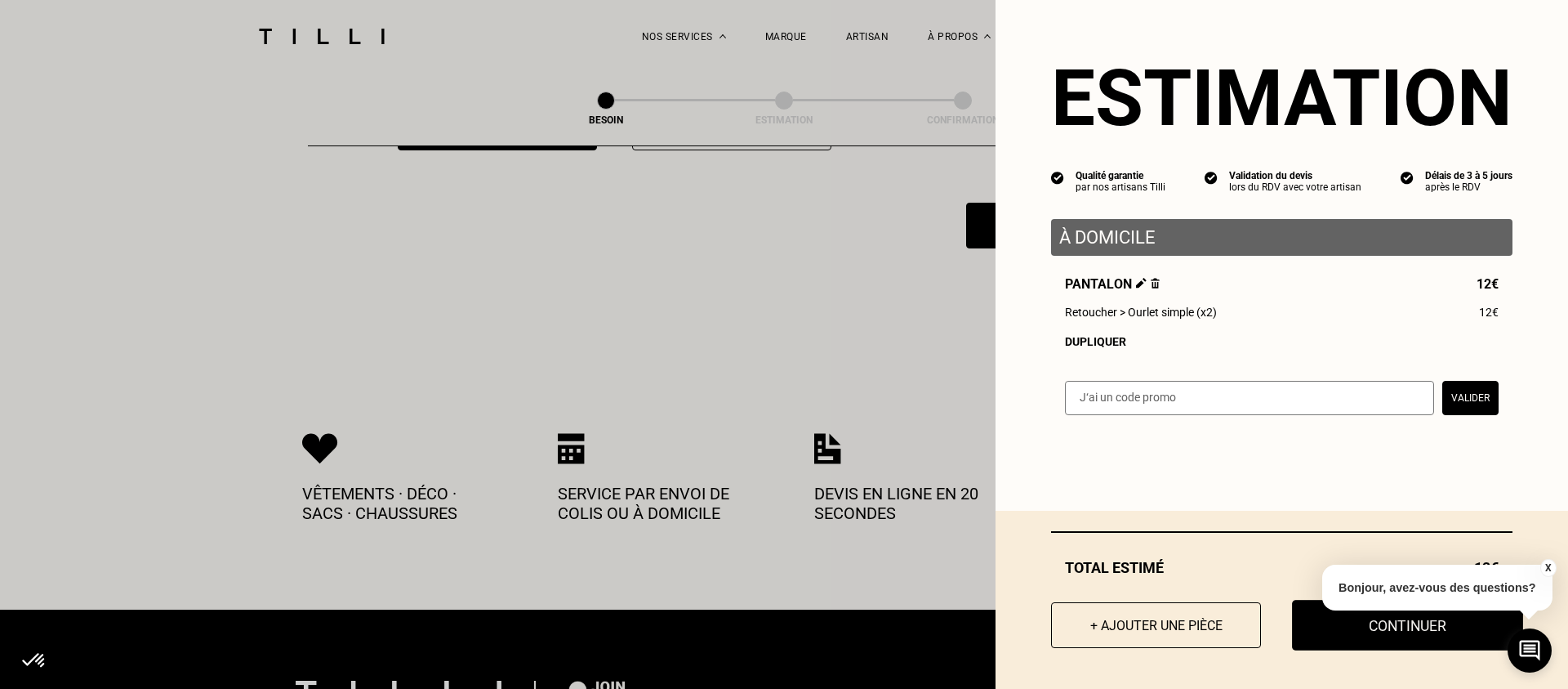
click at [1317, 619] on button "Continuer" at bounding box center [1408, 624] width 231 height 51
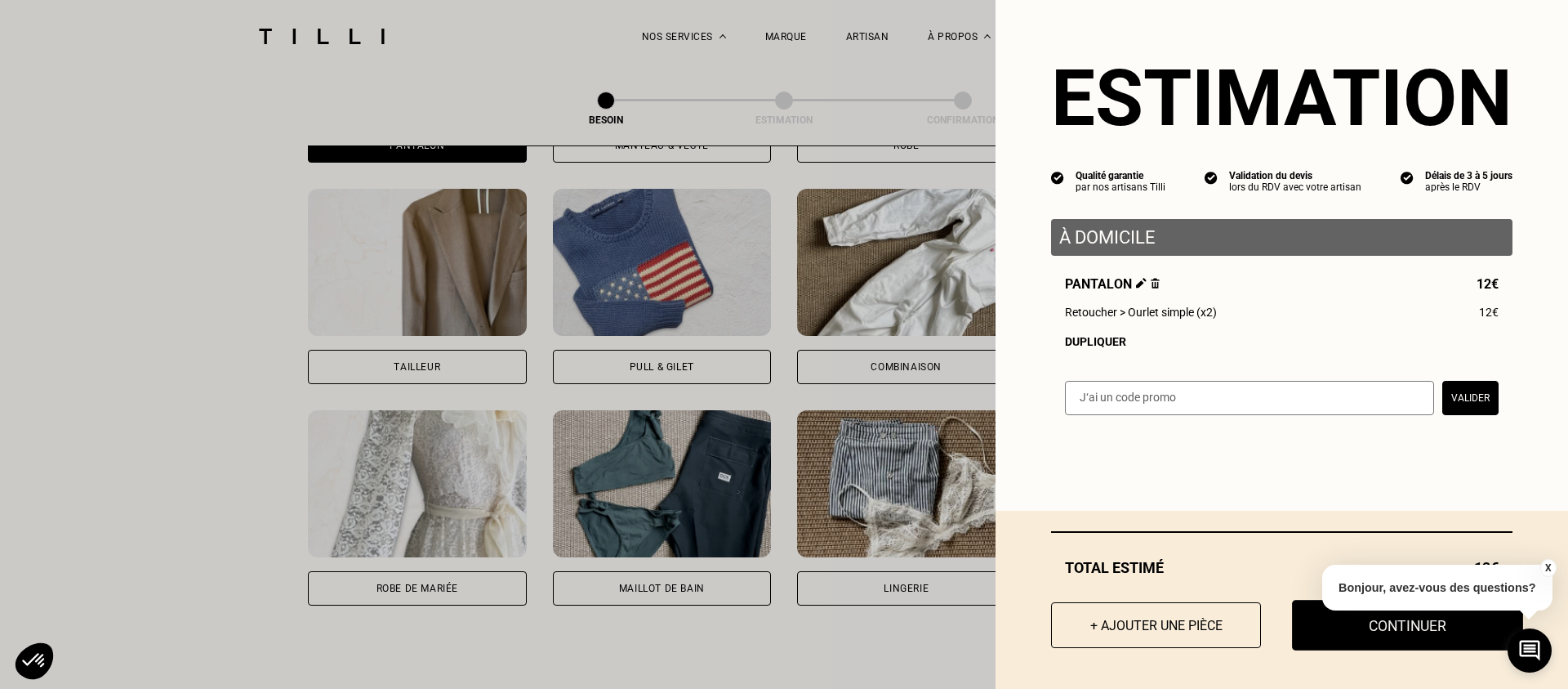
select select "FR"
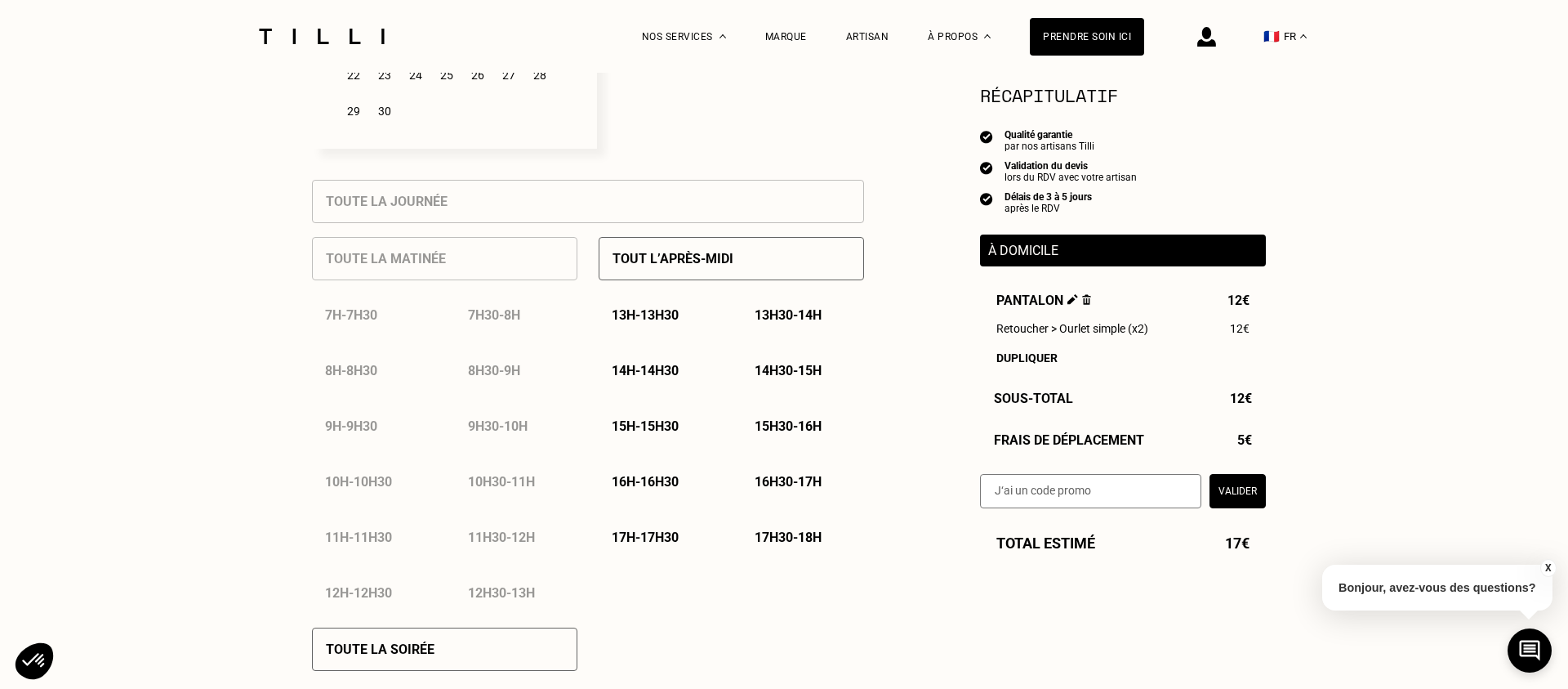
scroll to position [625, 0]
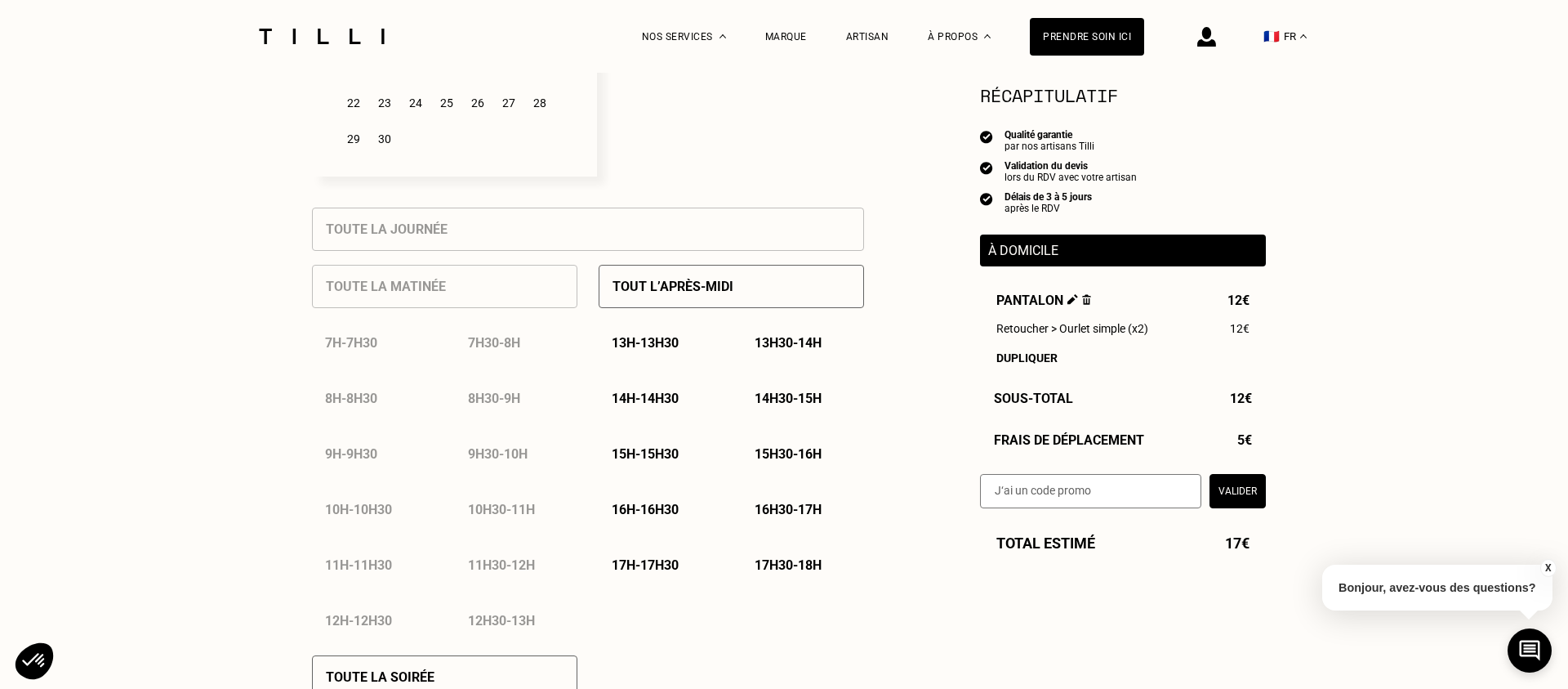
click at [799, 348] on p "13h30 - 14h" at bounding box center [788, 342] width 67 height 16
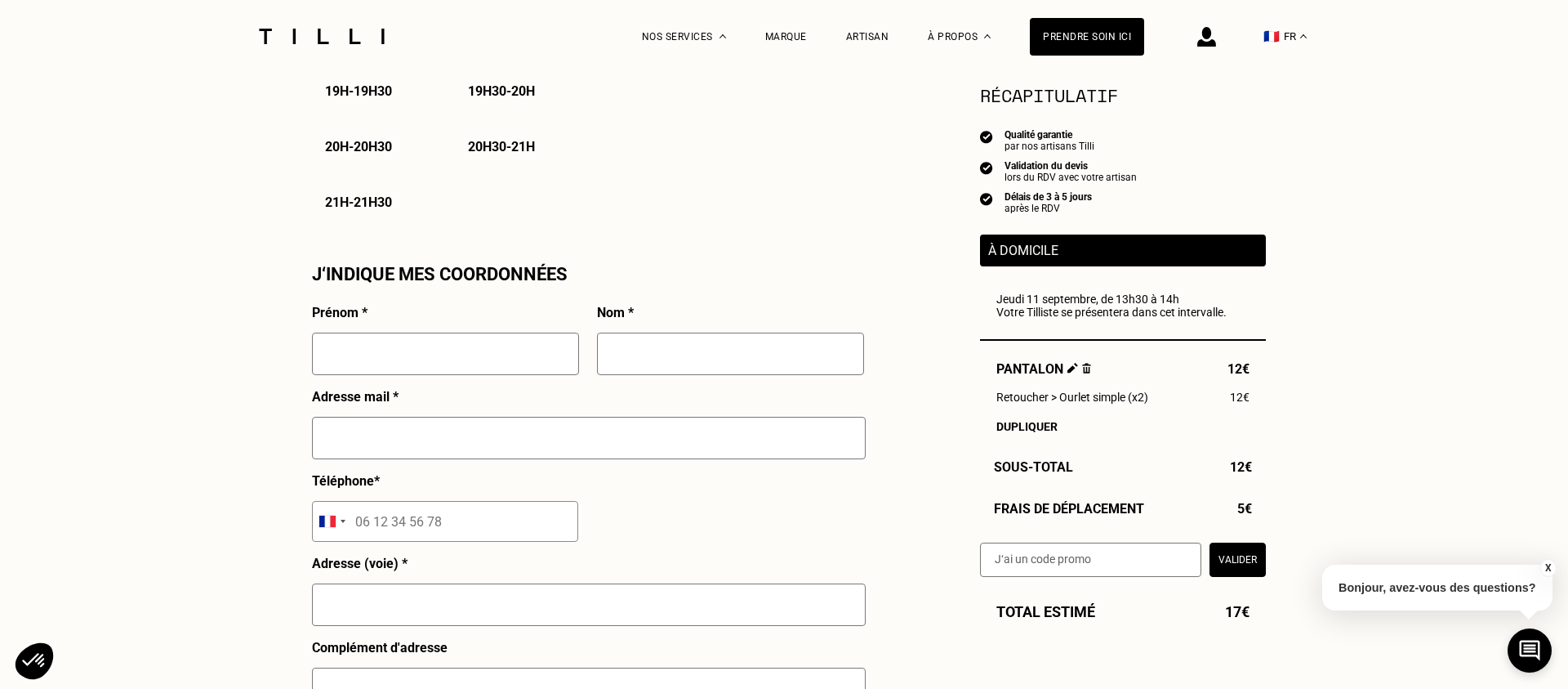
scroll to position [1372, 0]
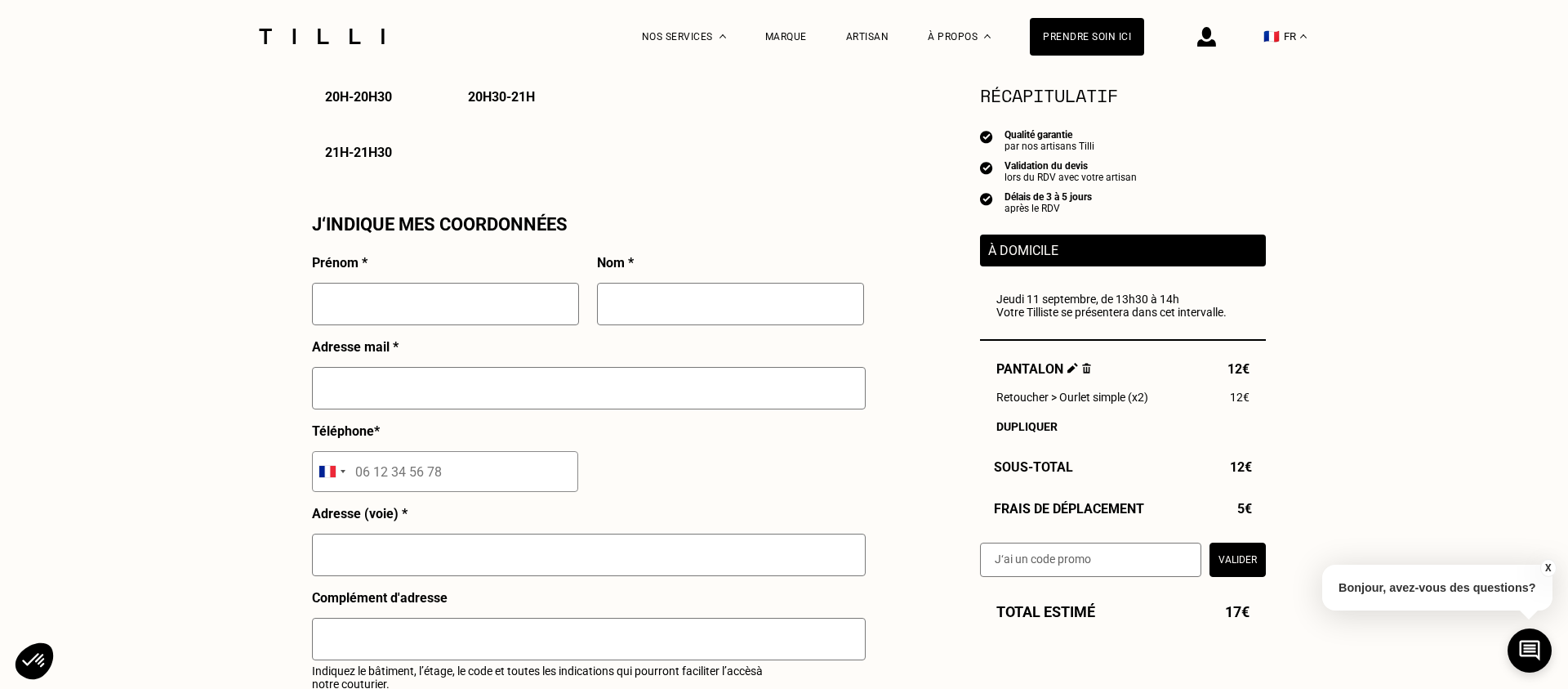
click at [477, 304] on input "text" at bounding box center [445, 304] width 267 height 42
type input "Ophélie"
type input "Rouet"
type input "[EMAIL_ADDRESS][DOMAIN_NAME]"
type input "06 58 86 60 82"
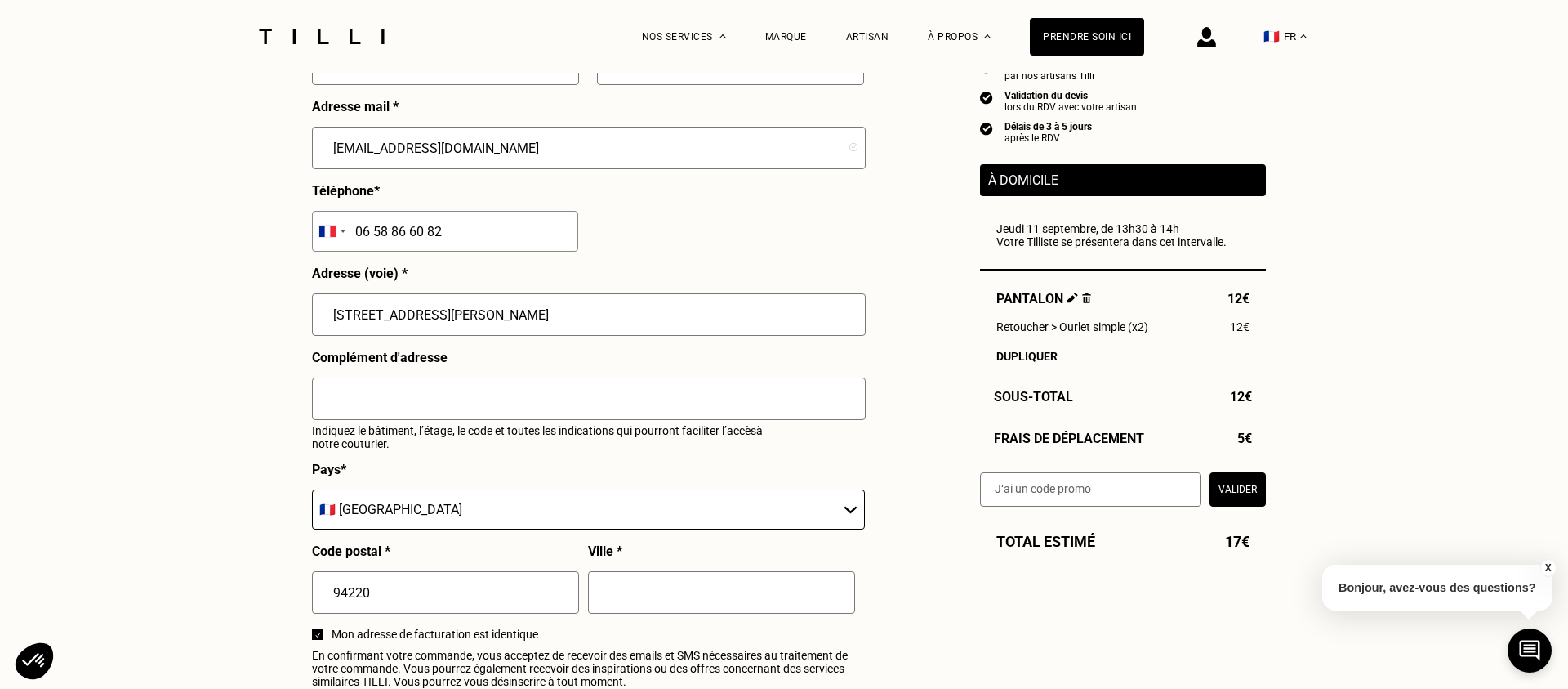
scroll to position [1629, 0]
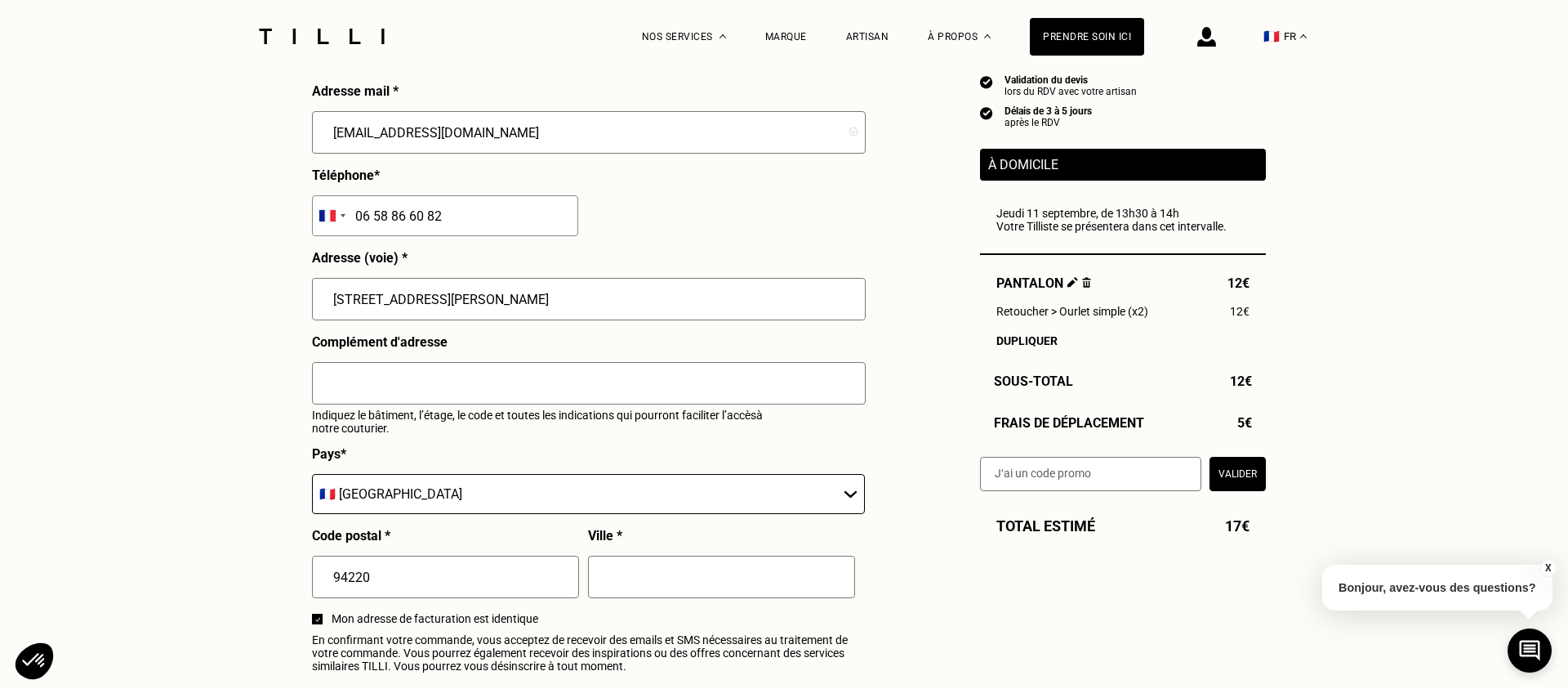
type input "[STREET_ADDRESS][PERSON_NAME]"
click at [612, 568] on input "text" at bounding box center [722, 576] width 267 height 42
type input "Charenton-[GEOGRAPHIC_DATA]"
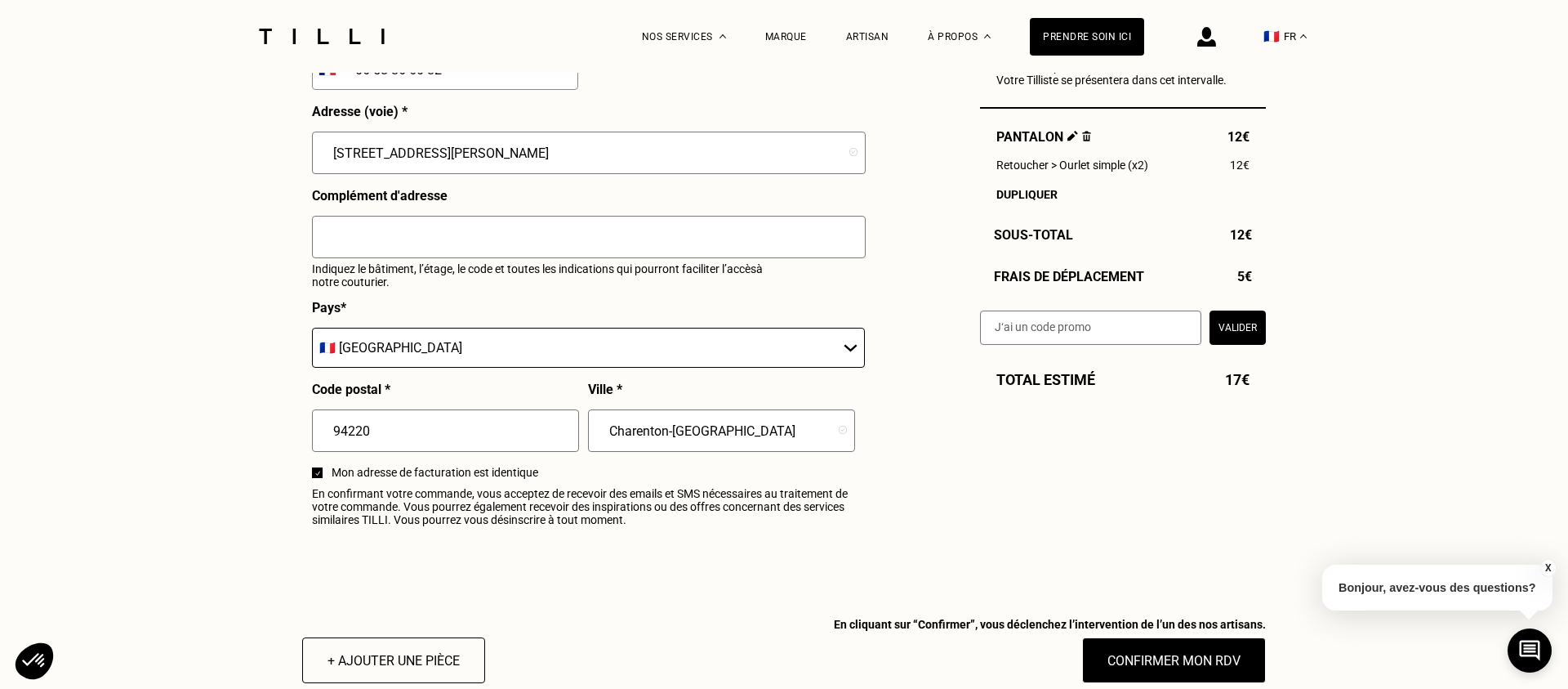
scroll to position [1869, 0]
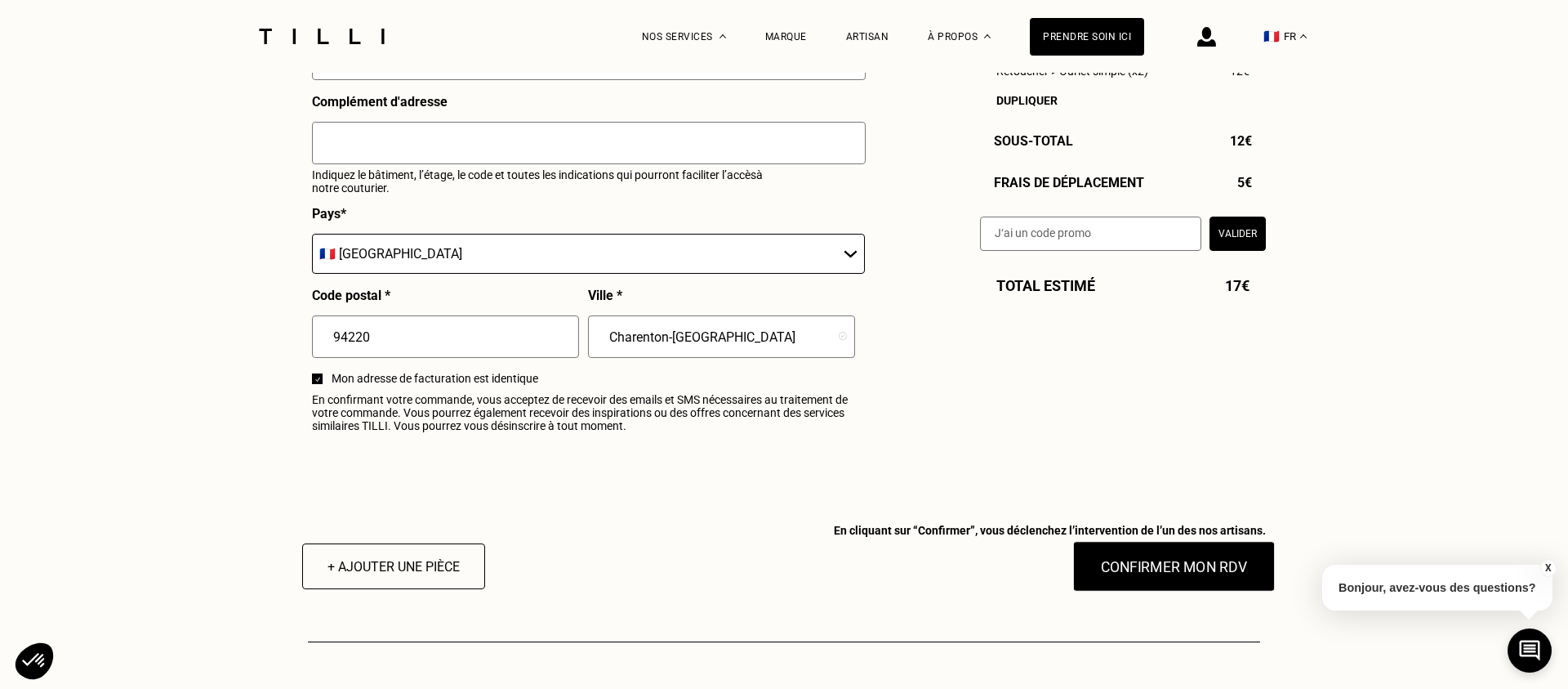
click at [1106, 562] on button "Confirmer mon RDV" at bounding box center [1174, 566] width 203 height 51
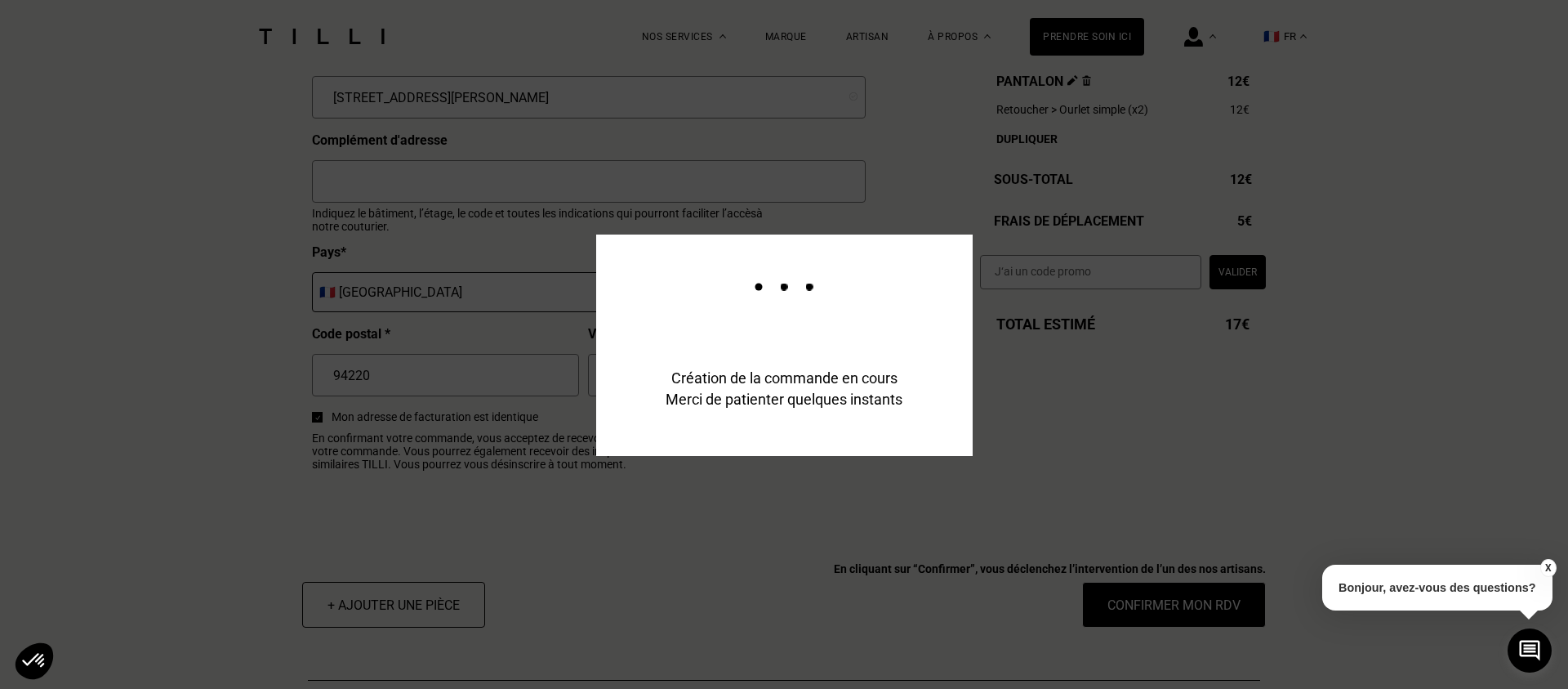
scroll to position [1907, 0]
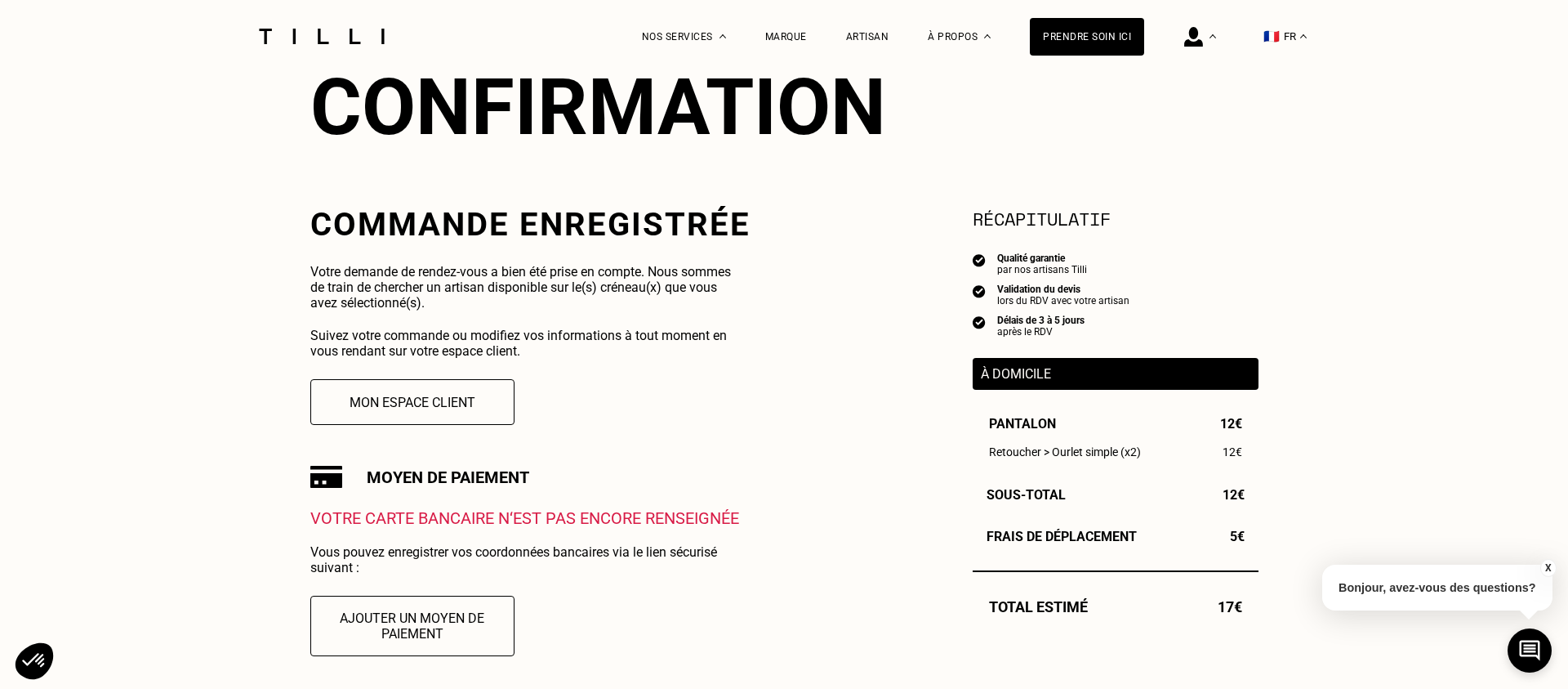
scroll to position [189, 0]
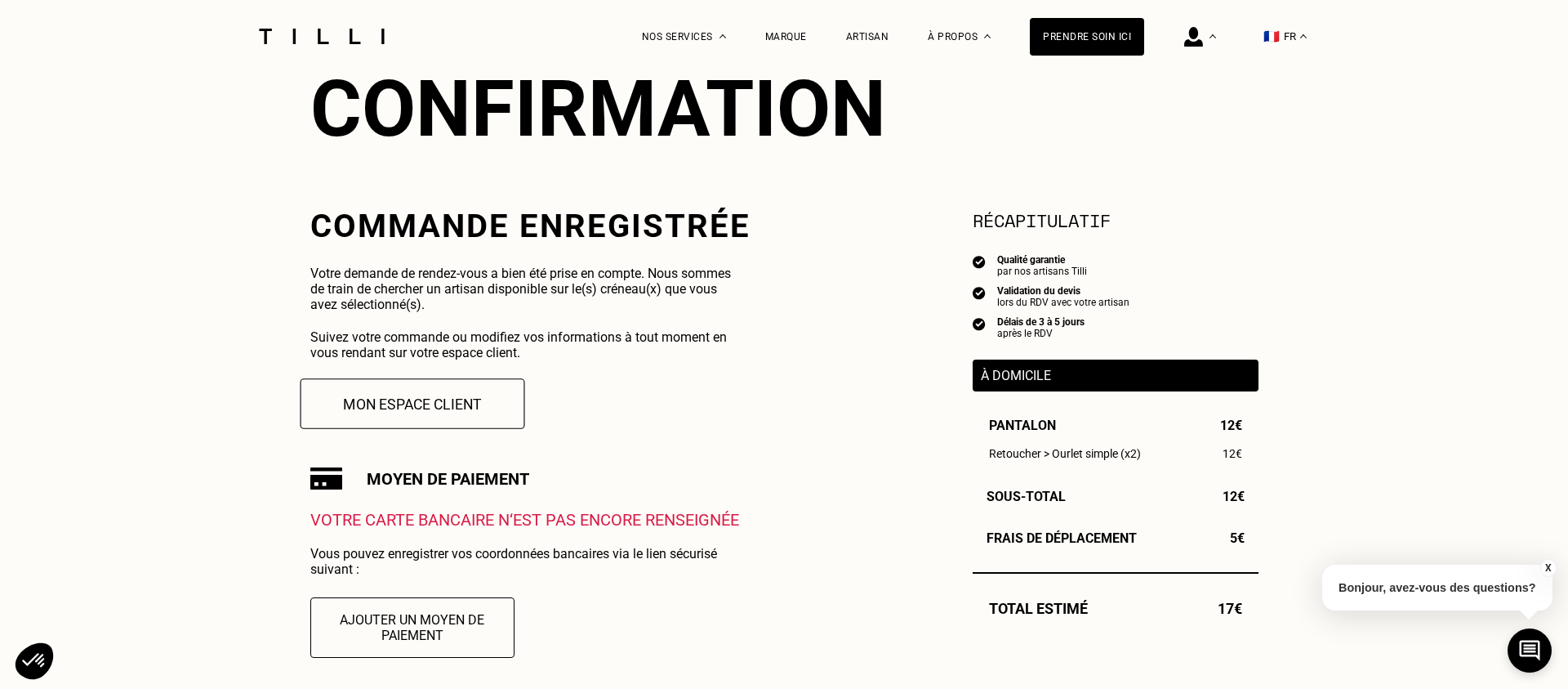
click at [458, 403] on button "Mon espace client" at bounding box center [412, 403] width 225 height 51
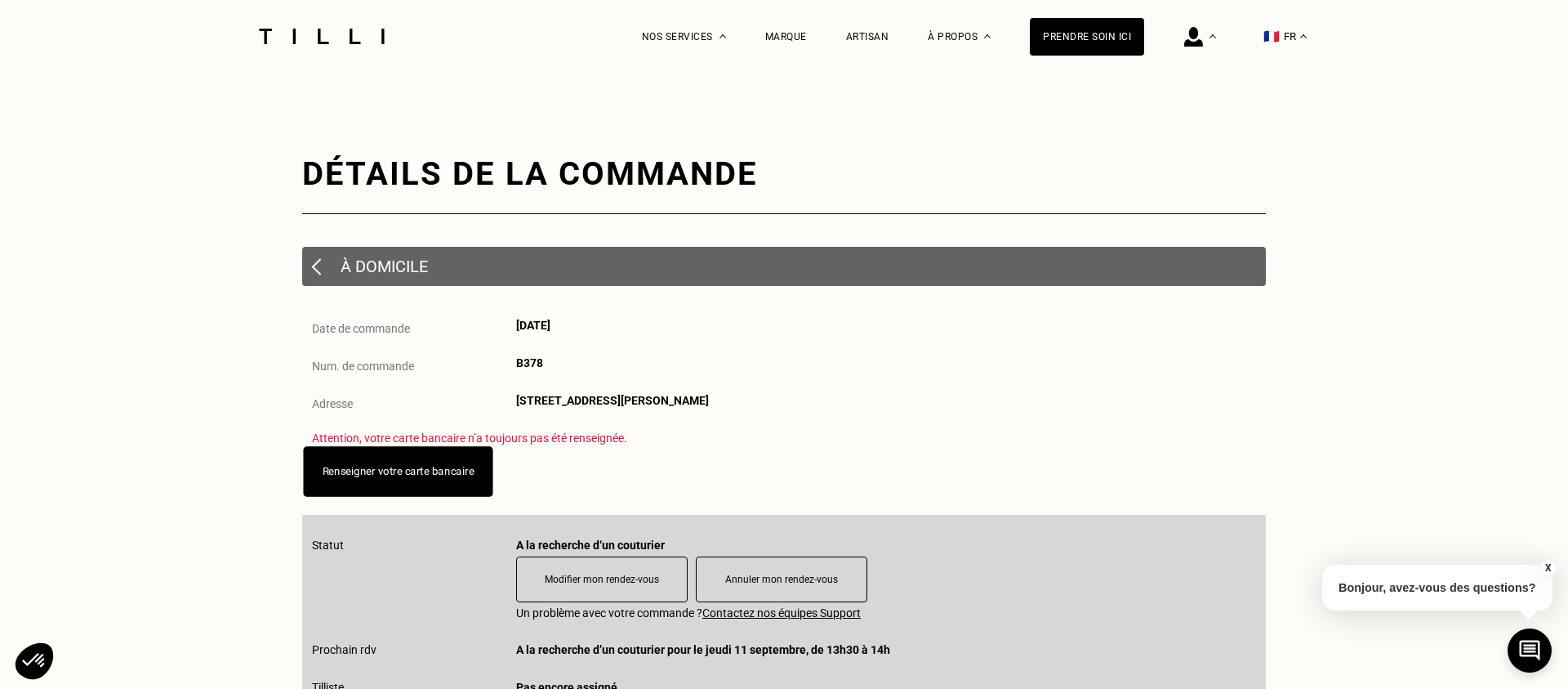
click at [454, 470] on link "Renseigner votre carte bancaire" at bounding box center [398, 470] width 152 height 12
